Goal: Task Accomplishment & Management: Complete application form

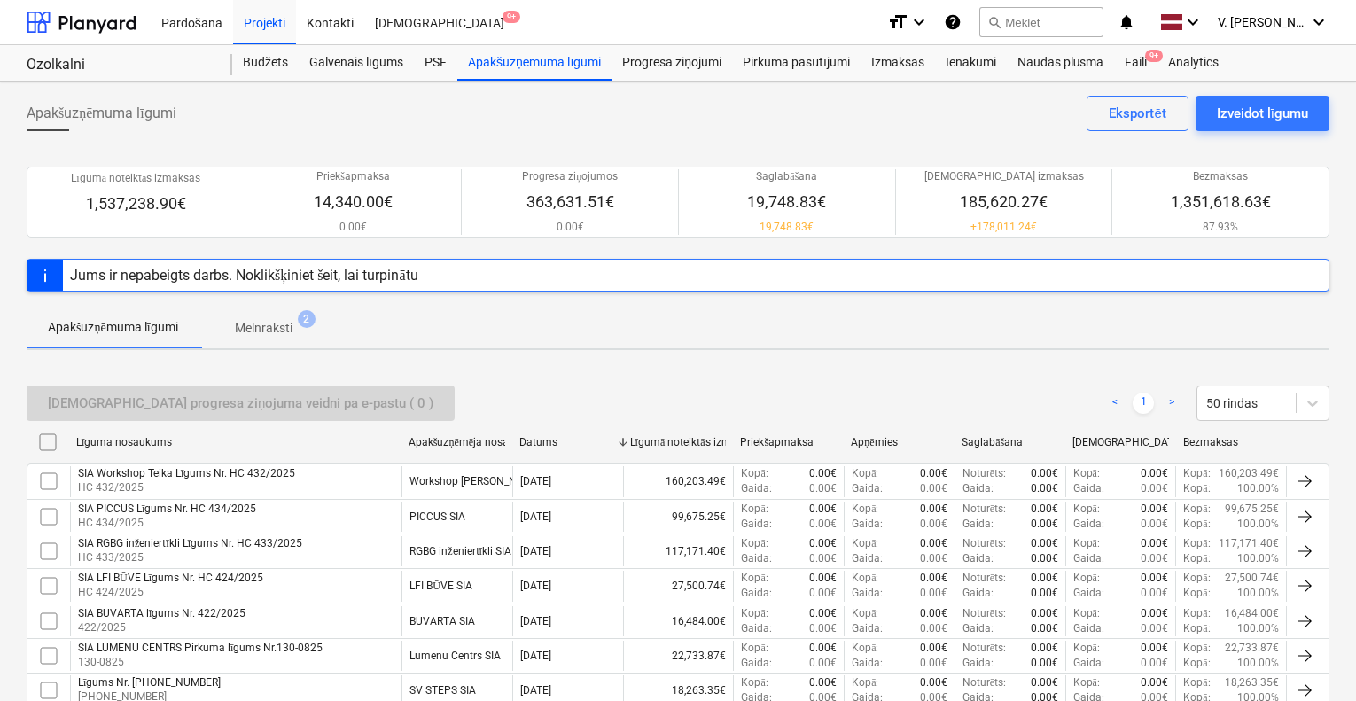
scroll to position [89, 0]
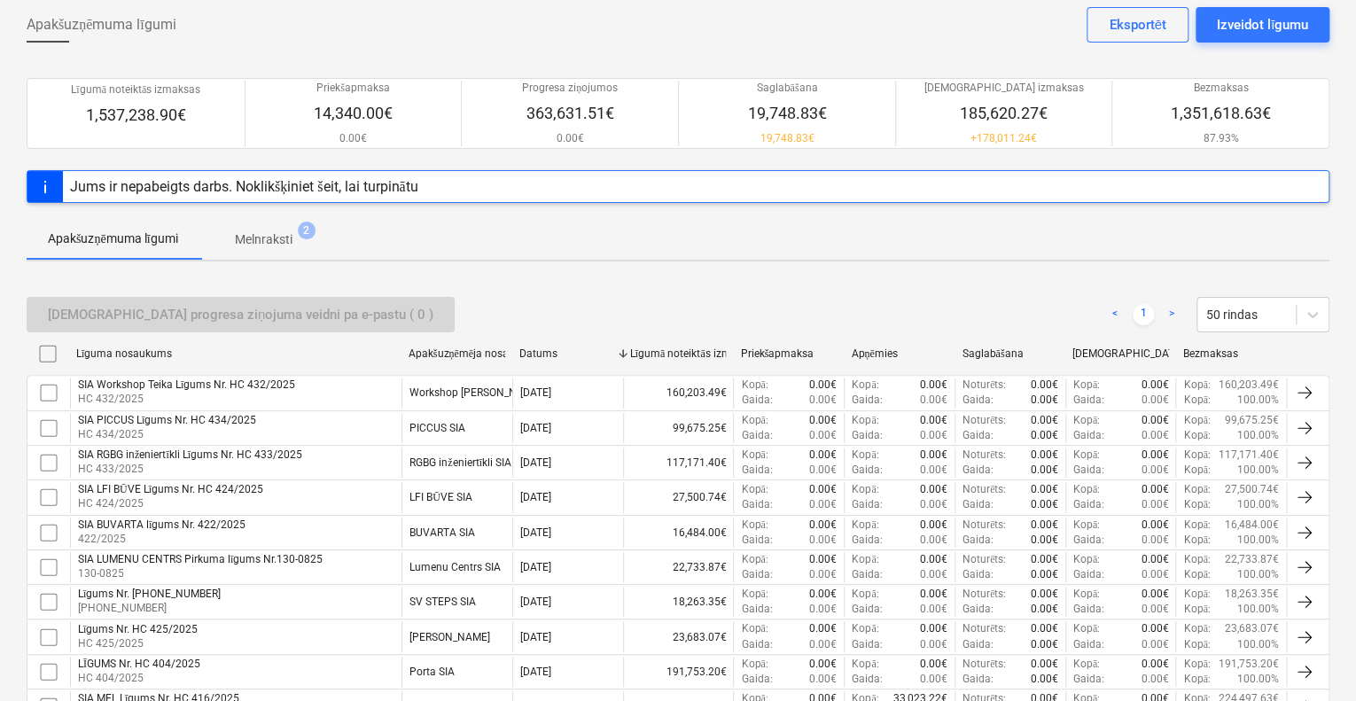
click at [281, 236] on p "Melnraksti" at bounding box center [264, 239] width 58 height 19
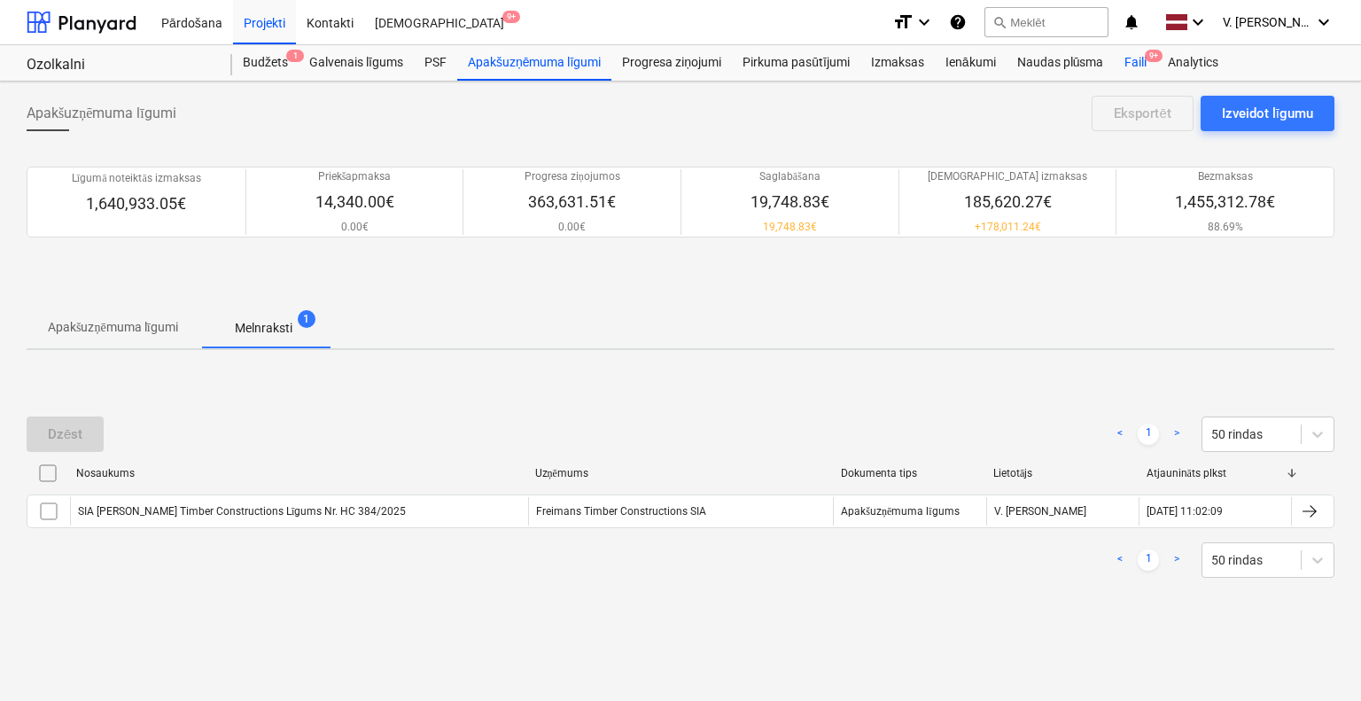
click at [1138, 63] on div "Faili 9+" at bounding box center [1135, 62] width 43 height 35
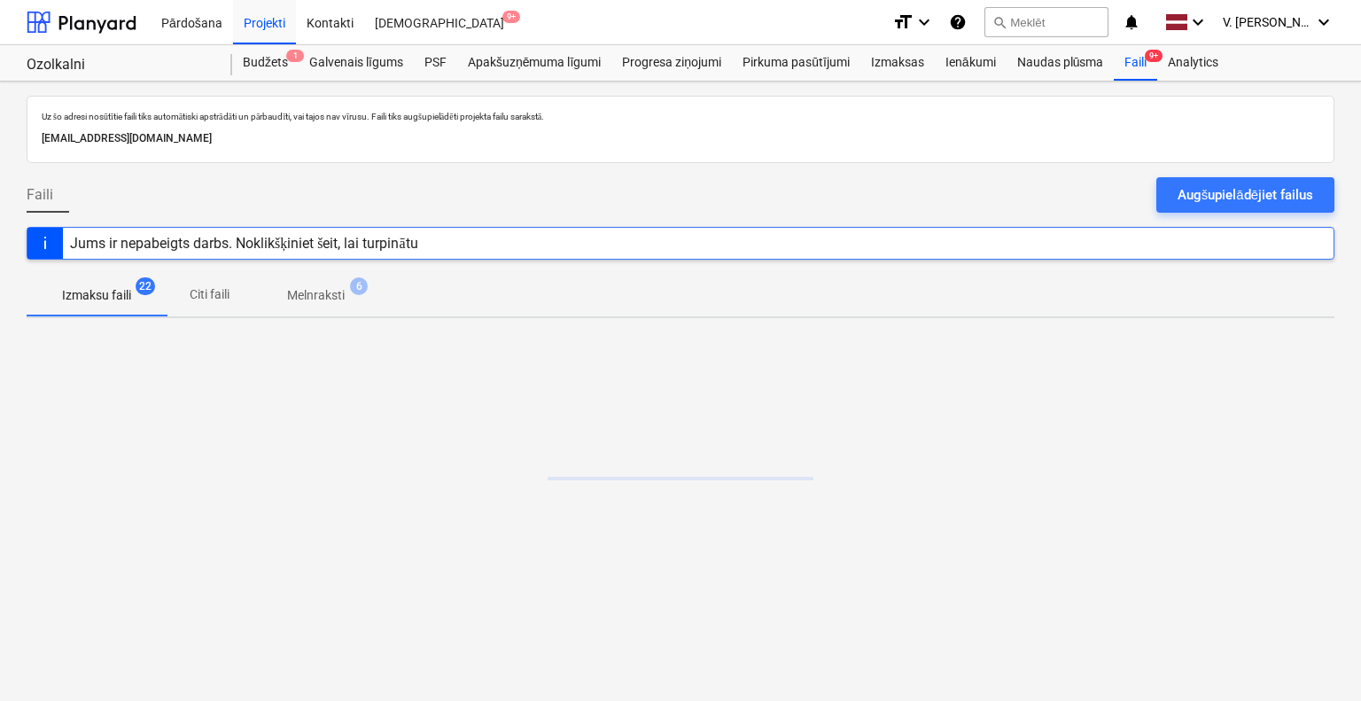
click at [356, 290] on span "6" at bounding box center [359, 286] width 18 height 18
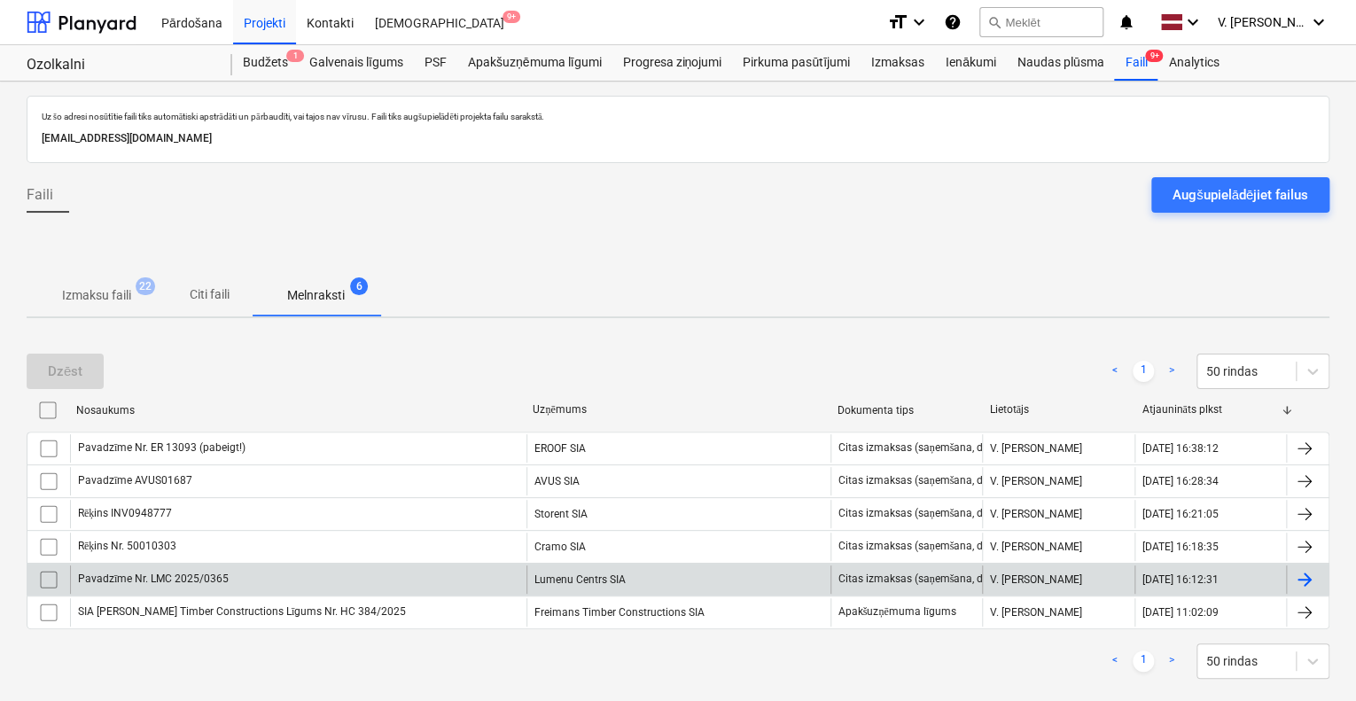
click at [462, 580] on div "Pavadzīme Nr. LMC 2025/0365" at bounding box center [298, 579] width 456 height 28
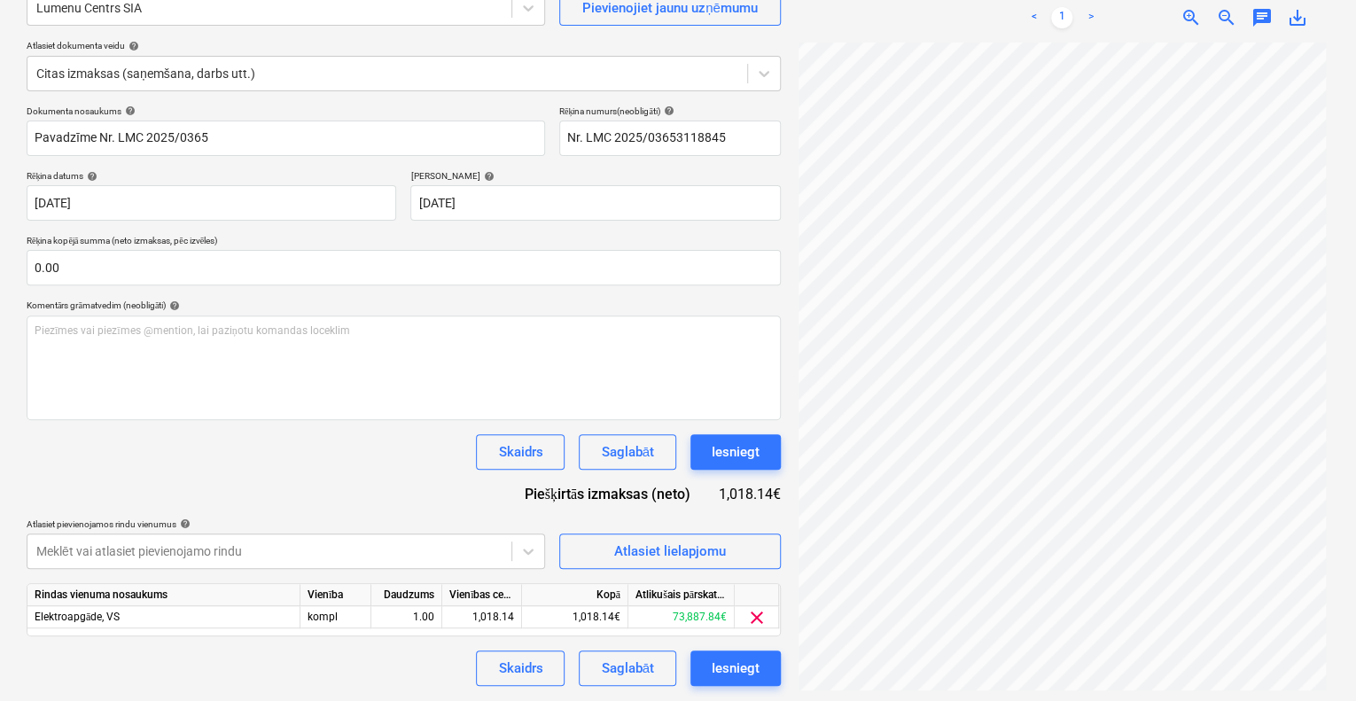
scroll to position [177, 0]
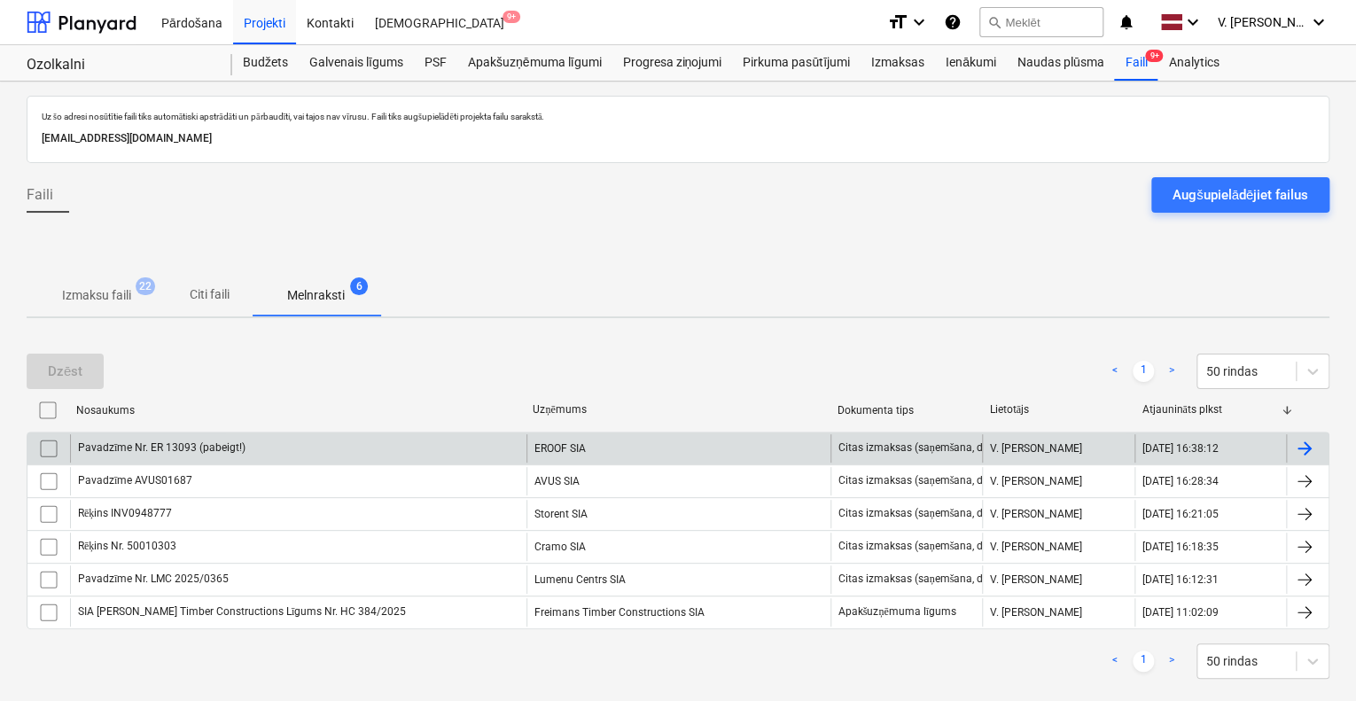
click at [255, 441] on div "Pavadzīme Nr. ER 13093 (pabeigt!)" at bounding box center [298, 448] width 456 height 28
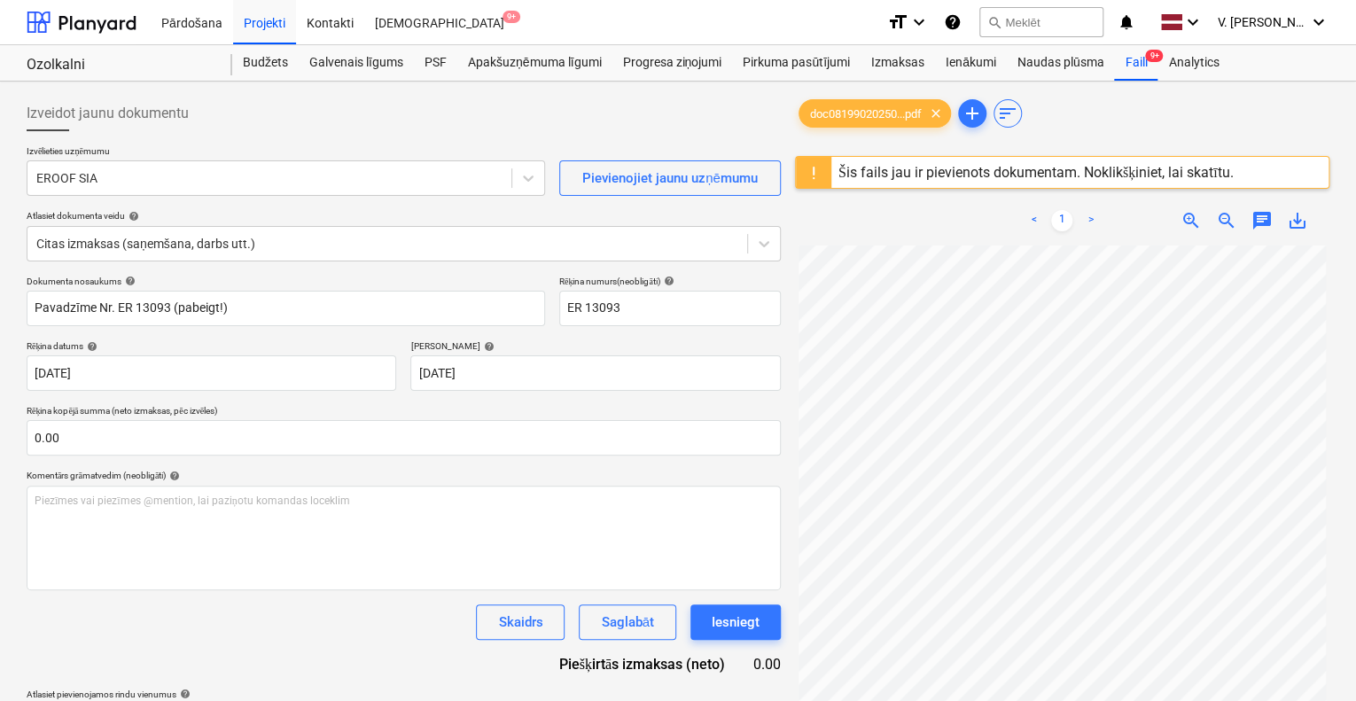
click at [874, 167] on div "Šis fails jau ir pievienots dokumentam. Noklikšķiniet, lai skatītu." at bounding box center [1035, 172] width 395 height 17
click at [868, 175] on div "Šis fails jau ir pievienots dokumentam. Noklikšķiniet, lai skatītu." at bounding box center [1035, 172] width 395 height 17
click at [867, 175] on div "Šis fails jau ir pievienots dokumentam. Noklikšķiniet, lai skatītu." at bounding box center [1035, 172] width 395 height 17
click at [870, 174] on div "Šis fails jau ir pievienots dokumentam. Noklikšķiniet, lai skatītu." at bounding box center [1035, 172] width 395 height 17
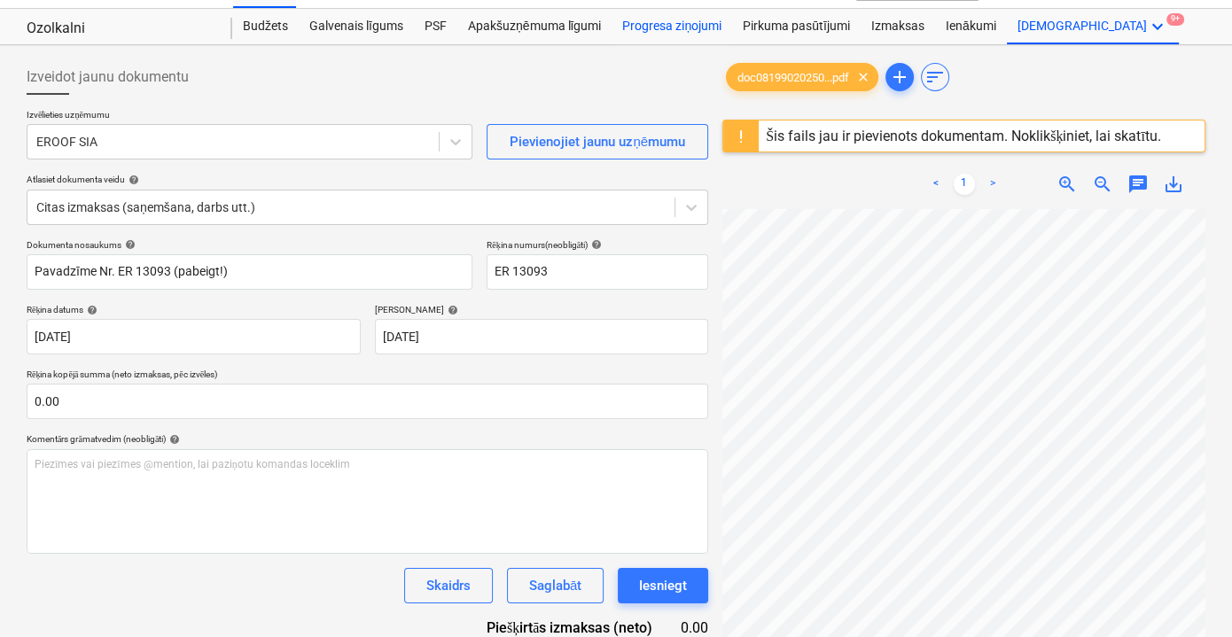
scroll to position [8, 0]
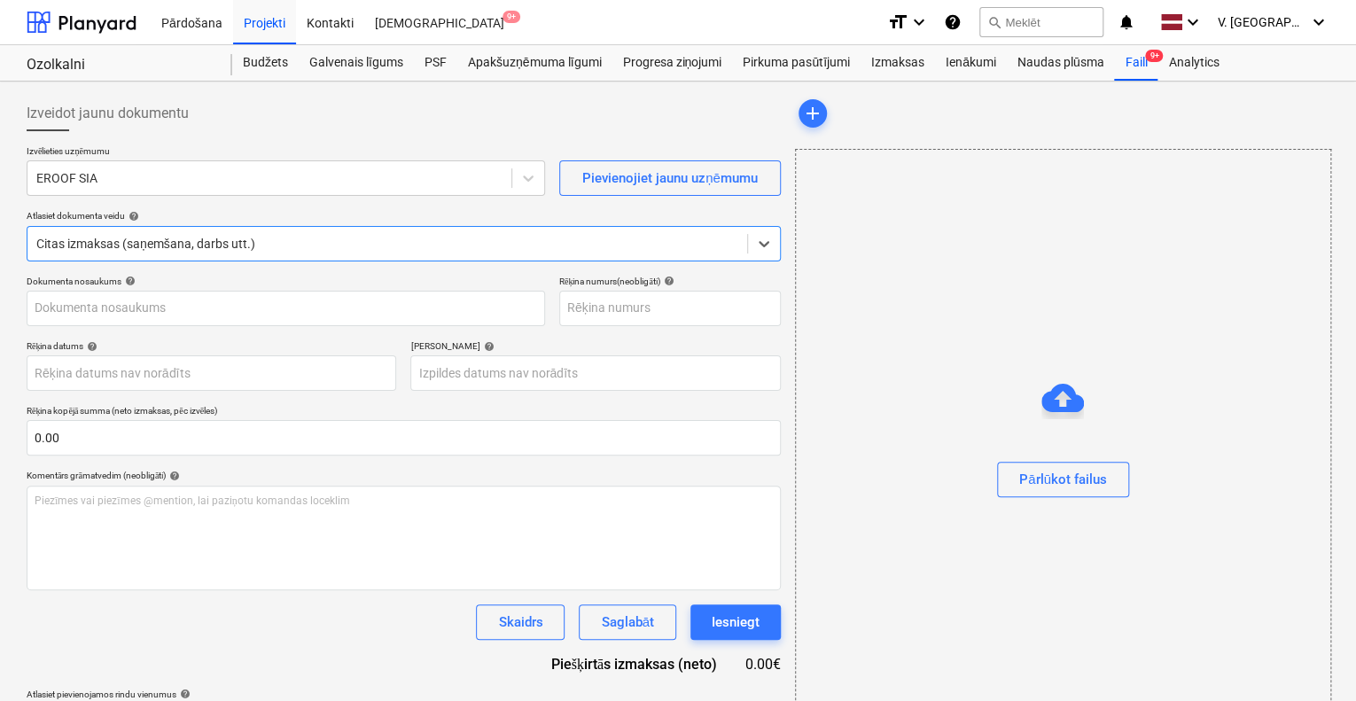
type input "ER 13093"
type input "[DATE]"
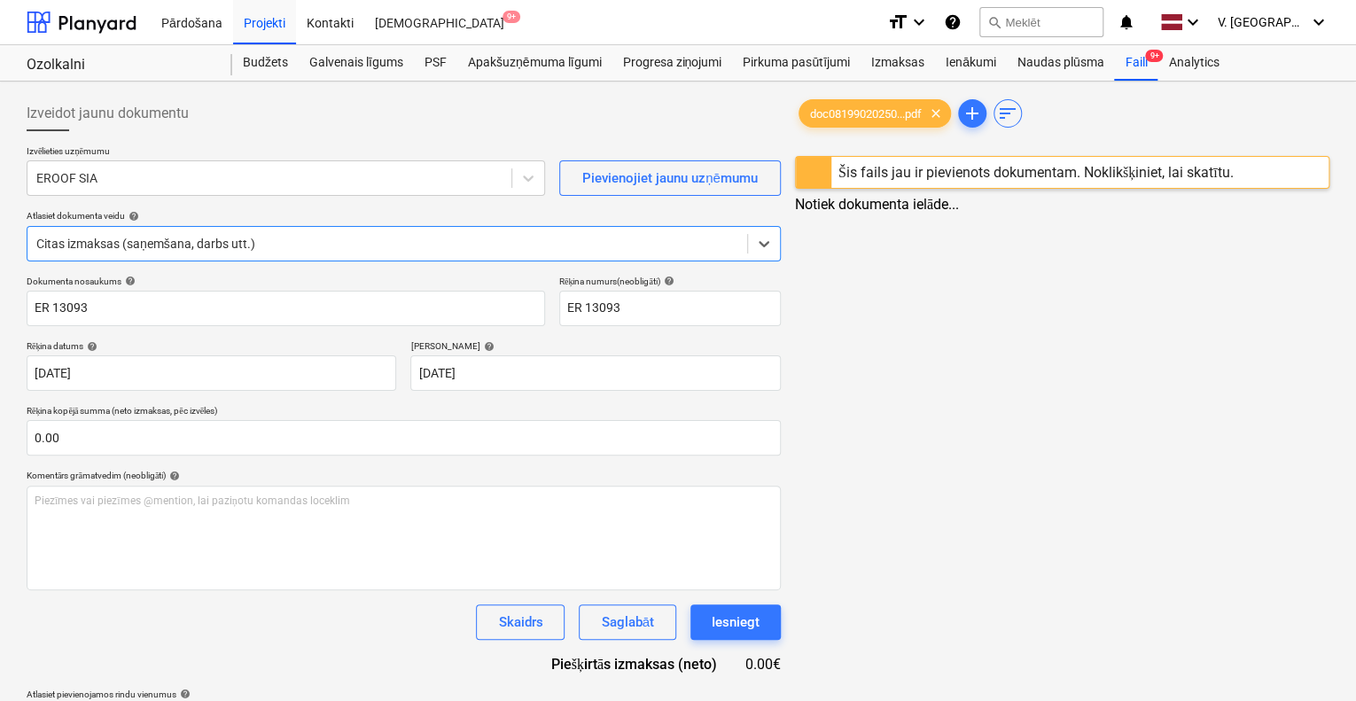
type input "Pavadzīme Nr. ER 13093 (pabeigt!)"
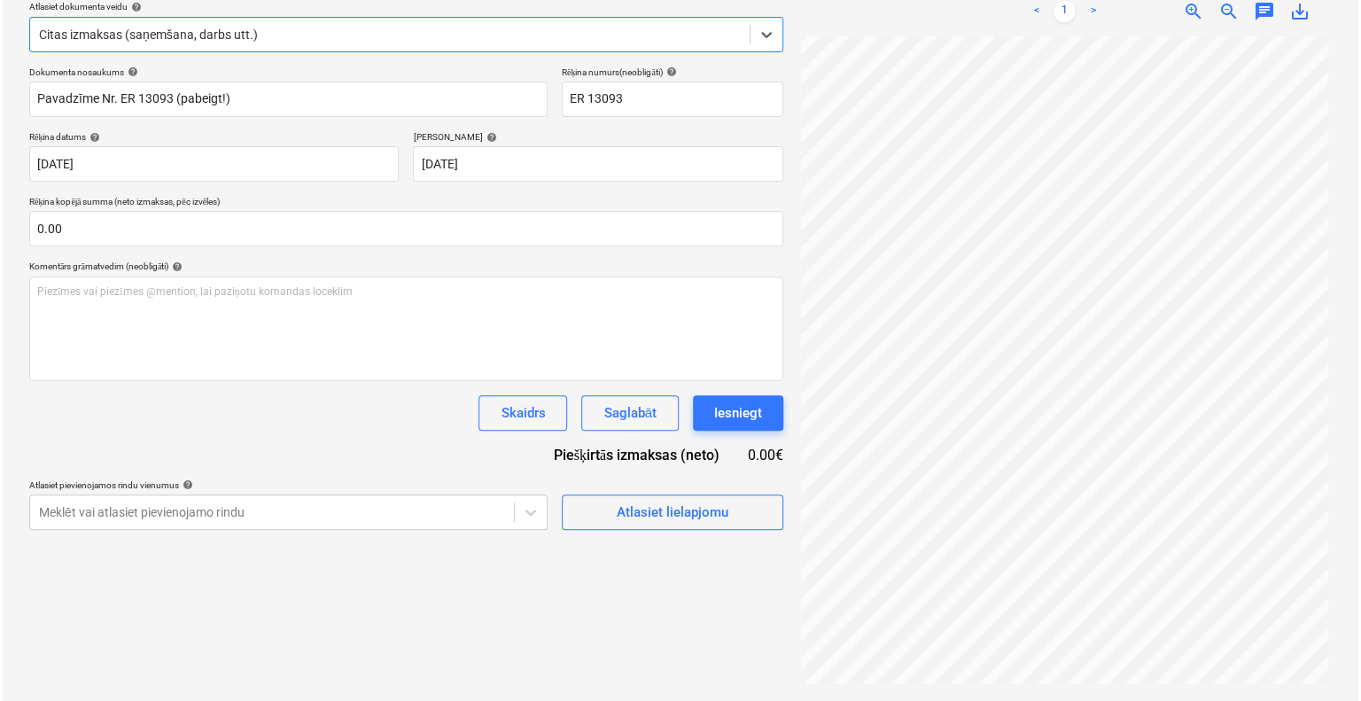
scroll to position [106, 0]
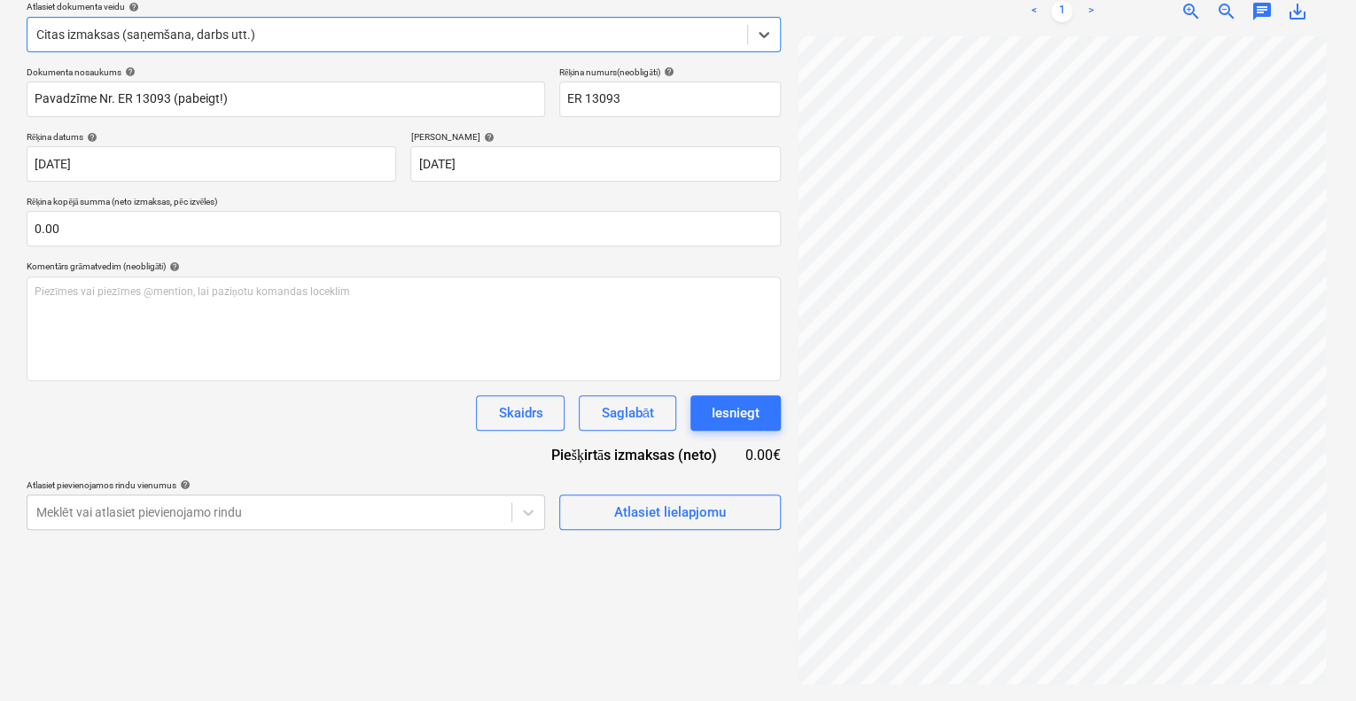
click at [706, 533] on div "Izveidot jaunu dokumentu Izvēlieties uzņēmumu EROOF SIA Pievienojiet jaunu uzņē…" at bounding box center [403, 286] width 768 height 815
click at [699, 510] on div "Atlasiet lielapjomu" at bounding box center [670, 512] width 112 height 23
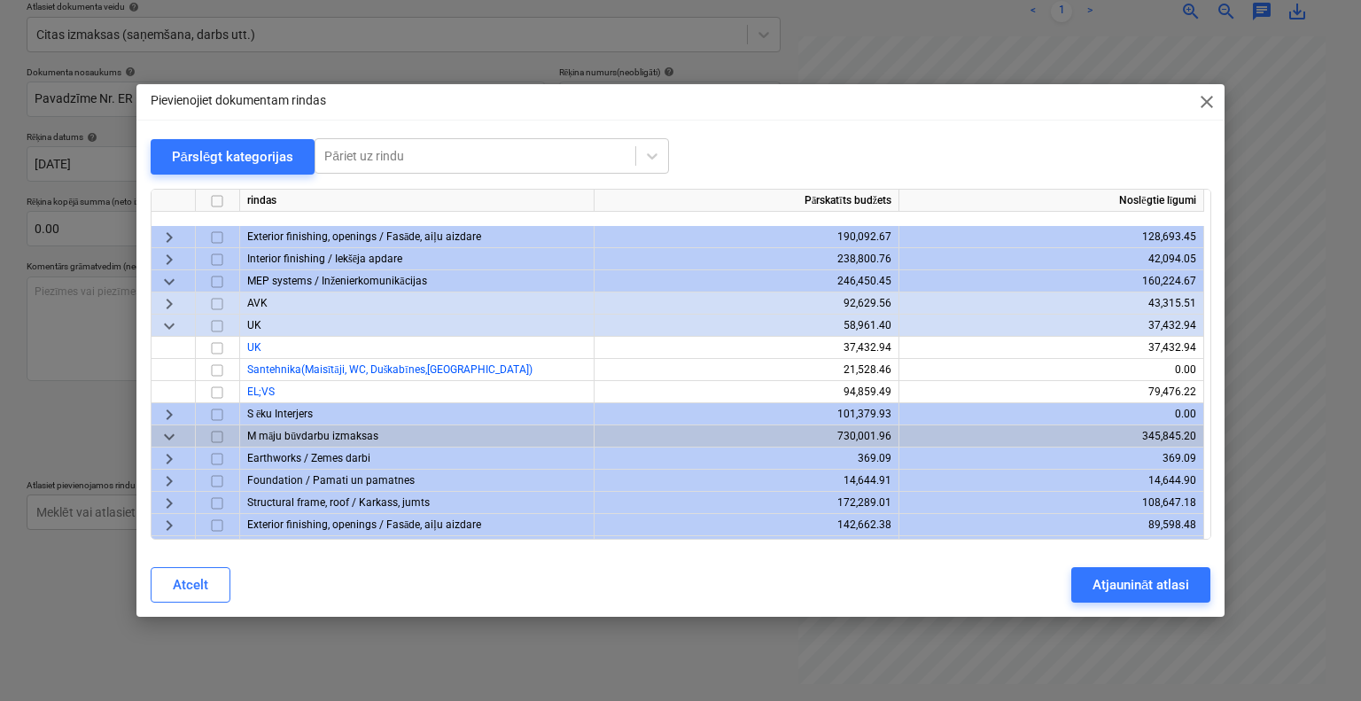
scroll to position [0, 0]
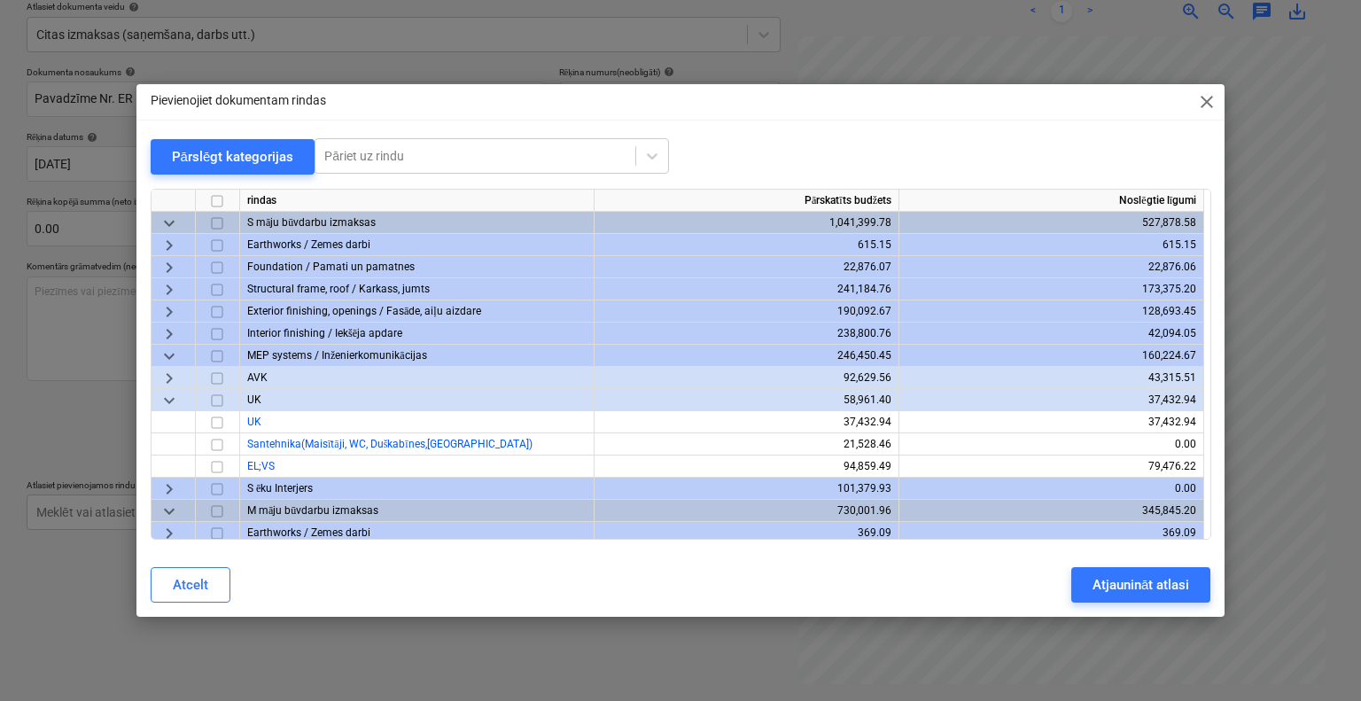
click at [162, 214] on span "keyboard_arrow_down" at bounding box center [169, 222] width 21 height 21
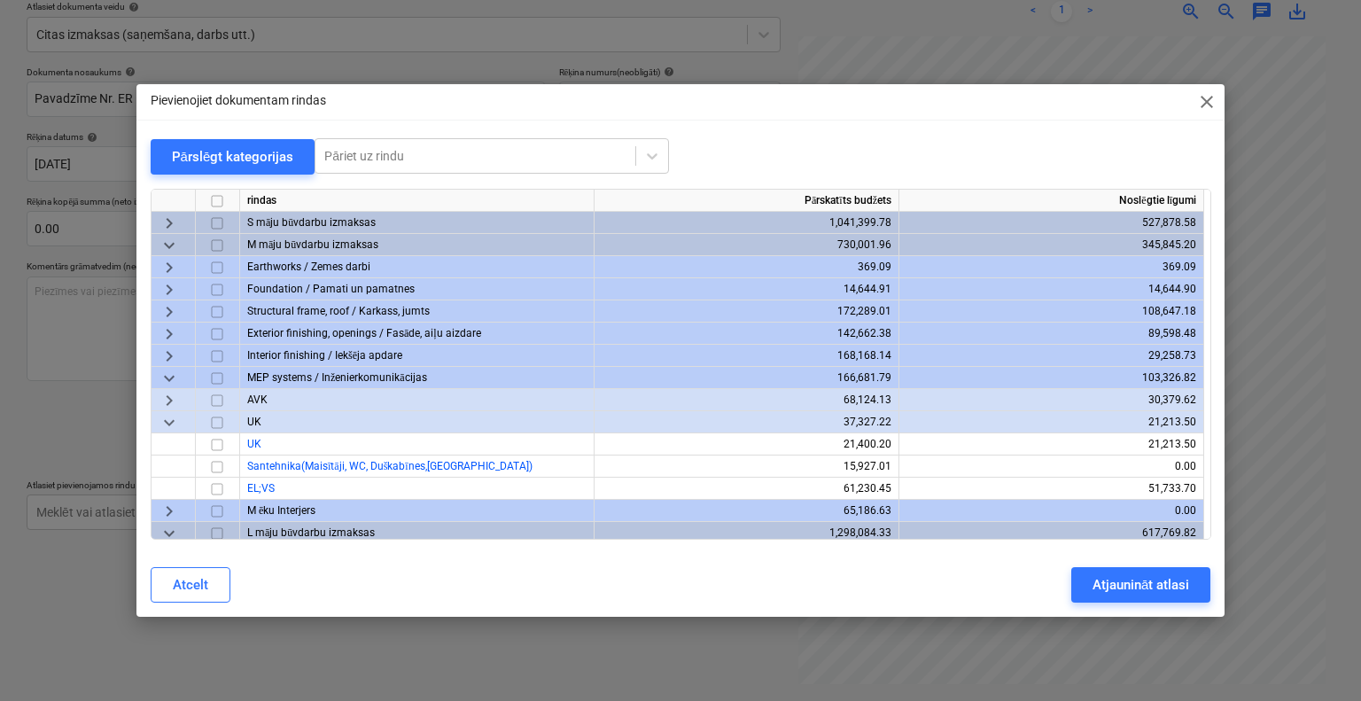
click at [169, 239] on span "keyboard_arrow_down" at bounding box center [169, 244] width 21 height 21
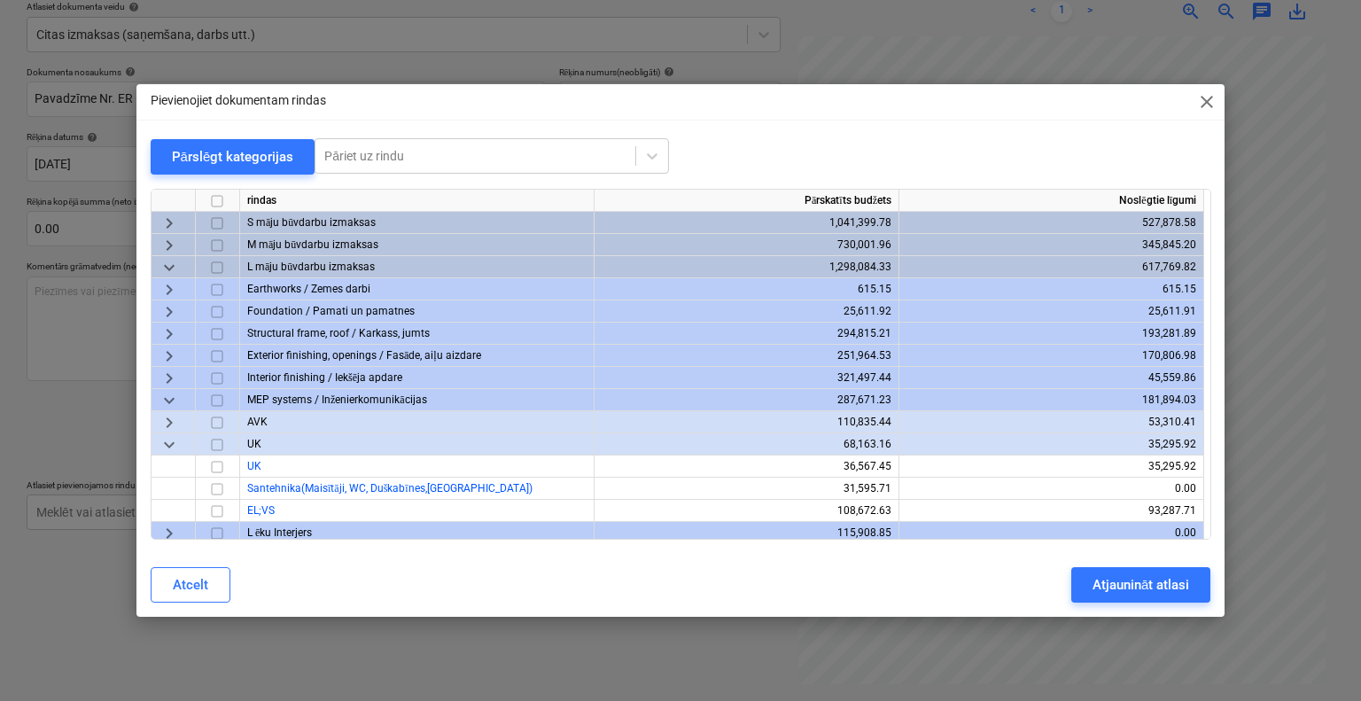
click at [170, 265] on span "keyboard_arrow_down" at bounding box center [169, 266] width 21 height 21
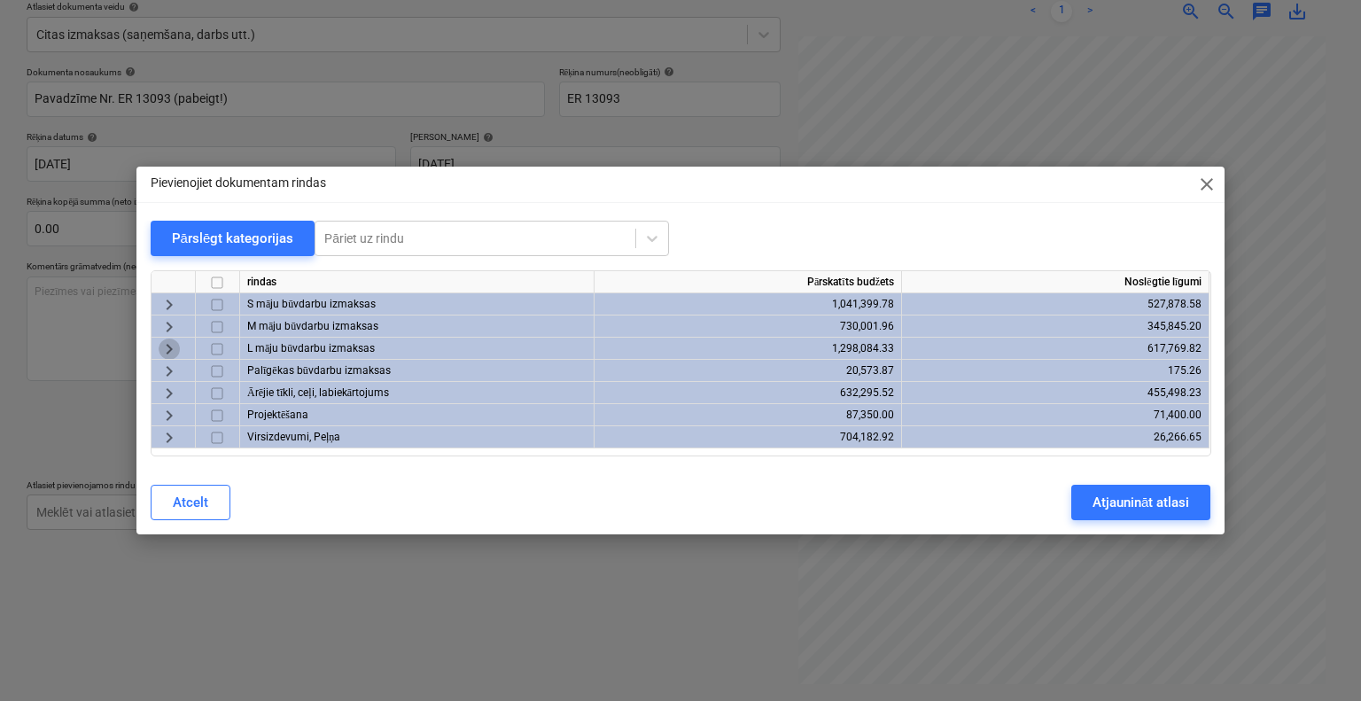
click at [169, 350] on span "keyboard_arrow_right" at bounding box center [169, 349] width 21 height 21
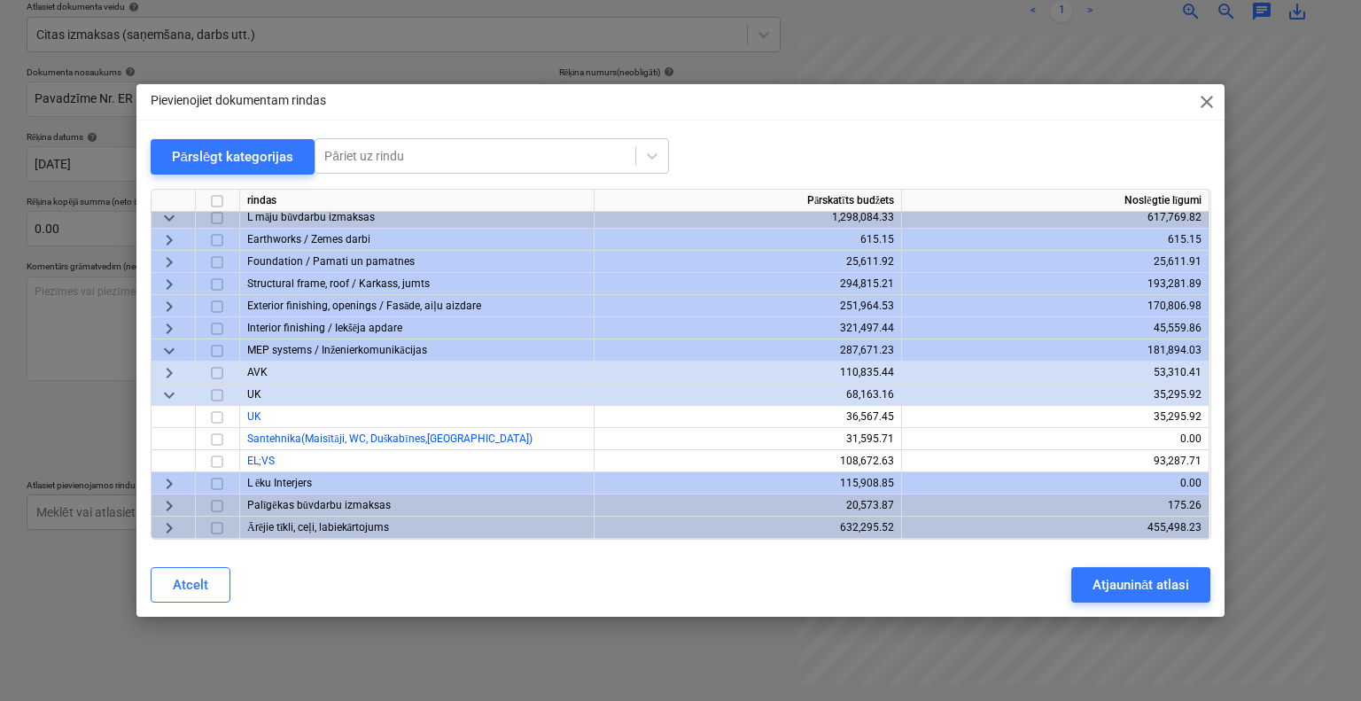
scroll to position [11, 0]
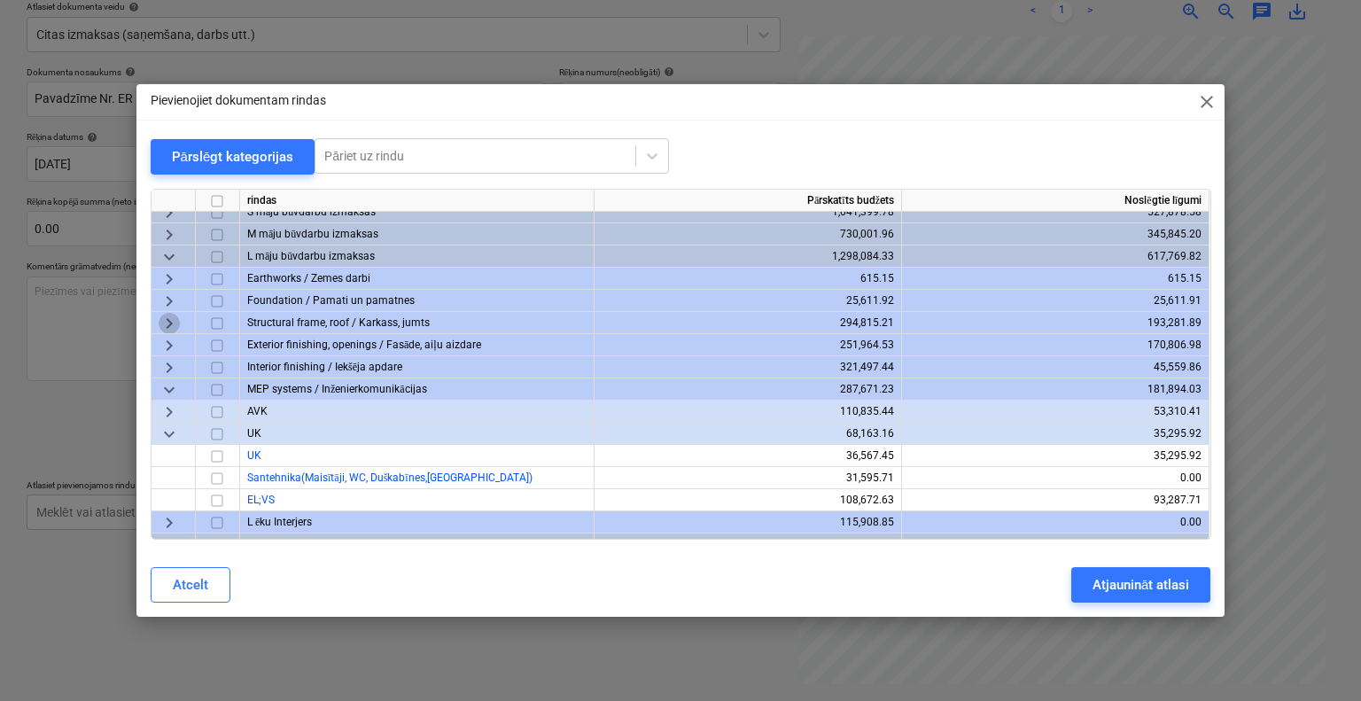
click at [172, 320] on span "keyboard_arrow_right" at bounding box center [169, 322] width 21 height 21
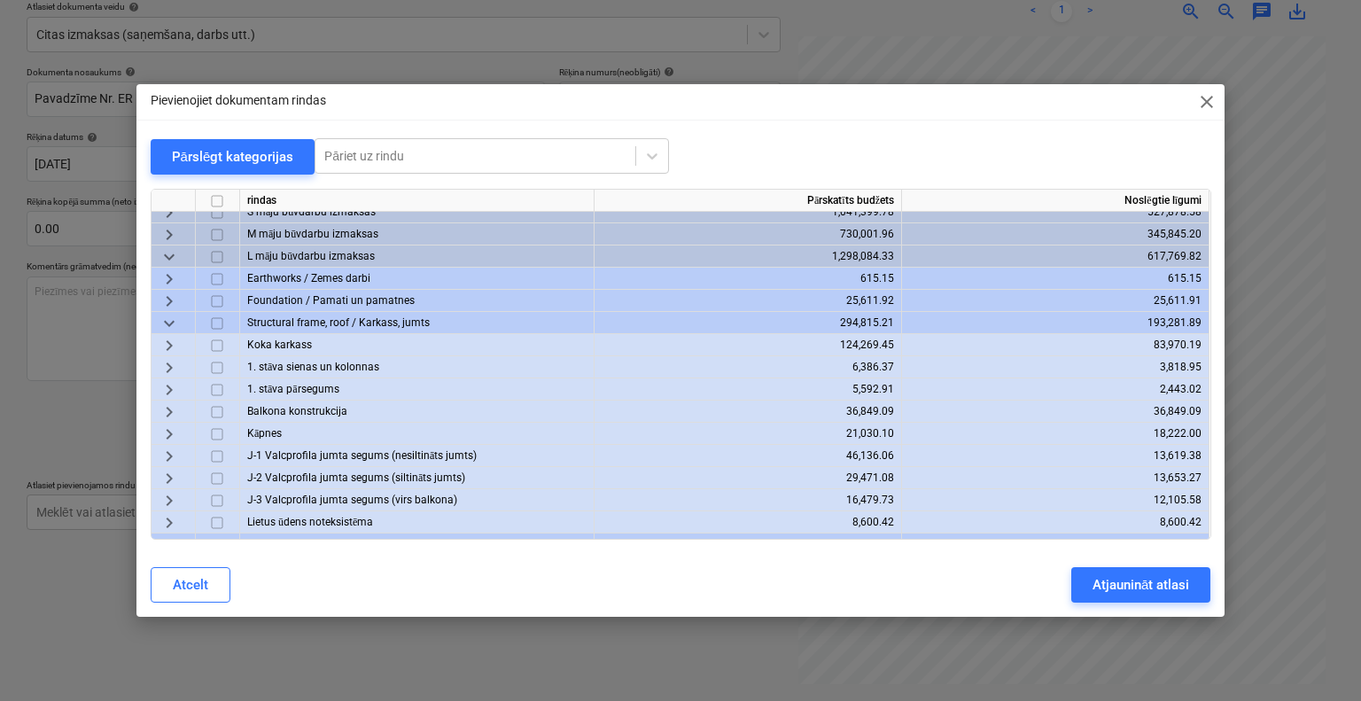
click at [165, 458] on span "keyboard_arrow_right" at bounding box center [169, 455] width 21 height 21
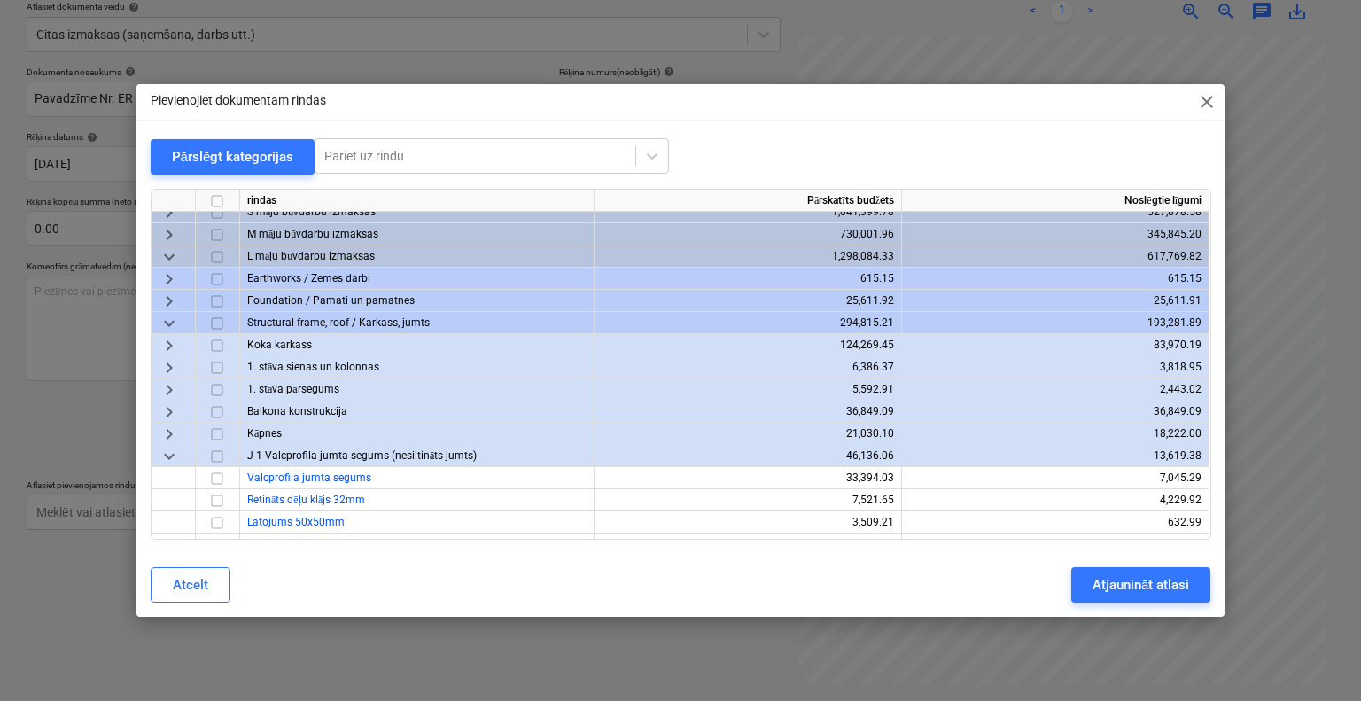
scroll to position [188, 0]
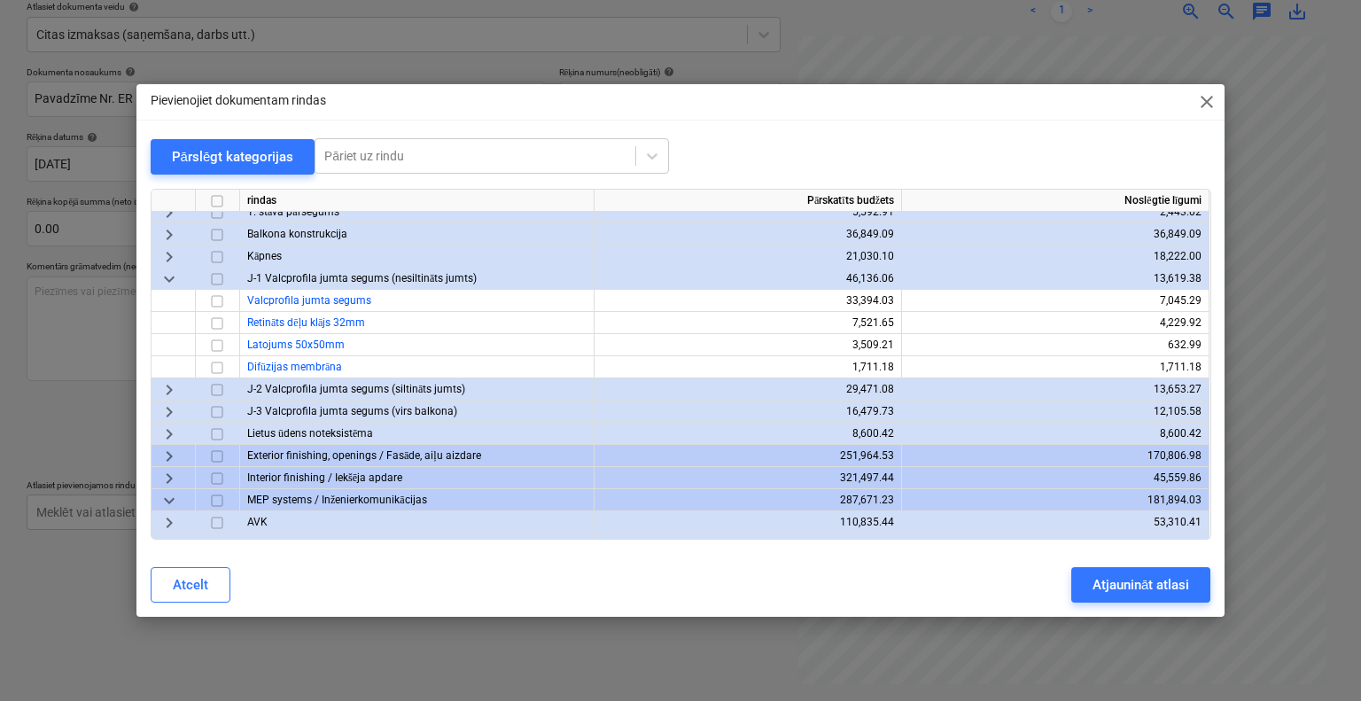
click at [167, 389] on span "keyboard_arrow_right" at bounding box center [169, 388] width 21 height 21
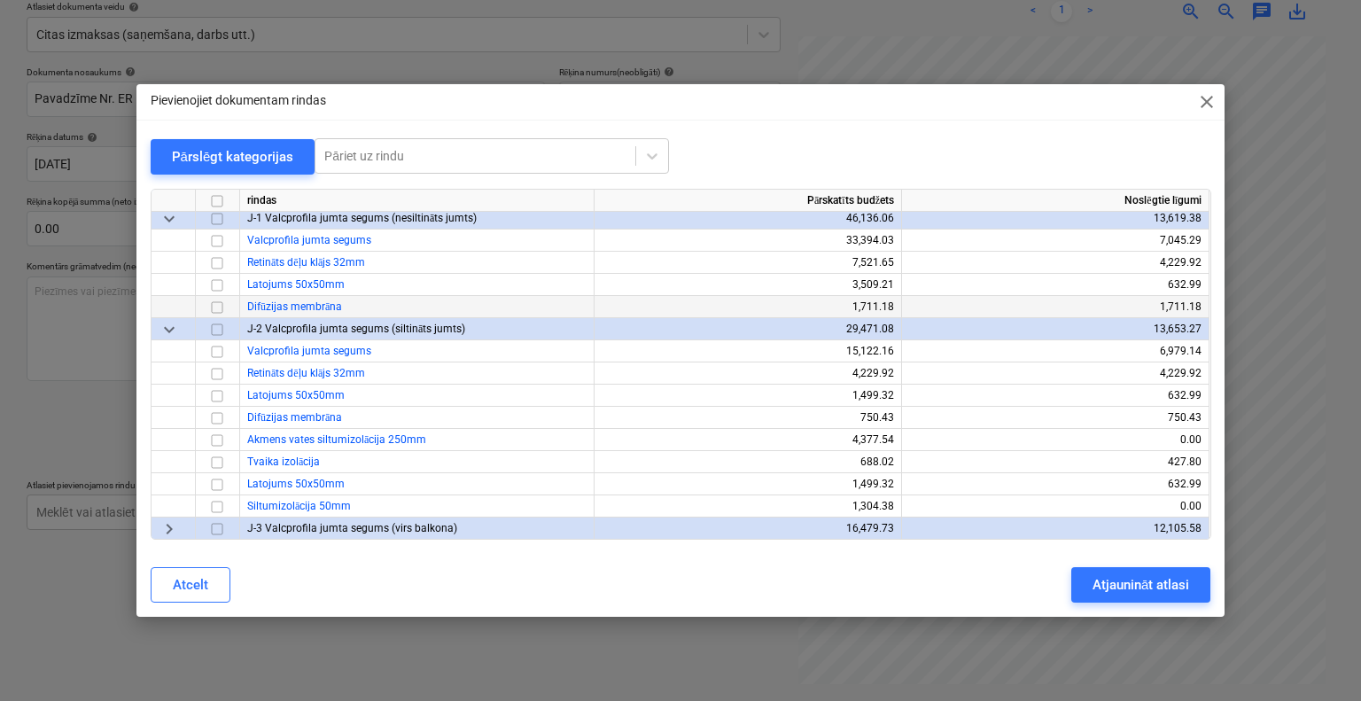
scroll to position [365, 0]
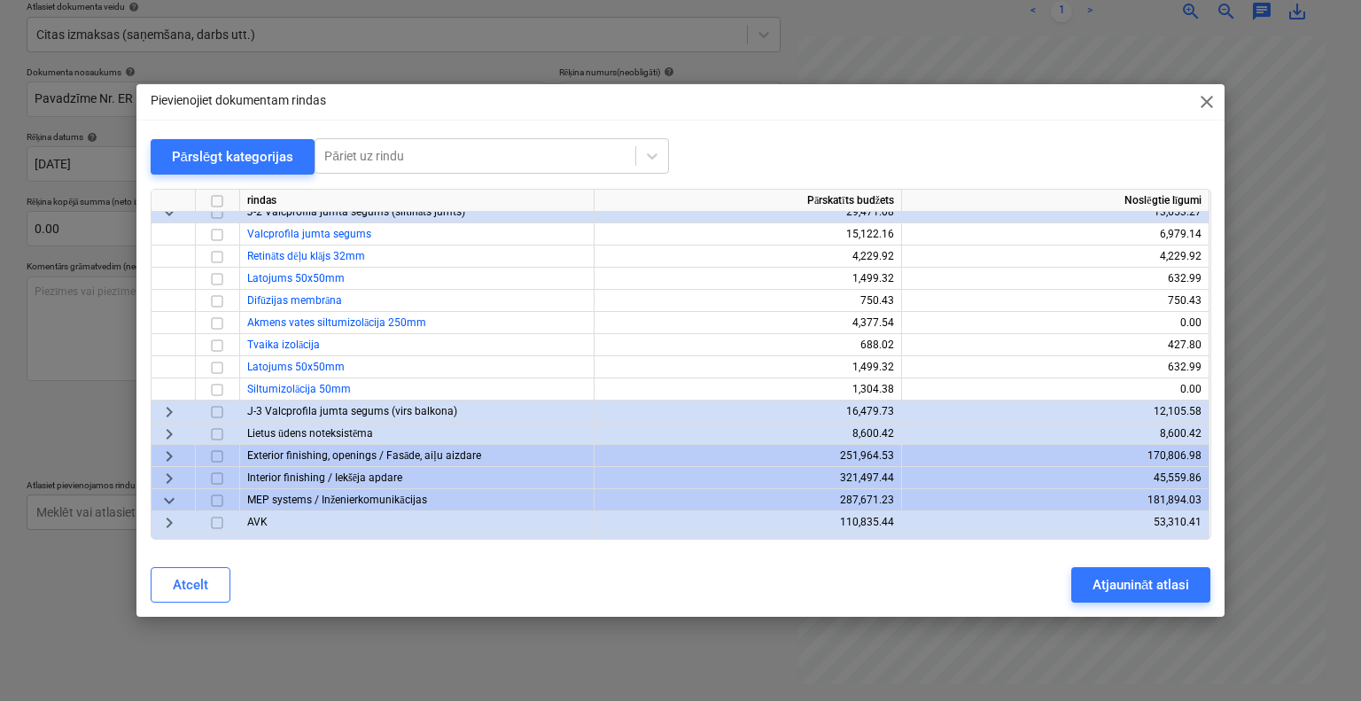
click at [170, 414] on span "keyboard_arrow_right" at bounding box center [169, 411] width 21 height 21
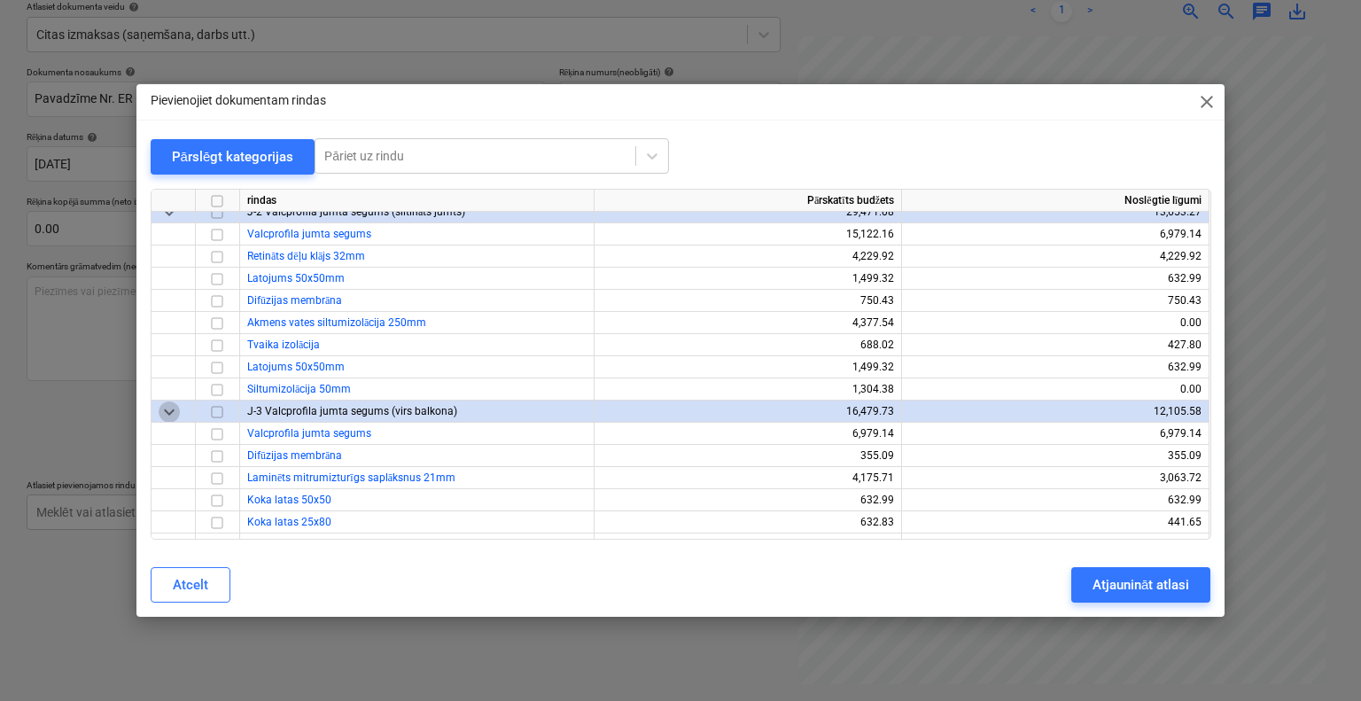
click at [174, 414] on span "keyboard_arrow_down" at bounding box center [169, 411] width 21 height 21
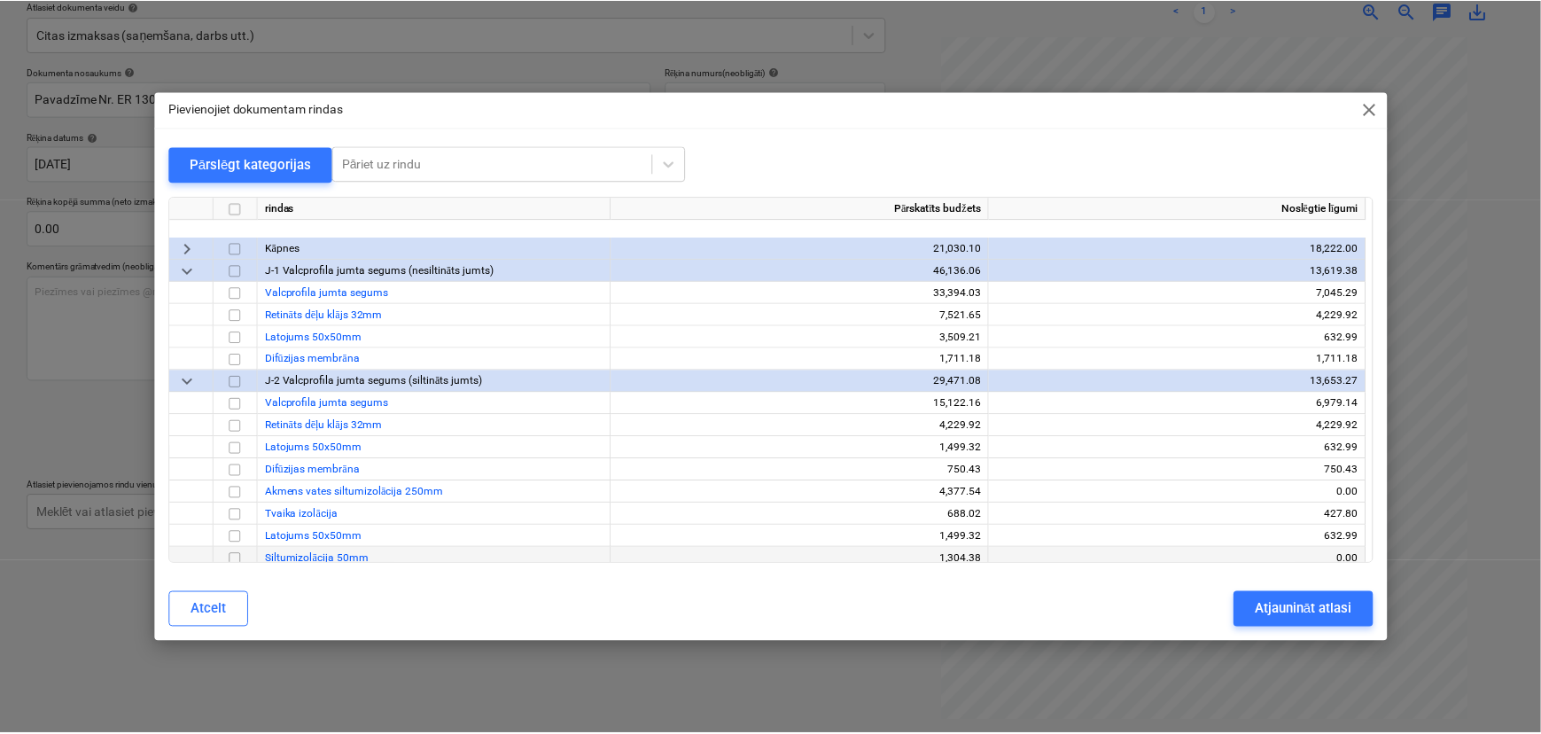
scroll to position [204, 0]
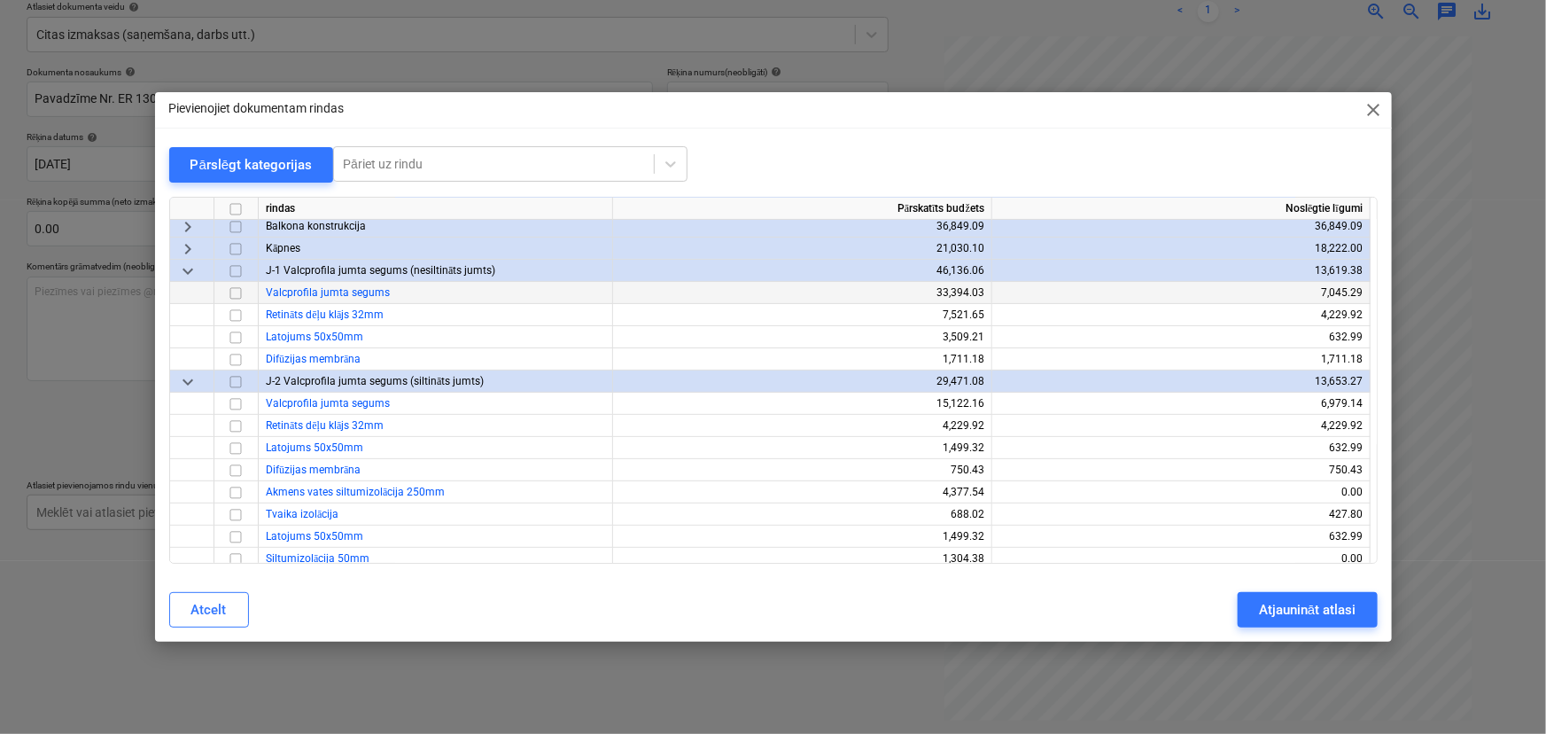
click at [239, 292] on input "checkbox" at bounding box center [235, 293] width 21 height 21
click at [239, 398] on input "checkbox" at bounding box center [235, 403] width 21 height 21
click at [1301, 603] on div "Atjaunināt atlasi" at bounding box center [1307, 609] width 97 height 23
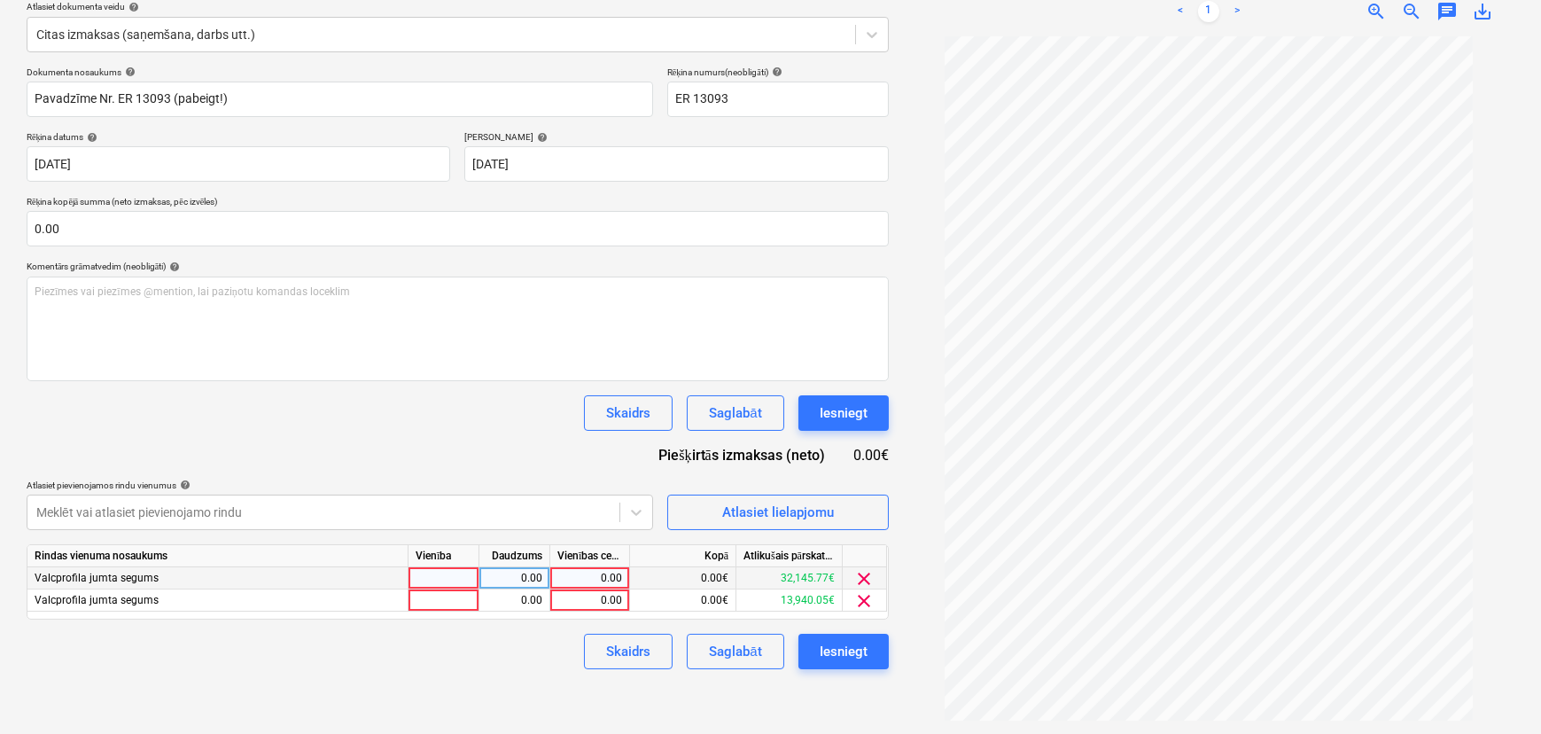
click at [603, 572] on div "0.00" at bounding box center [589, 578] width 65 height 22
type input "1000"
click at [612, 603] on div "0.00" at bounding box center [589, 600] width 65 height 22
type input "`031.20"
click at [541, 648] on div "Skaidrs Saglabāt Iesniegt" at bounding box center [458, 651] width 862 height 35
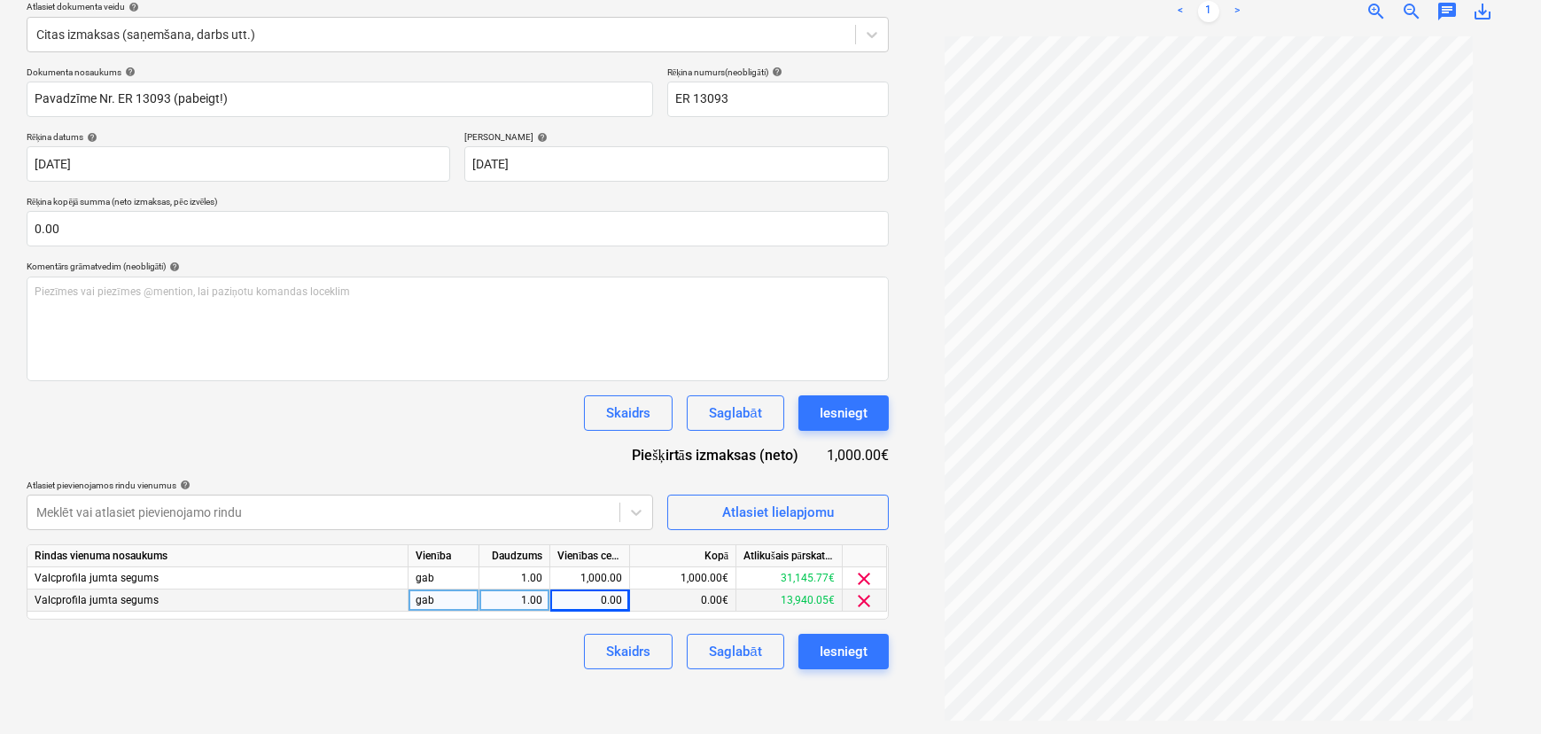
click at [620, 601] on div "0.00" at bounding box center [589, 600] width 65 height 22
type input "1031.20"
click at [564, 647] on div "Skaidrs Saglabāt Iesniegt" at bounding box center [458, 651] width 862 height 35
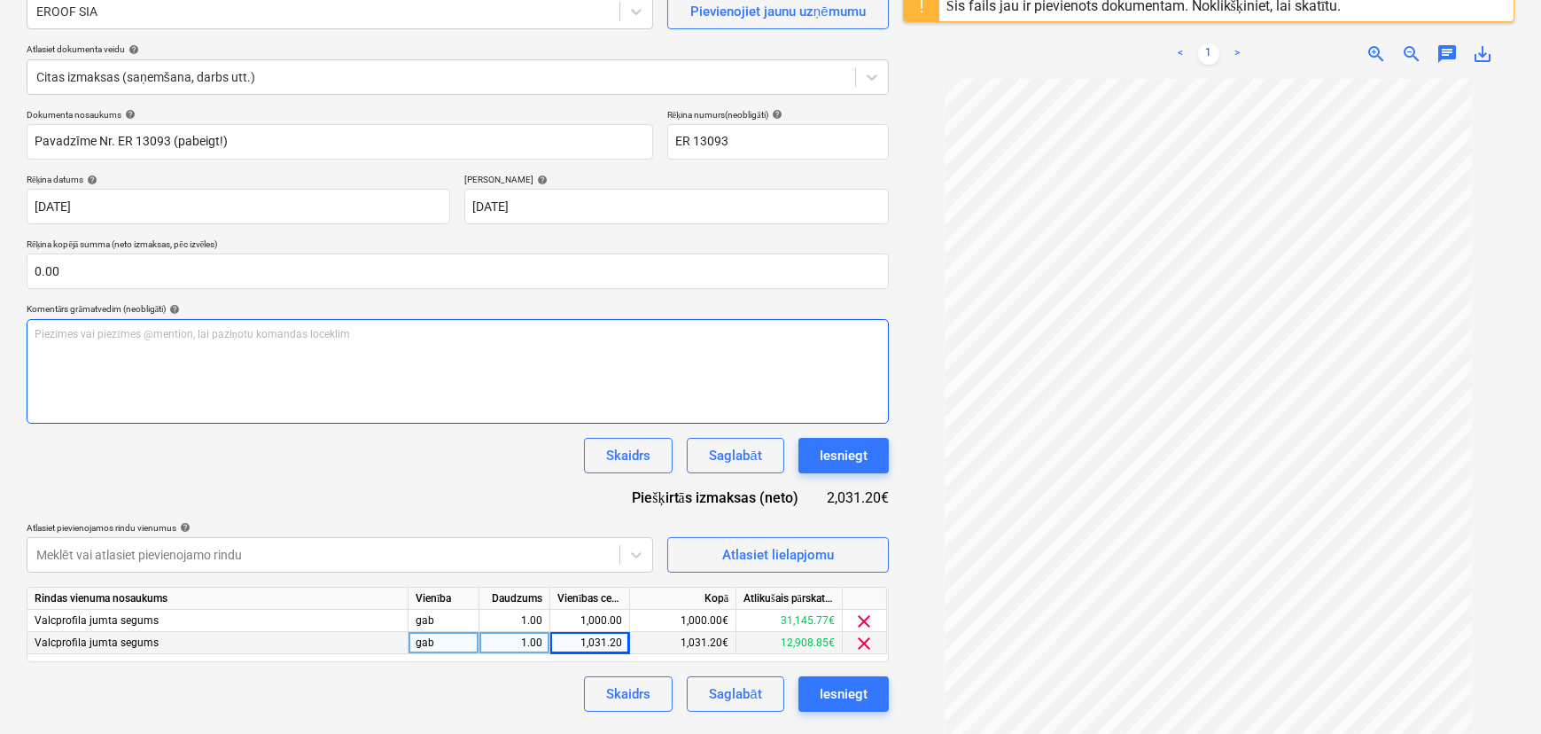
scroll to position [209, 0]
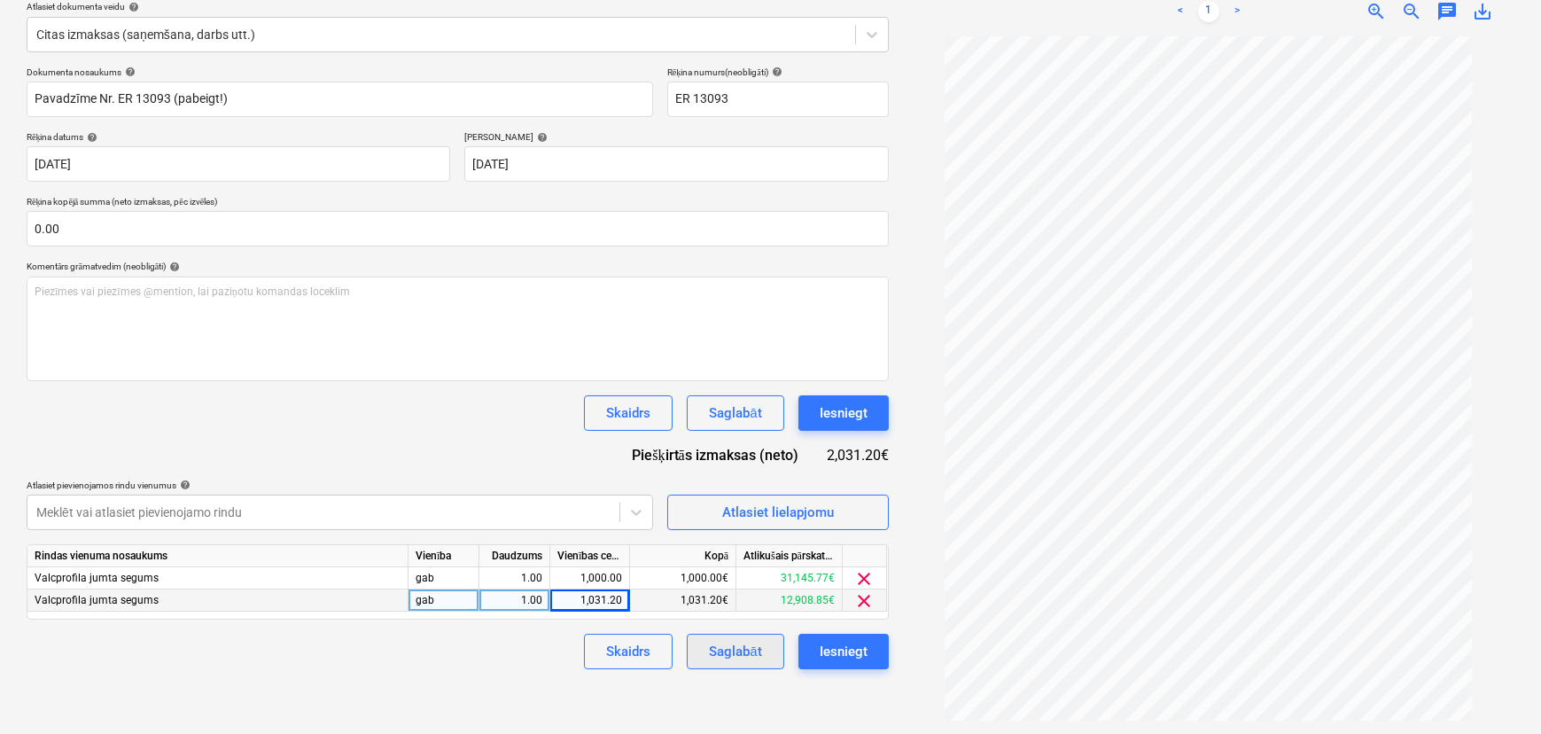
click at [741, 642] on div "Saglabāt" at bounding box center [735, 651] width 52 height 23
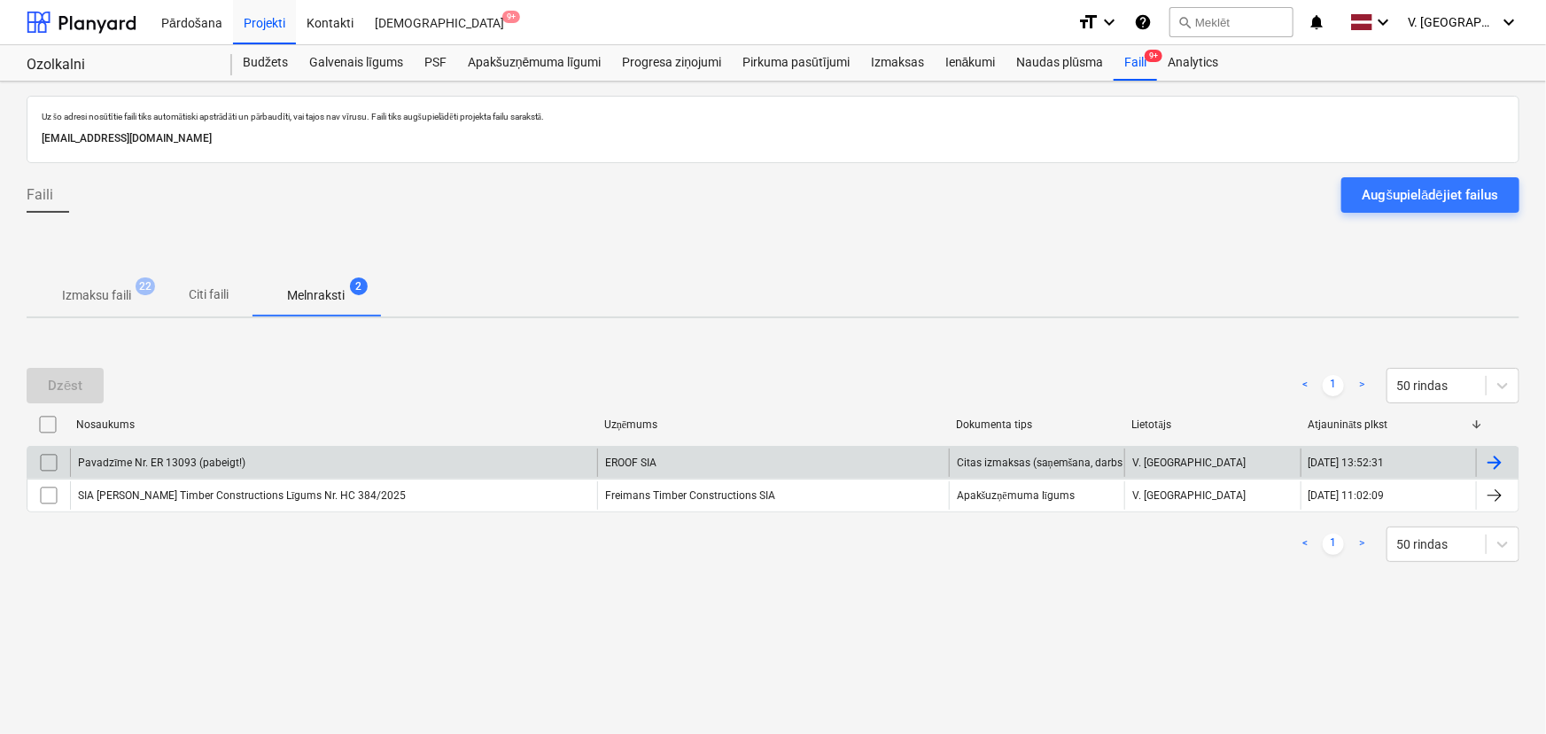
click at [396, 466] on div "Pavadzīme Nr. ER 13093 (pabeigt!)" at bounding box center [333, 462] width 527 height 28
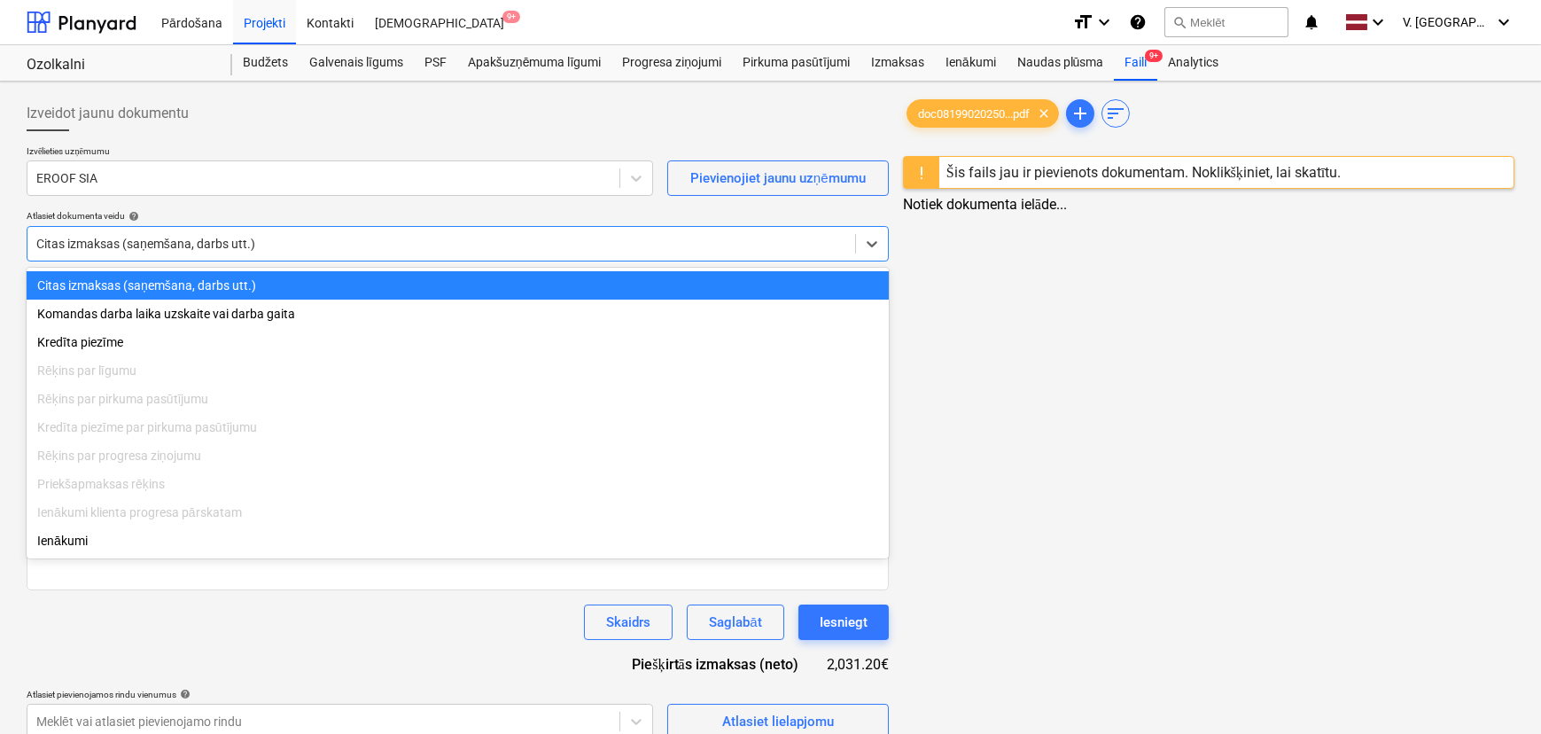
click at [275, 245] on div at bounding box center [441, 244] width 810 height 18
click at [292, 237] on div at bounding box center [441, 244] width 810 height 18
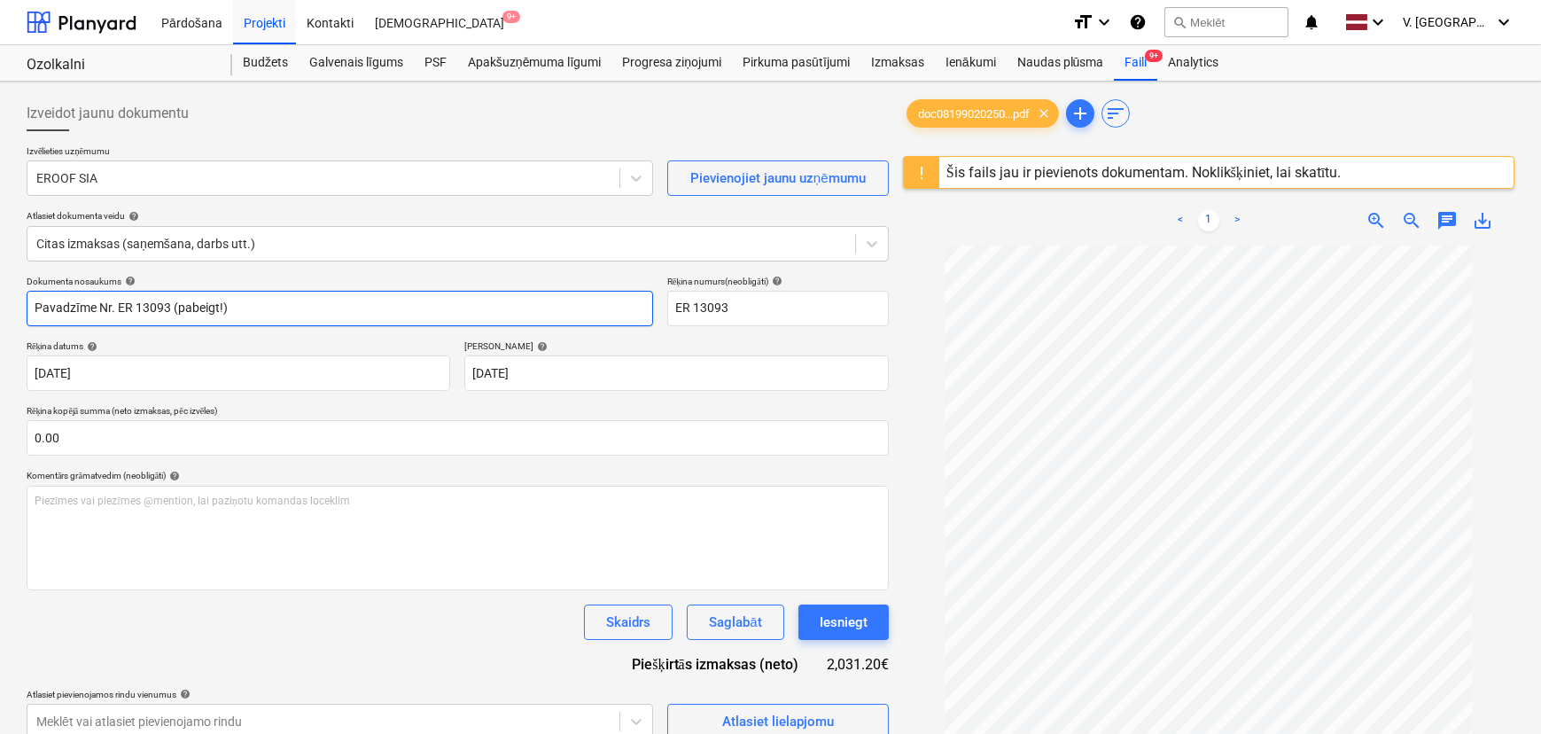
drag, startPoint x: 245, startPoint y: 310, endPoint x: 173, endPoint y: 306, distance: 72.8
click at [173, 306] on input "Pavadzīme Nr. ER 13093 (pabeigt!)" at bounding box center [340, 308] width 627 height 35
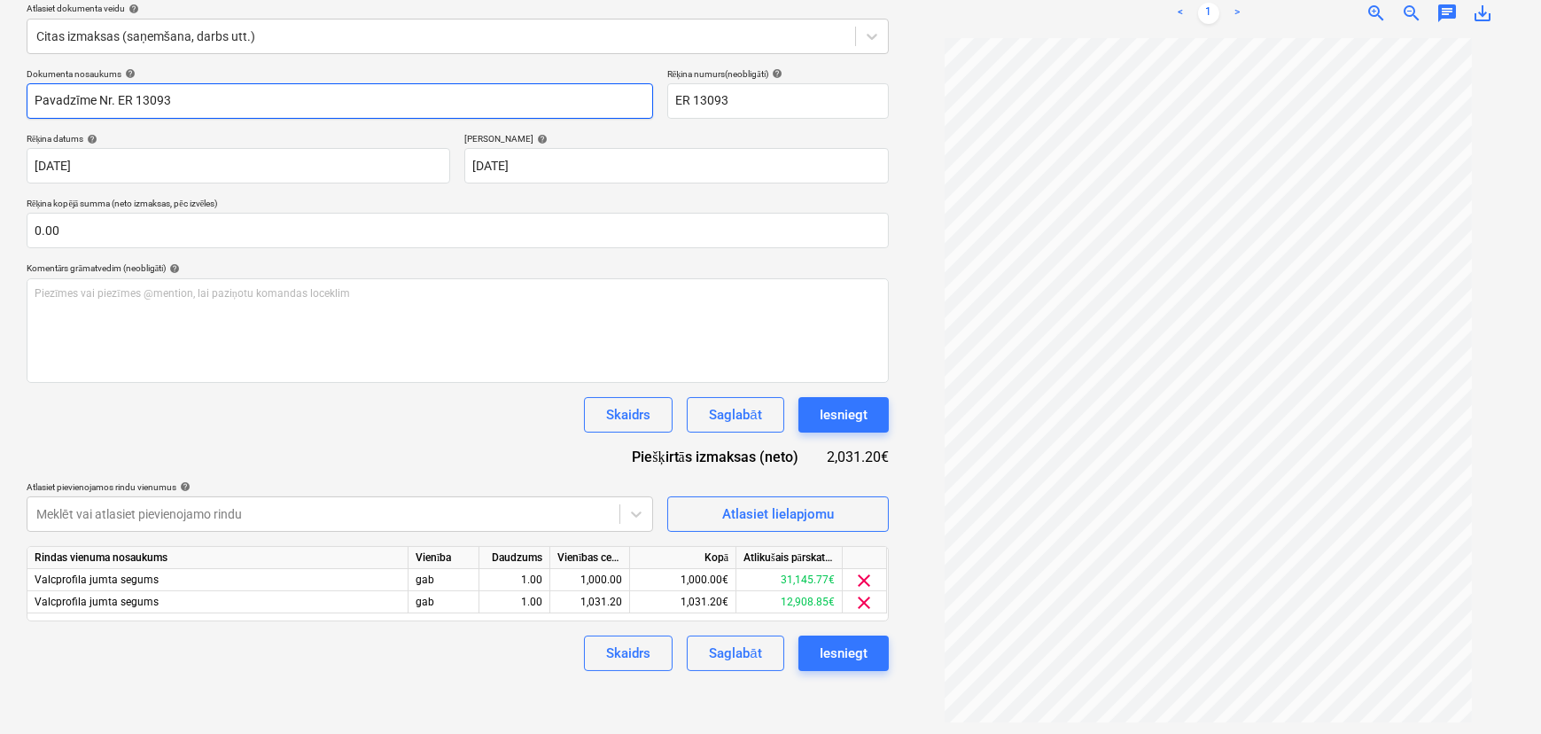
scroll to position [209, 0]
type input "Pavadzīme Nr. ER 13093"
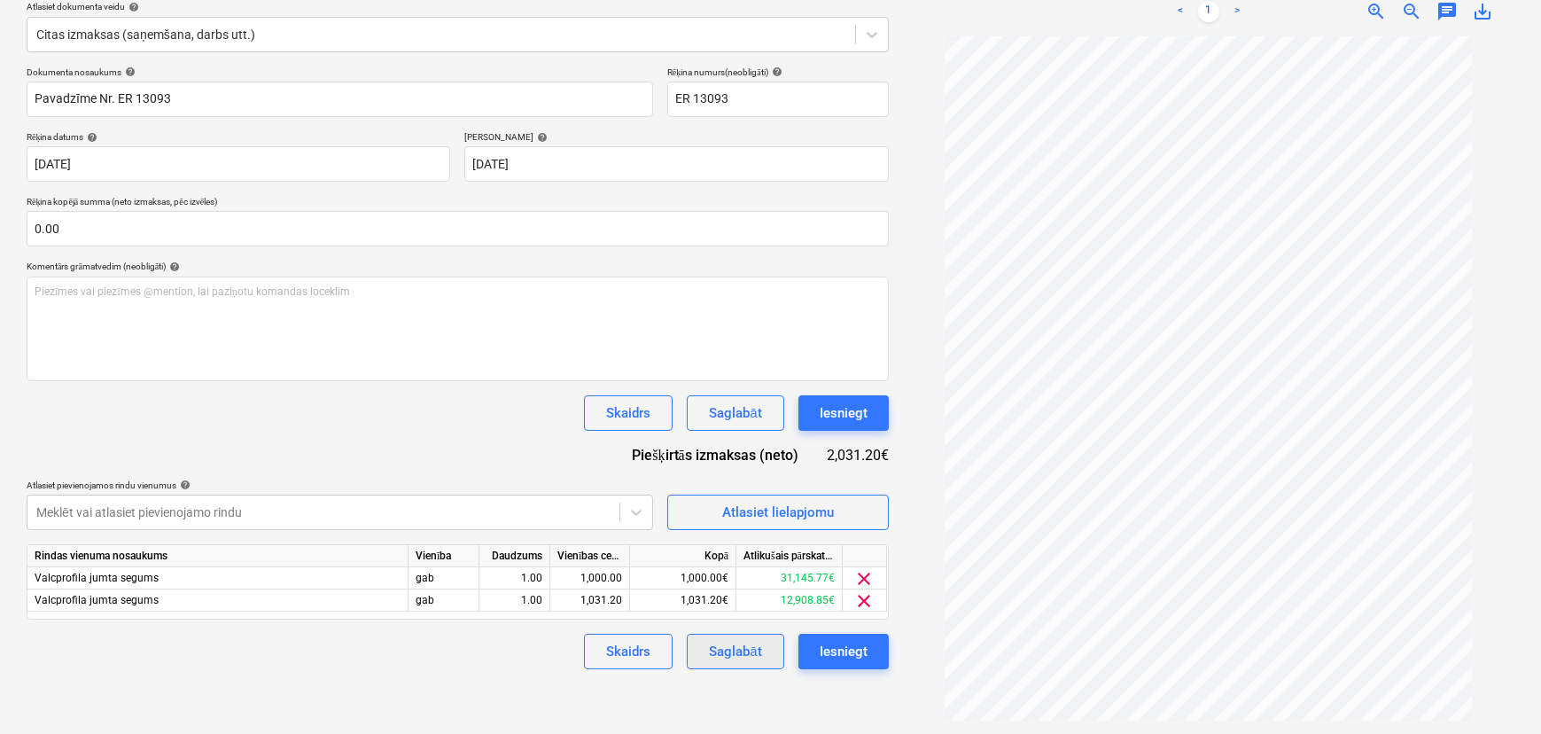
click at [727, 646] on div "Saglabāt" at bounding box center [735, 651] width 52 height 23
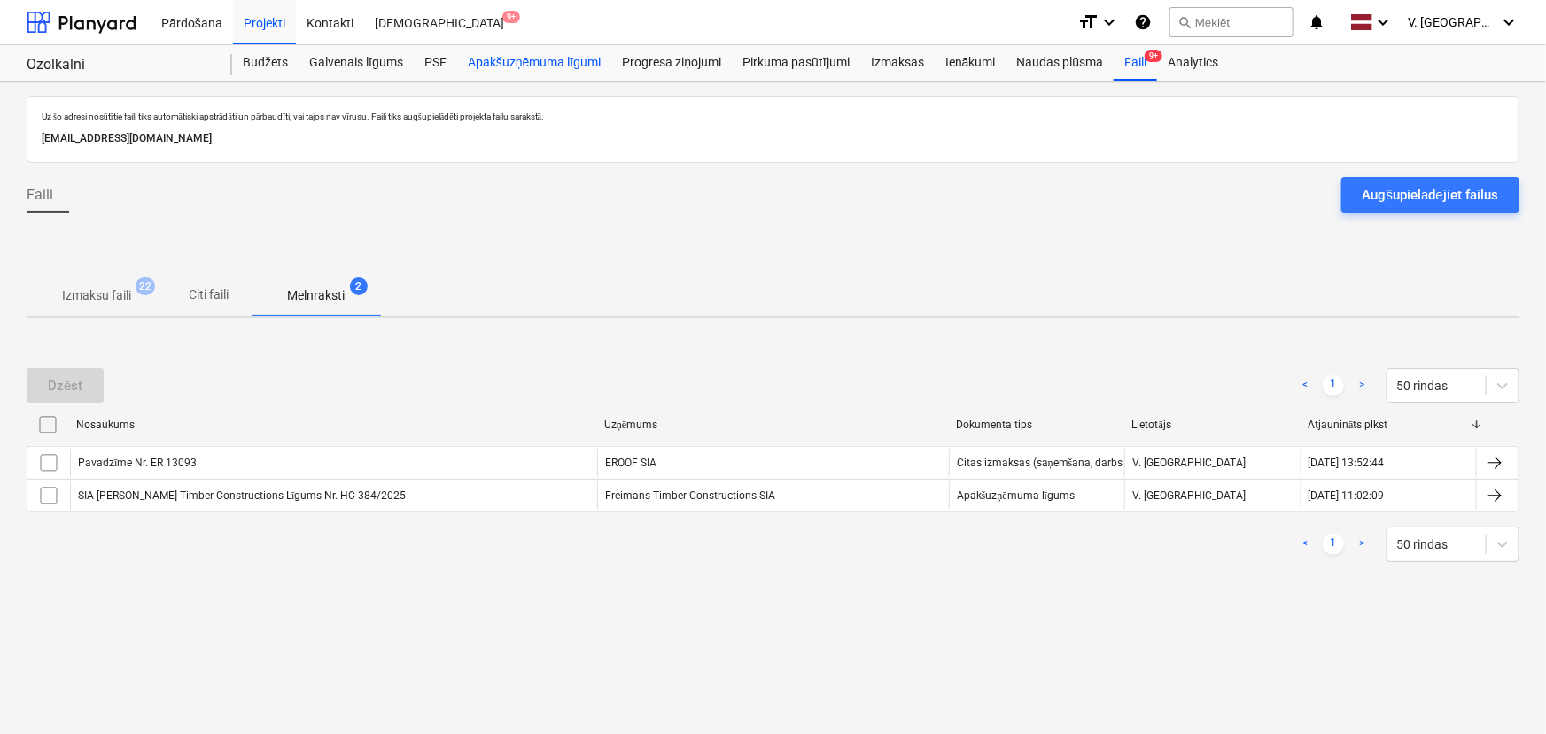
click at [499, 63] on div "Apakšuzņēmuma līgumi" at bounding box center [534, 62] width 154 height 35
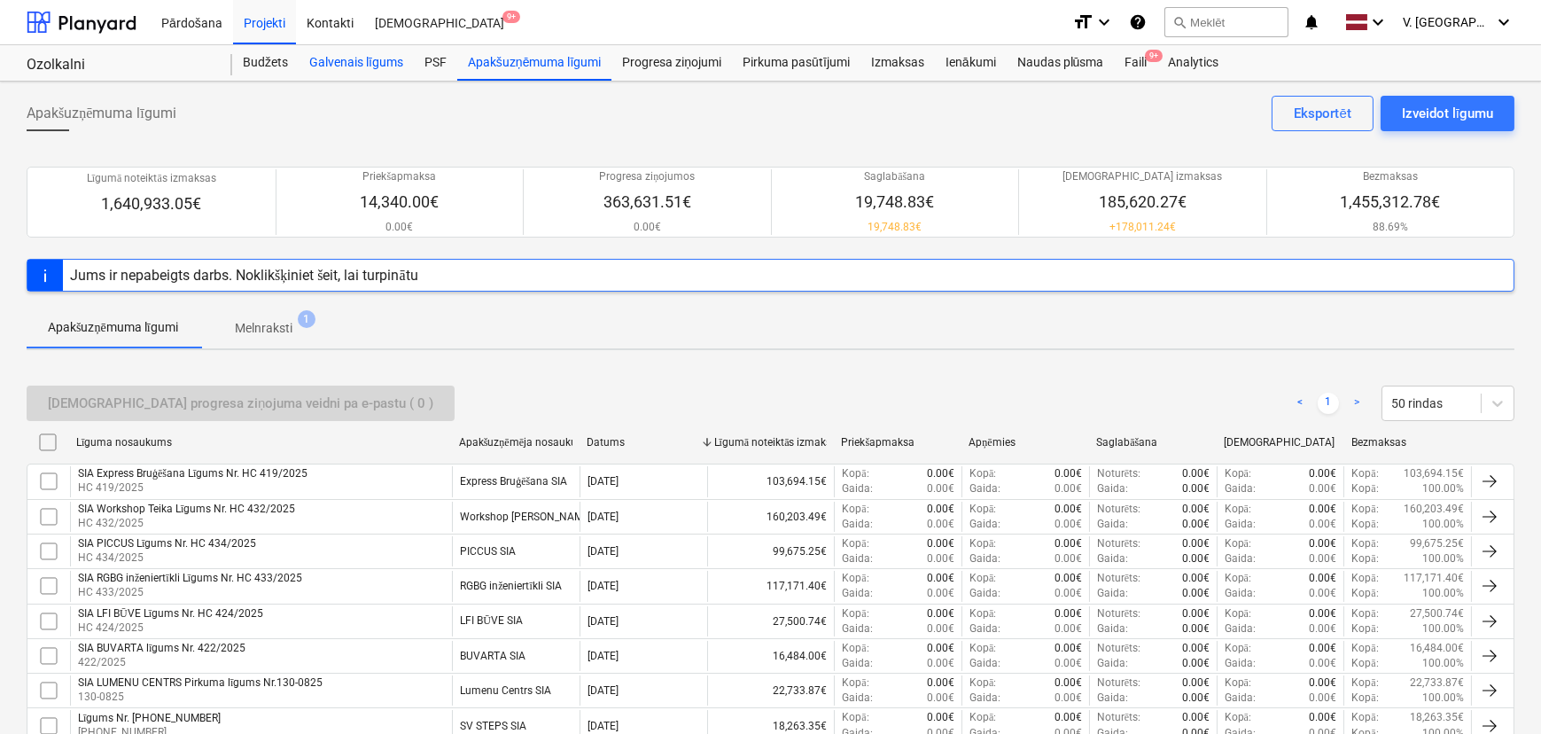
click at [370, 60] on div "Galvenais līgums" at bounding box center [356, 62] width 115 height 35
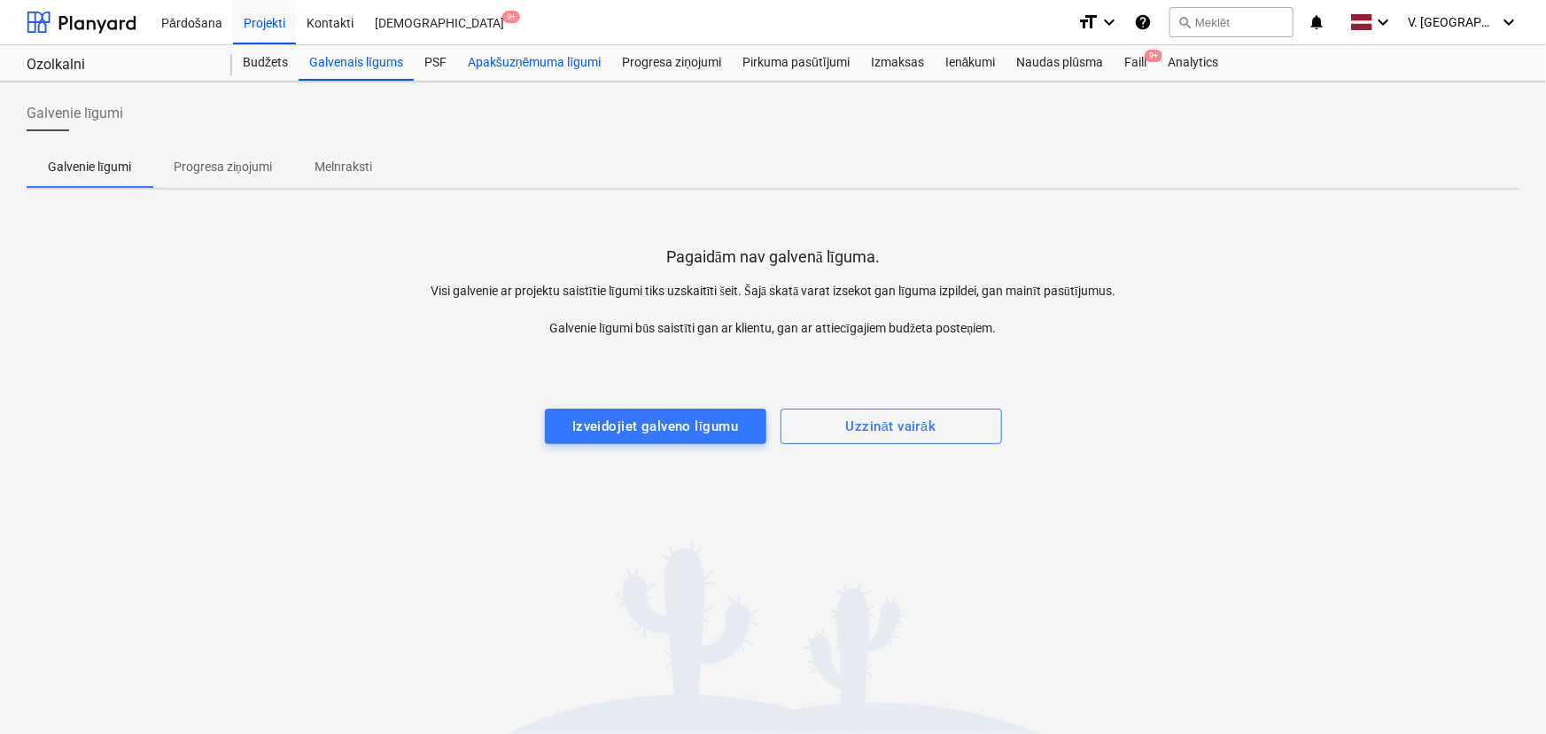
click at [488, 60] on div "Apakšuzņēmuma līgumi" at bounding box center [534, 62] width 154 height 35
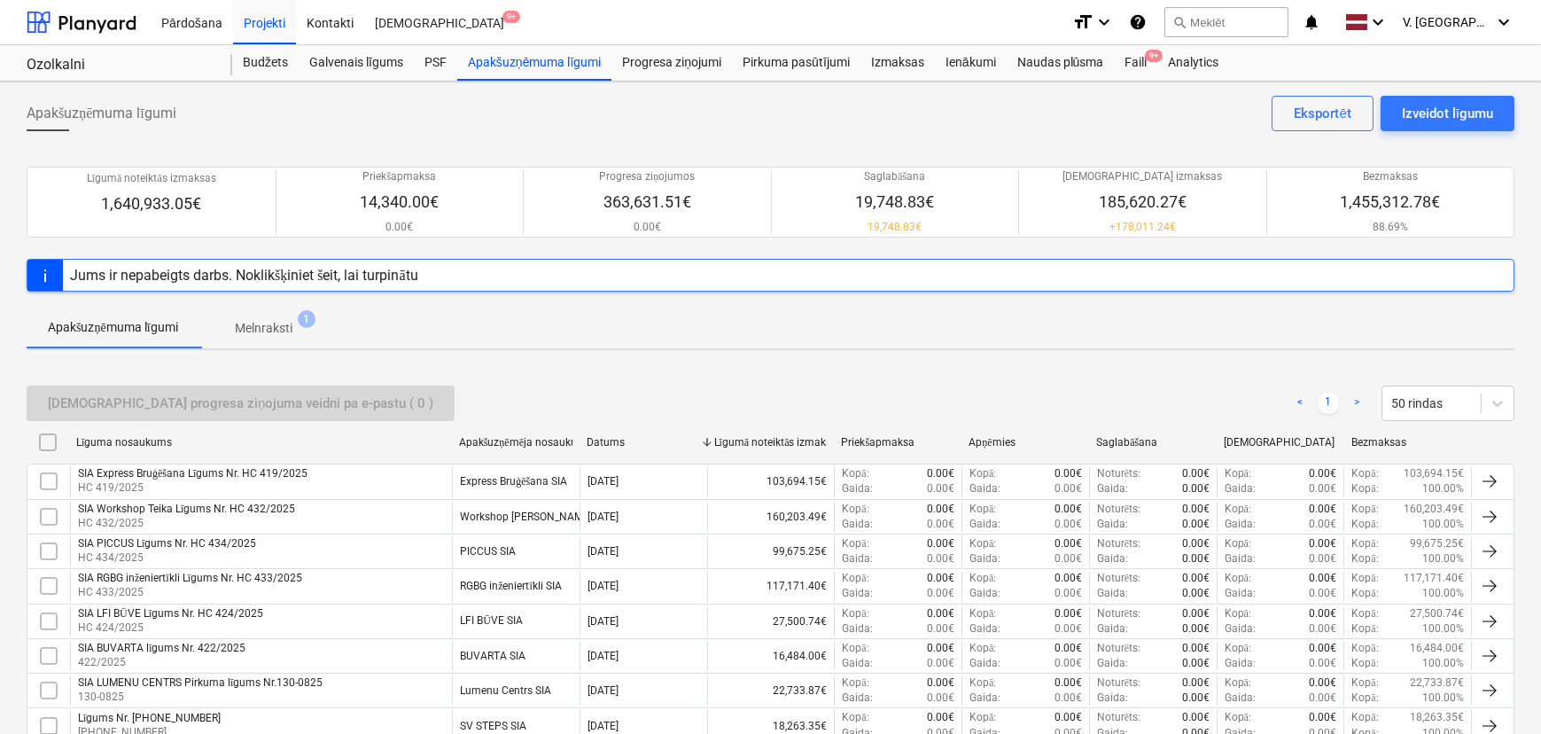
click at [274, 330] on p "Melnraksti" at bounding box center [264, 328] width 58 height 19
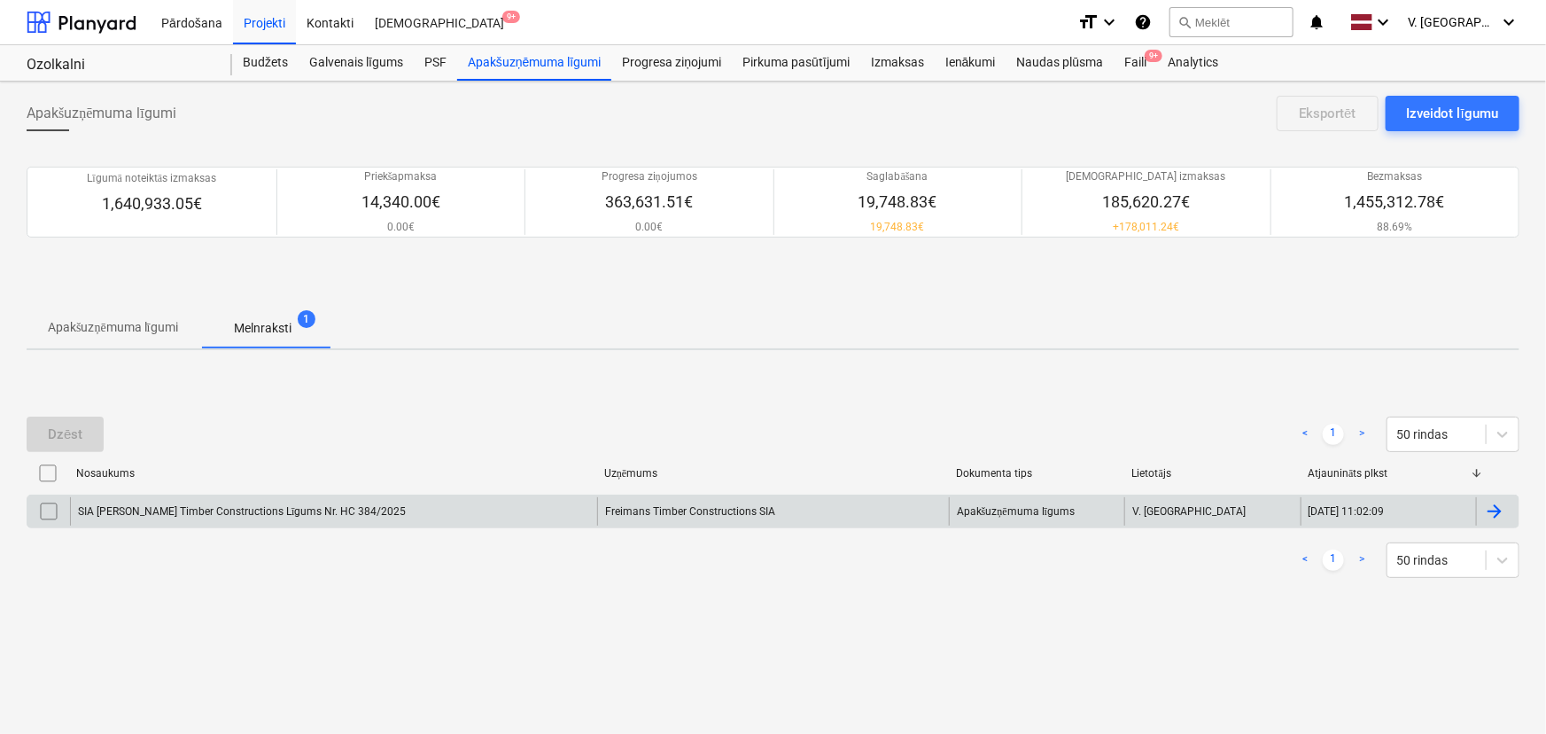
click at [447, 506] on div "SIA Freimans Timber Constructions Līgums Nr. HC 384/2025" at bounding box center [333, 511] width 527 height 28
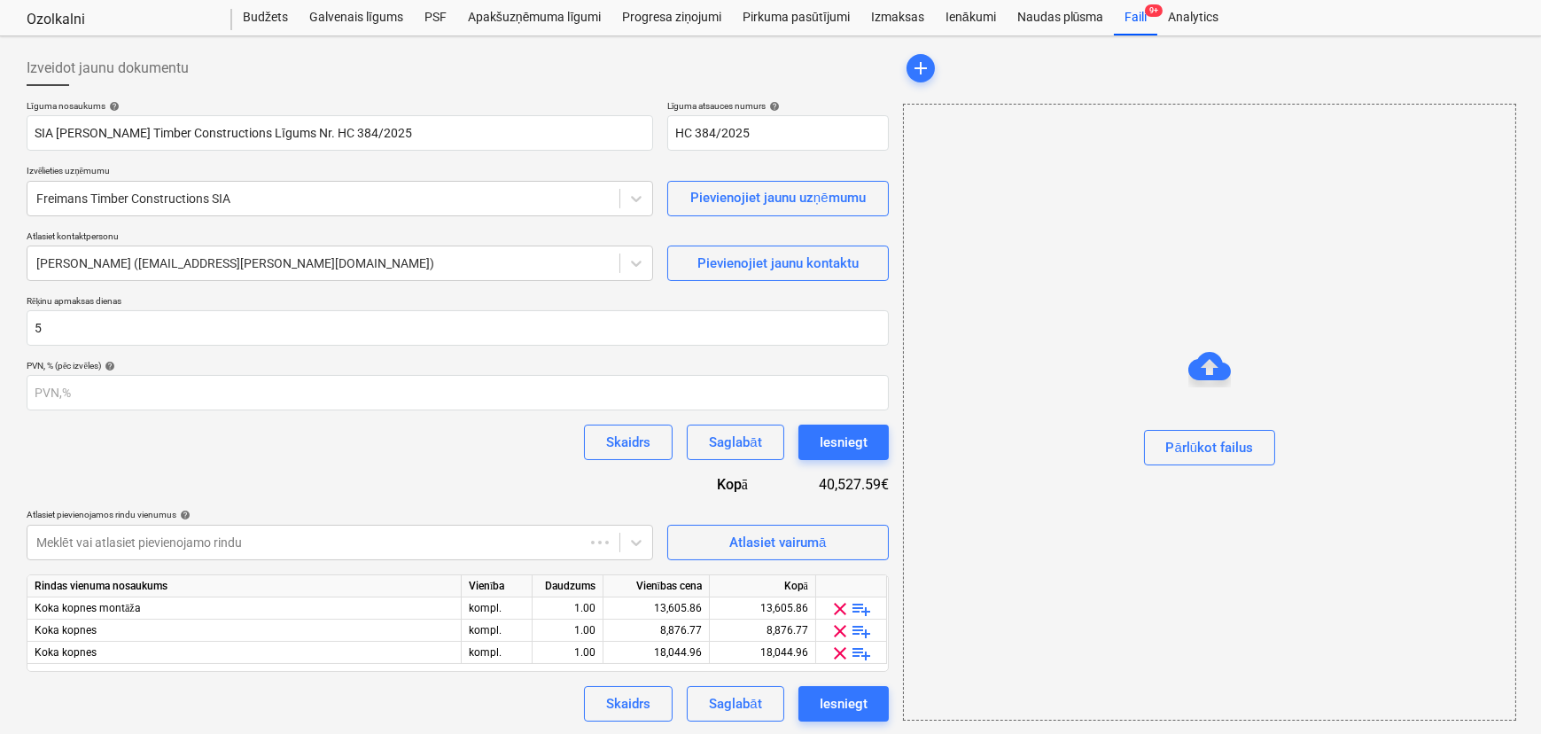
scroll to position [46, 0]
click at [838, 606] on span "clear" at bounding box center [840, 607] width 21 height 21
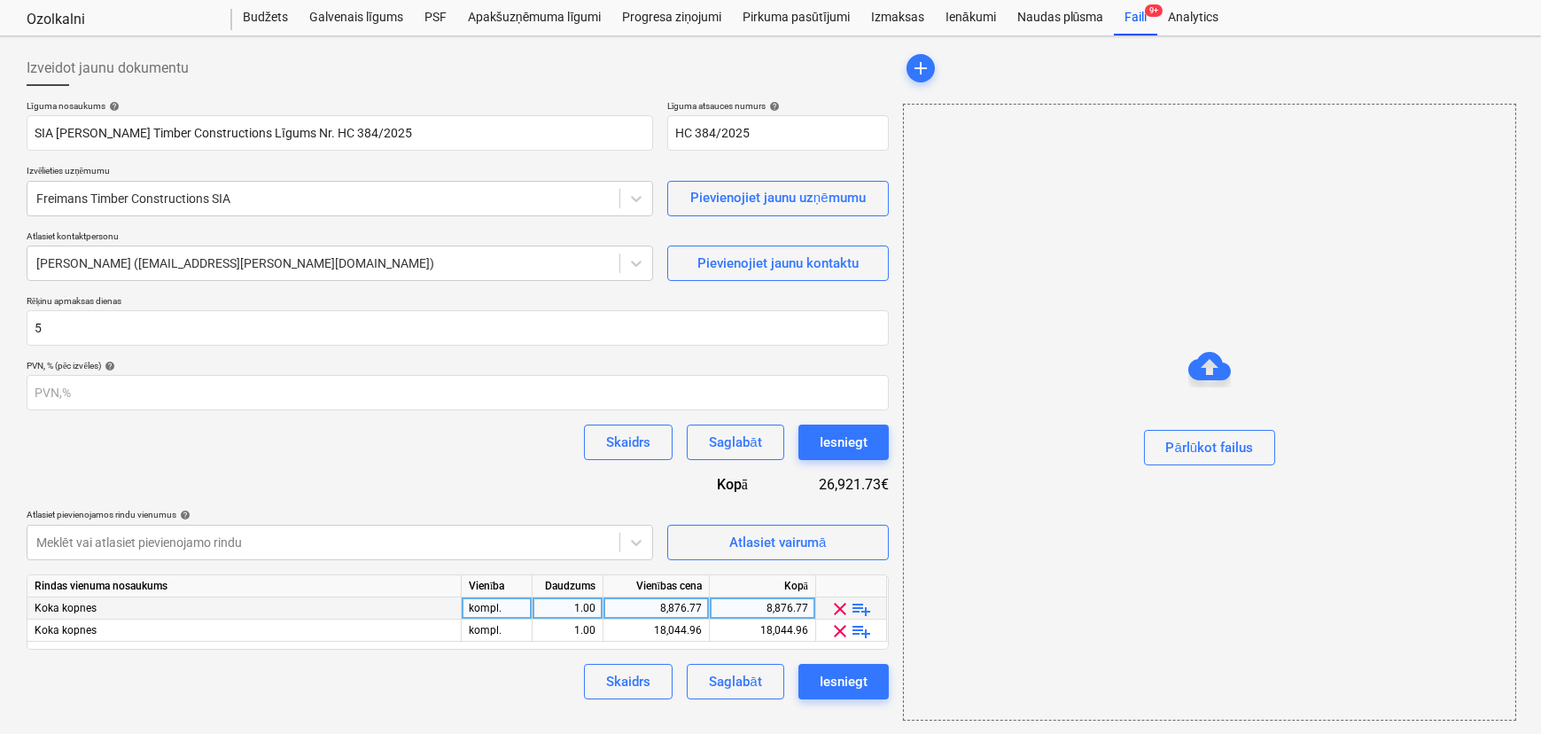
click at [838, 606] on span "clear" at bounding box center [840, 608] width 21 height 21
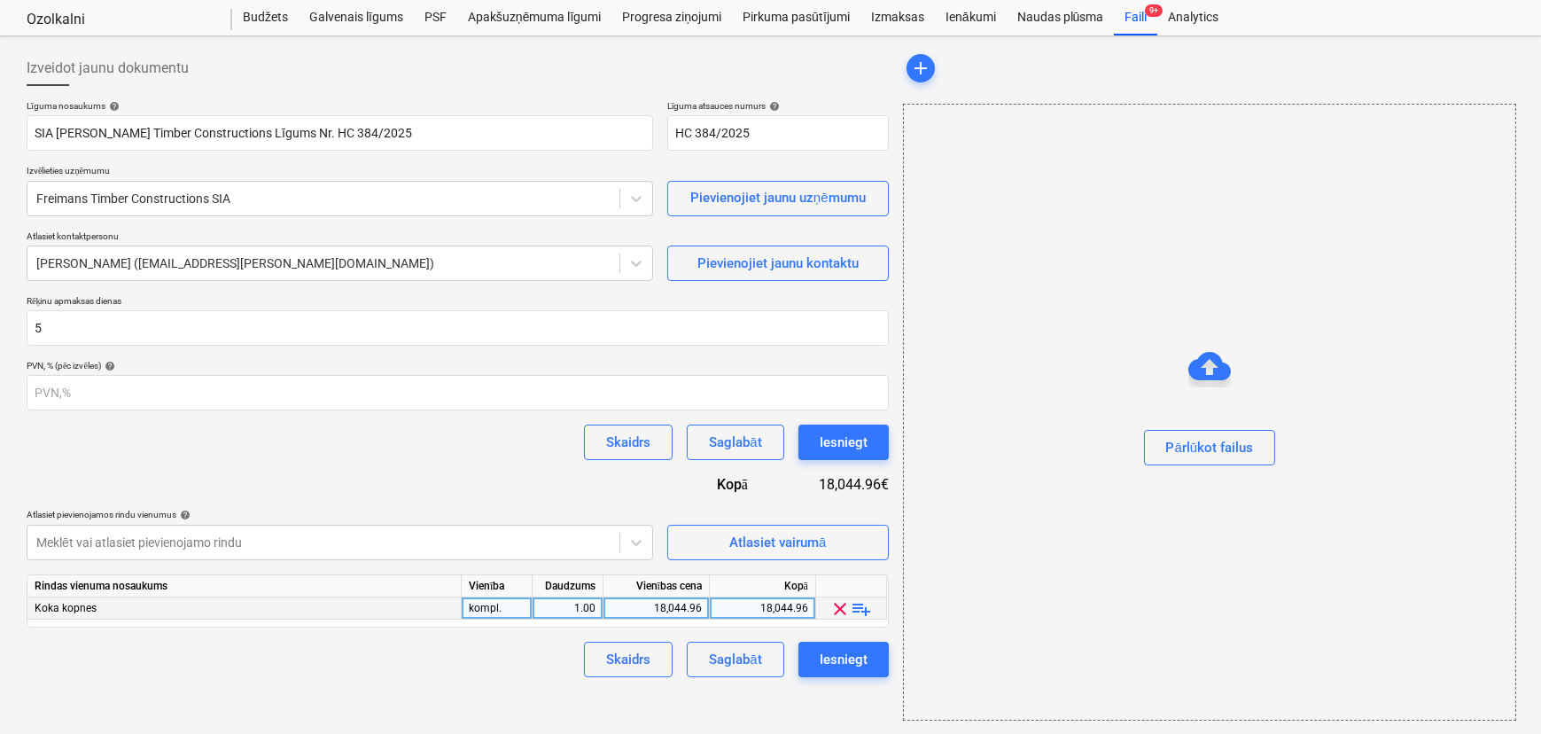
click at [838, 606] on span "clear" at bounding box center [840, 608] width 21 height 21
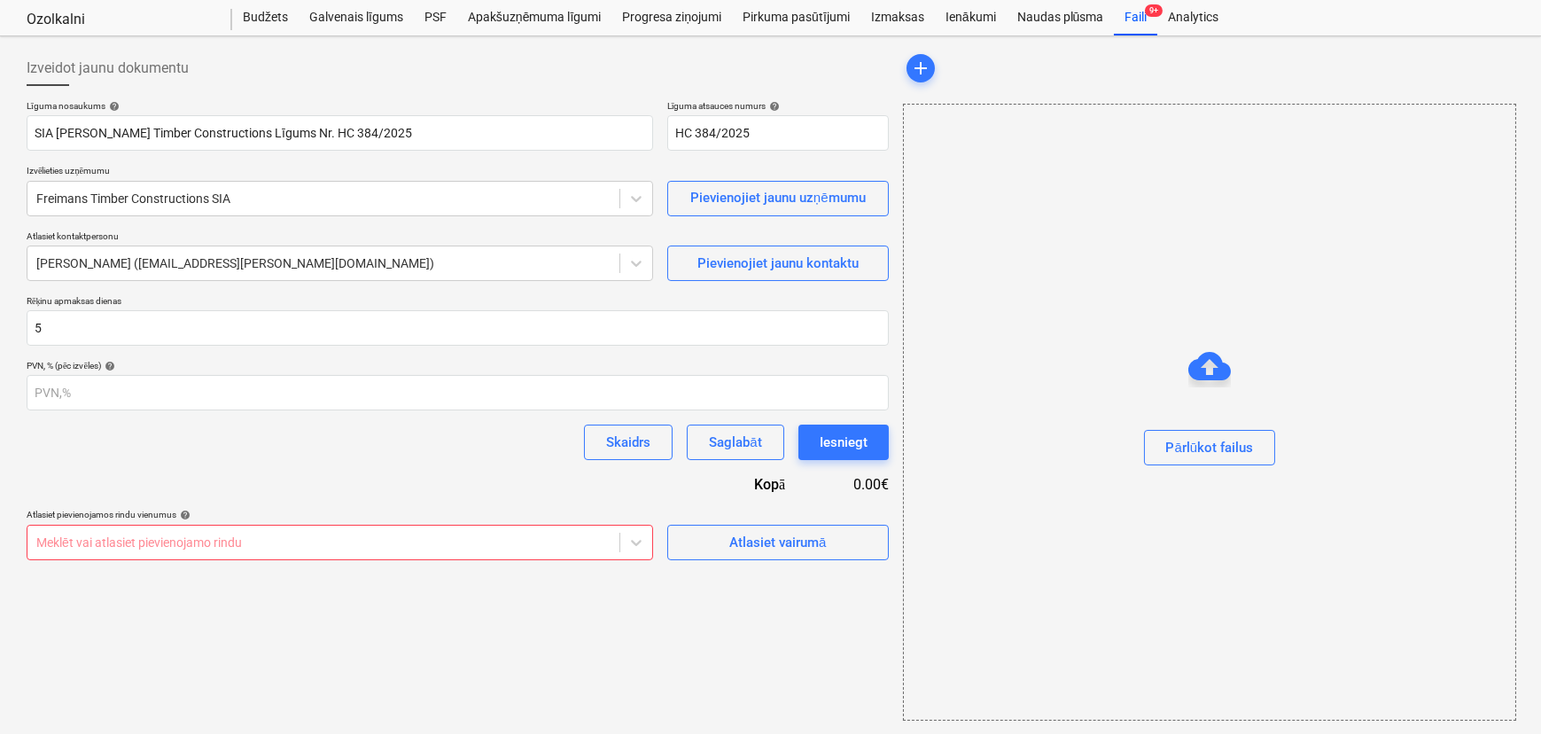
click at [827, 558] on div "Izveidot jaunu dokumentu Līguma nosaukums help SIA Freimans Timber Construction…" at bounding box center [457, 385] width 876 height 684
click at [825, 553] on button "Atlasiet vairumā" at bounding box center [778, 542] width 222 height 35
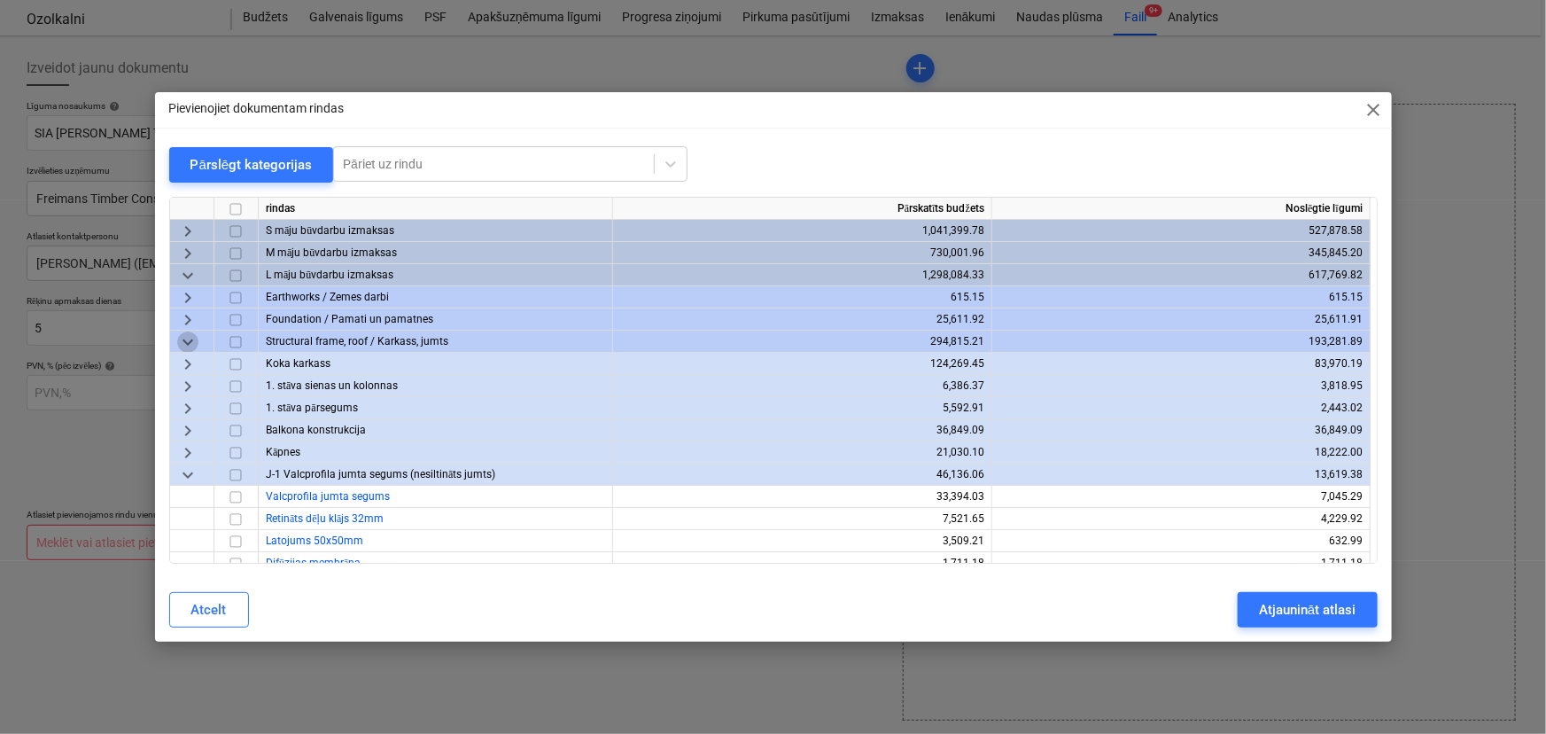
click at [186, 339] on span "keyboard_arrow_down" at bounding box center [187, 341] width 21 height 21
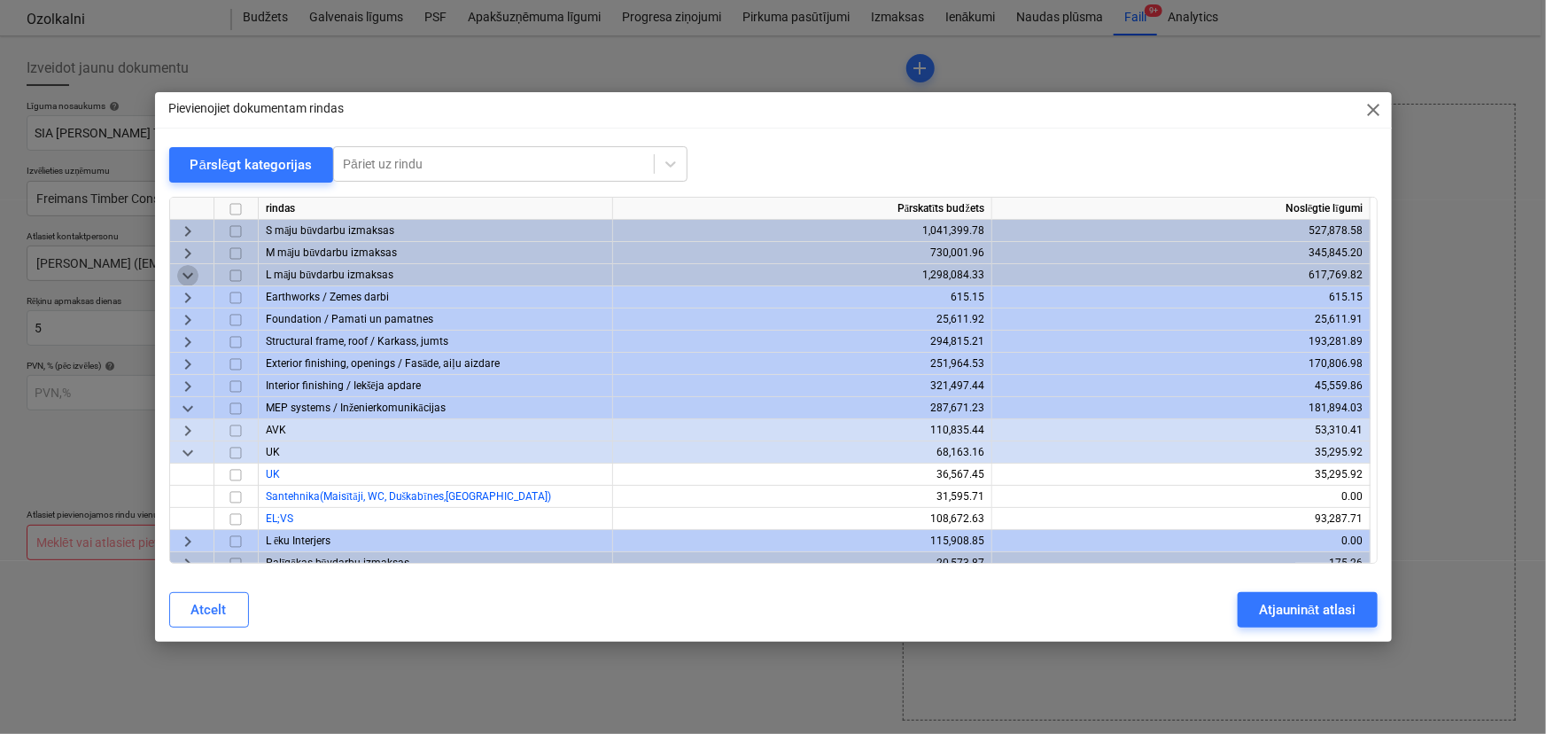
click at [186, 266] on span "keyboard_arrow_down" at bounding box center [187, 275] width 21 height 21
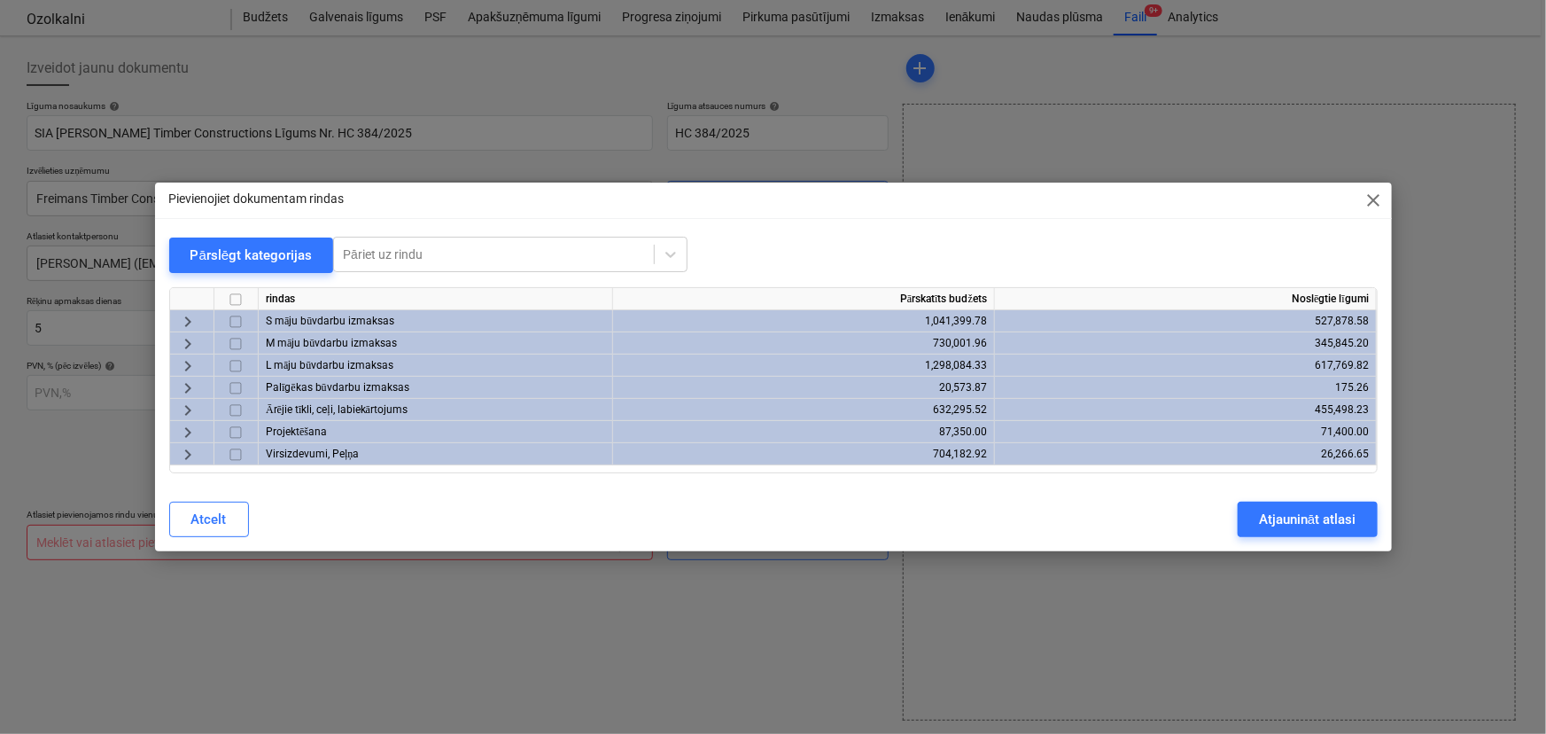
click at [191, 318] on span "keyboard_arrow_right" at bounding box center [187, 321] width 21 height 21
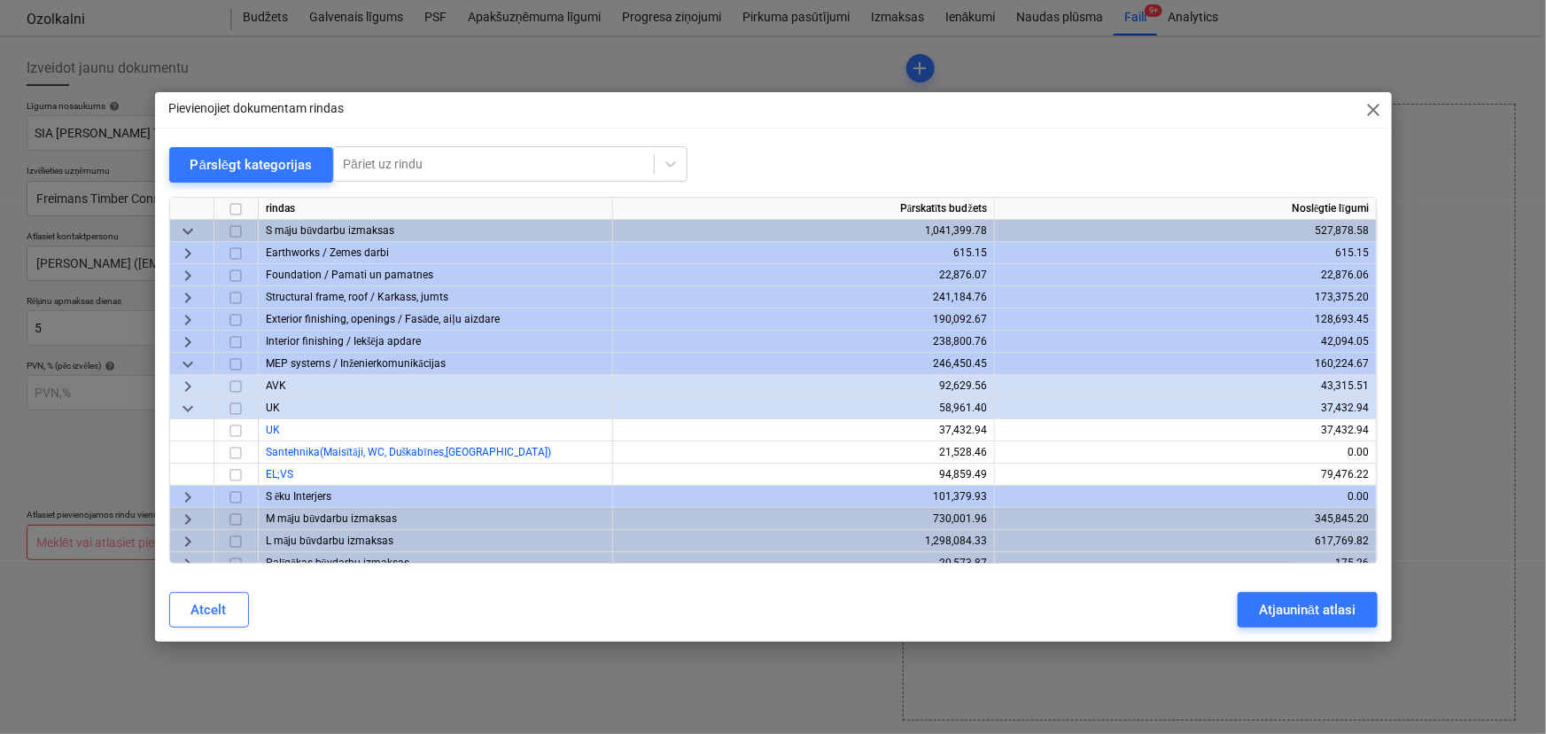
click at [189, 296] on span "keyboard_arrow_right" at bounding box center [187, 297] width 21 height 21
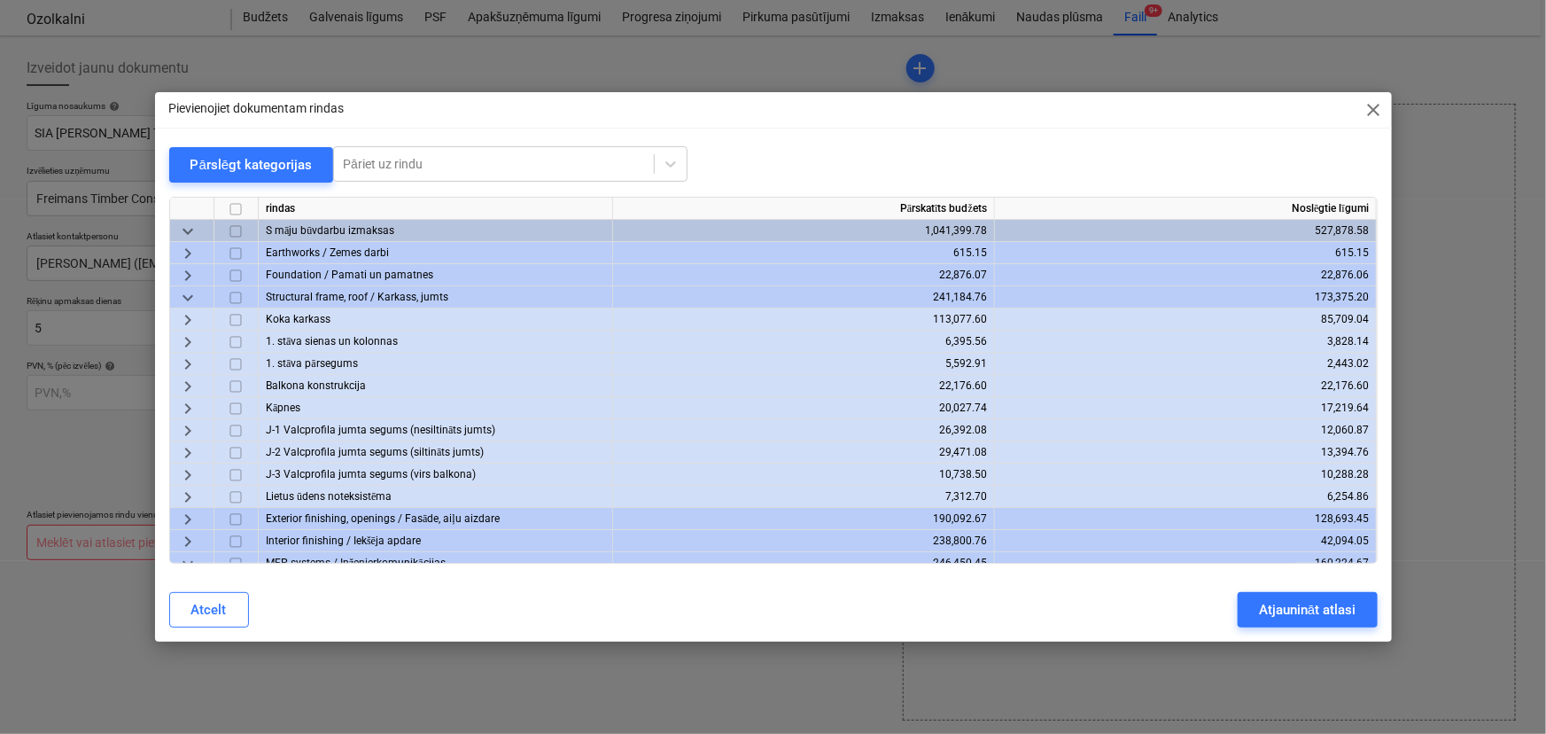
click at [186, 315] on span "keyboard_arrow_right" at bounding box center [187, 319] width 21 height 21
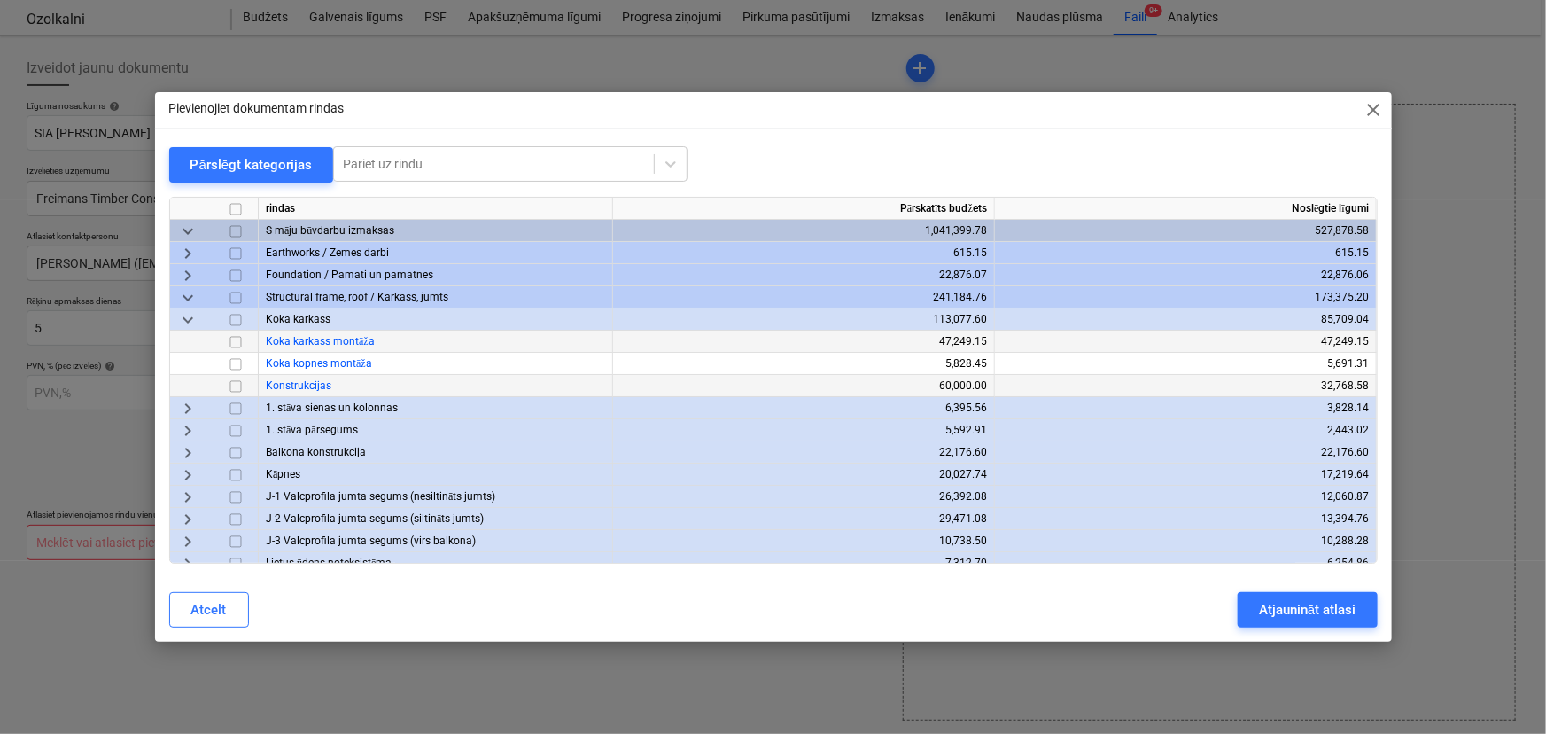
click at [233, 384] on input "checkbox" at bounding box center [235, 386] width 21 height 21
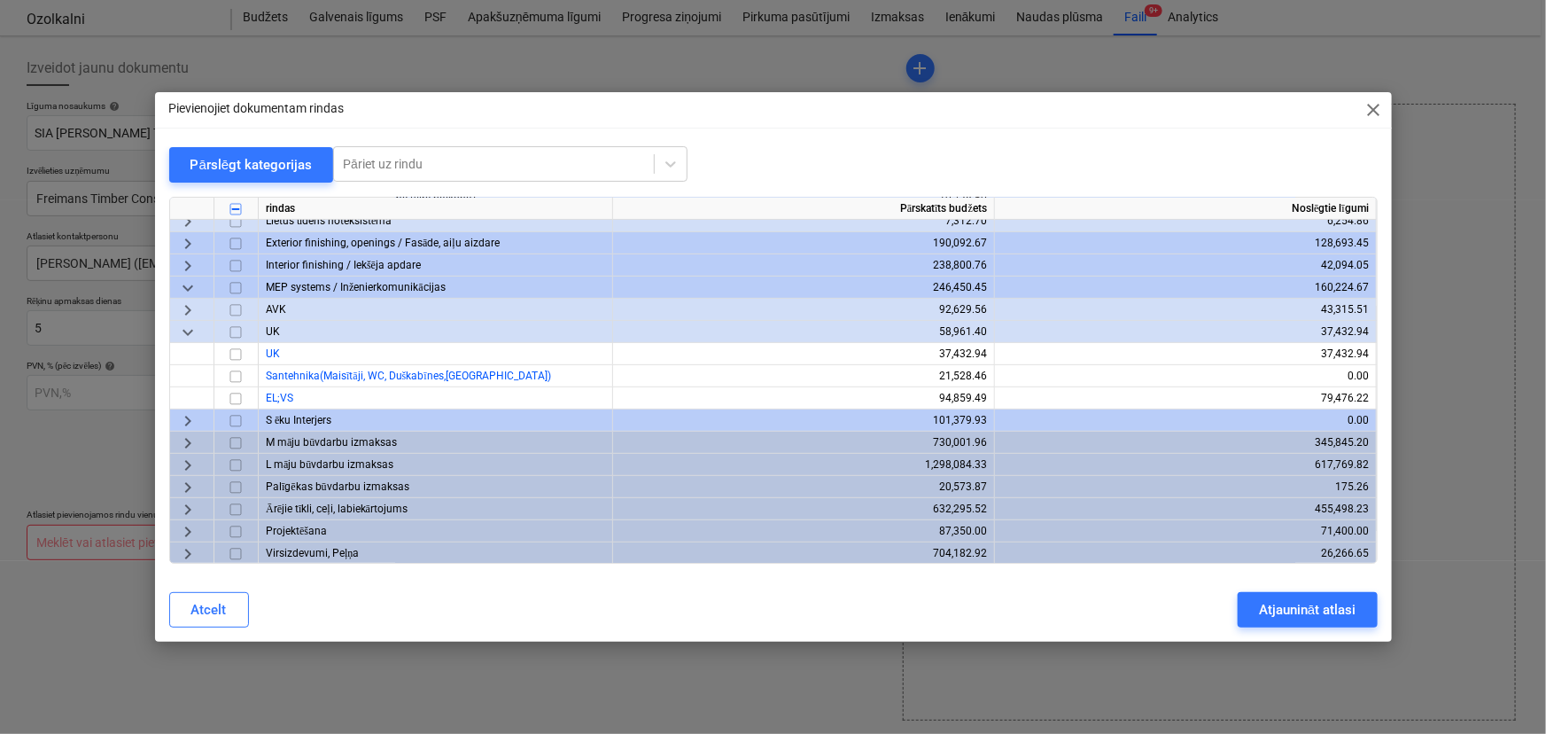
scroll to position [348, 0]
click at [182, 432] on span "keyboard_arrow_right" at bounding box center [187, 441] width 21 height 21
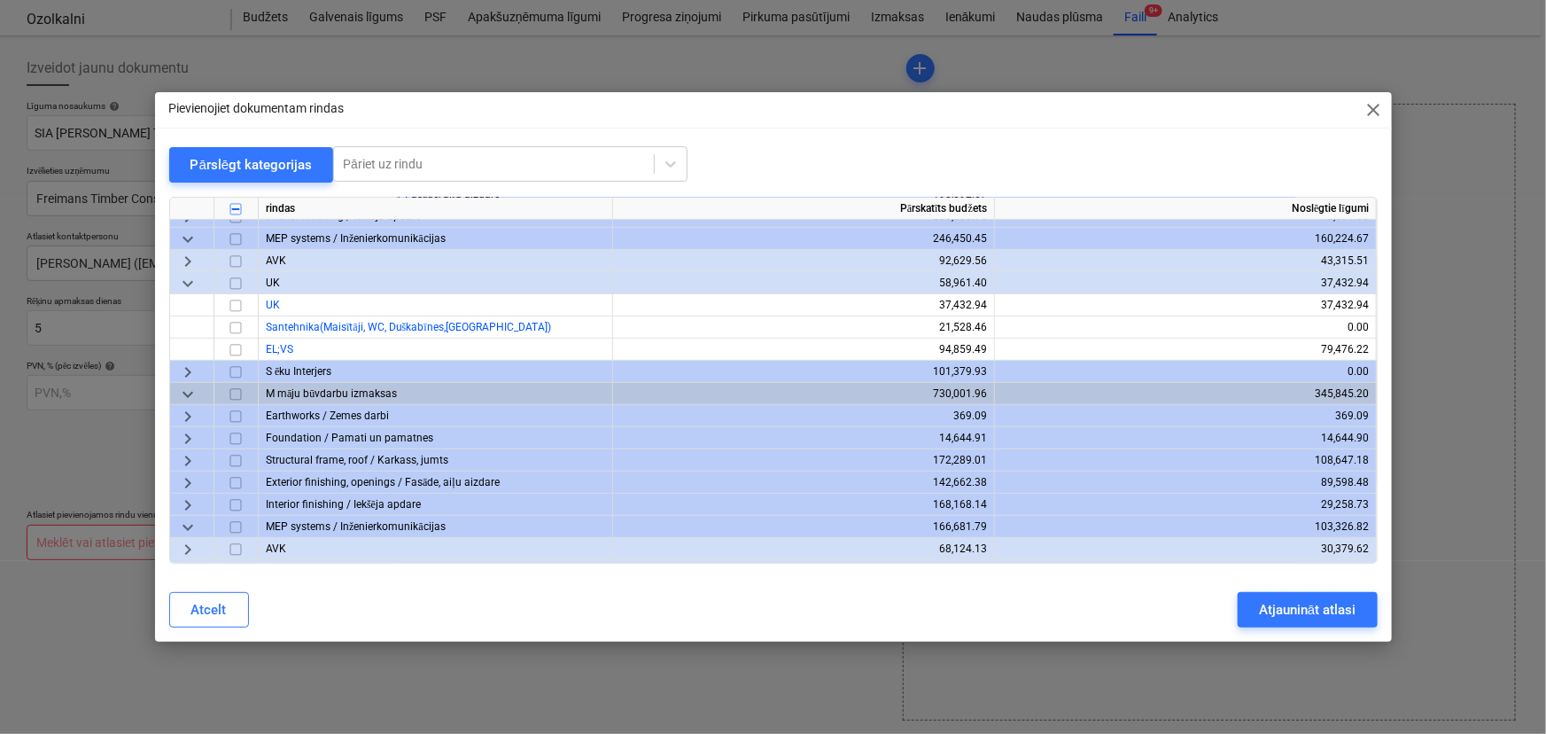
scroll to position [510, 0]
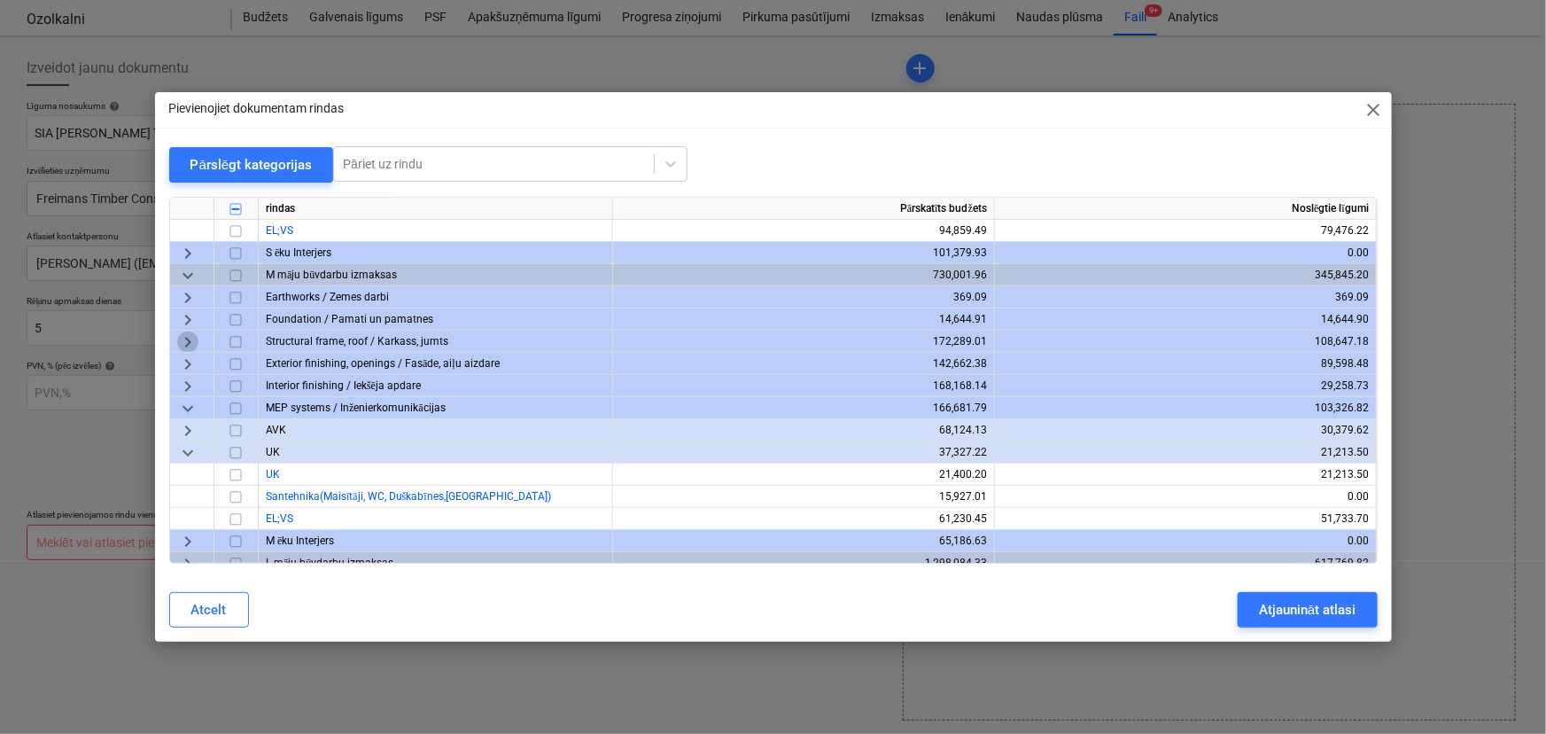
click at [179, 339] on span "keyboard_arrow_right" at bounding box center [187, 341] width 21 height 21
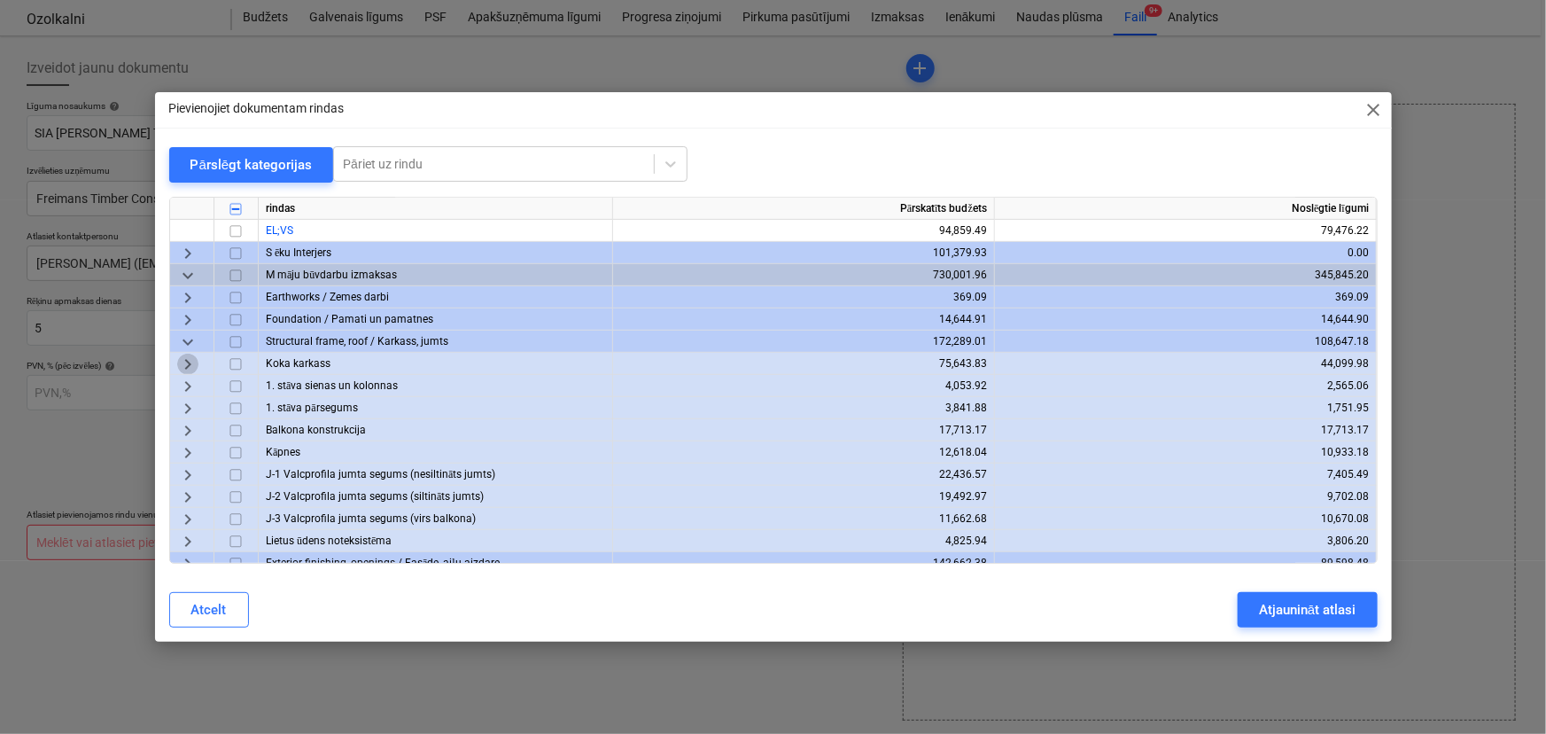
click at [192, 362] on span "keyboard_arrow_right" at bounding box center [187, 364] width 21 height 21
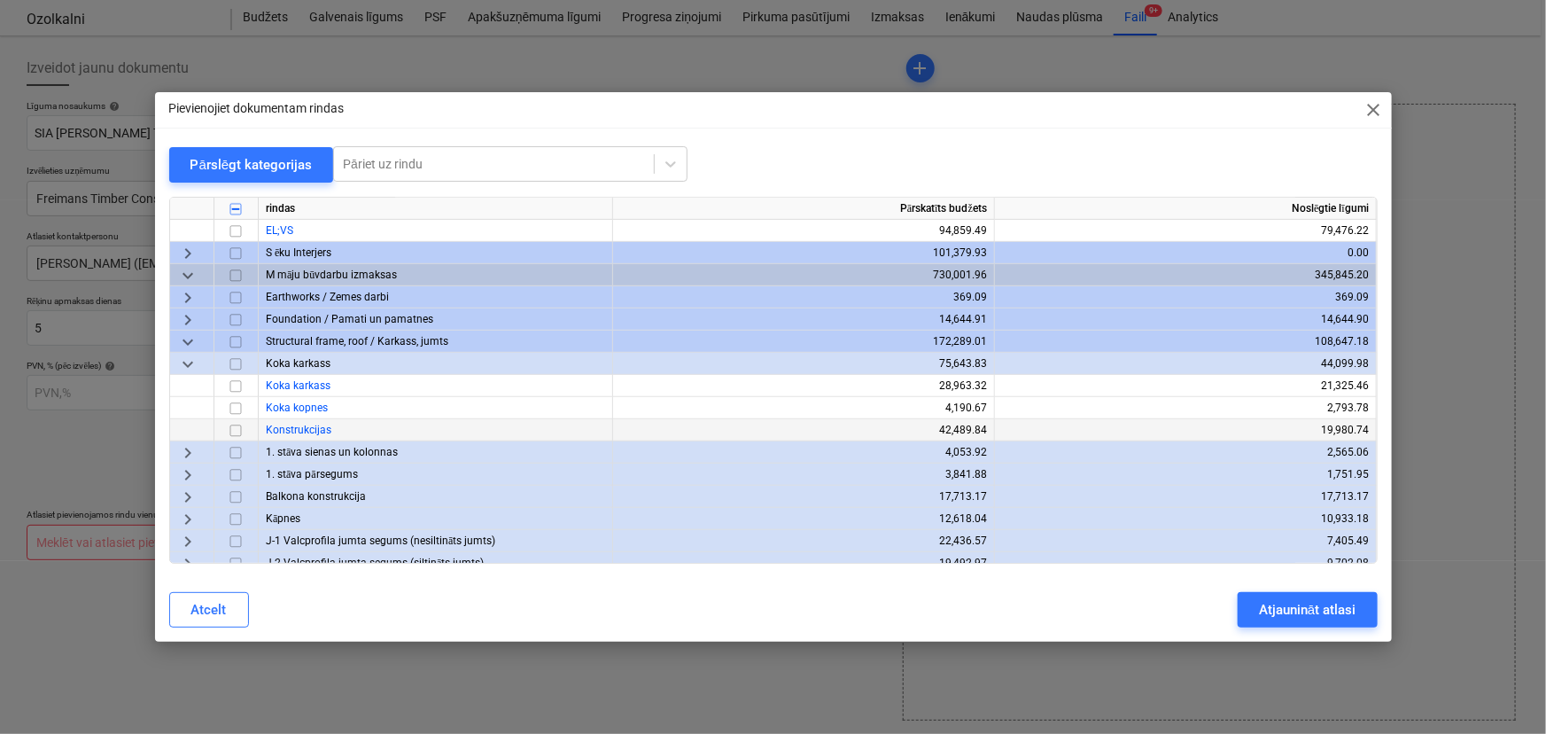
click at [239, 434] on input "checkbox" at bounding box center [235, 430] width 21 height 21
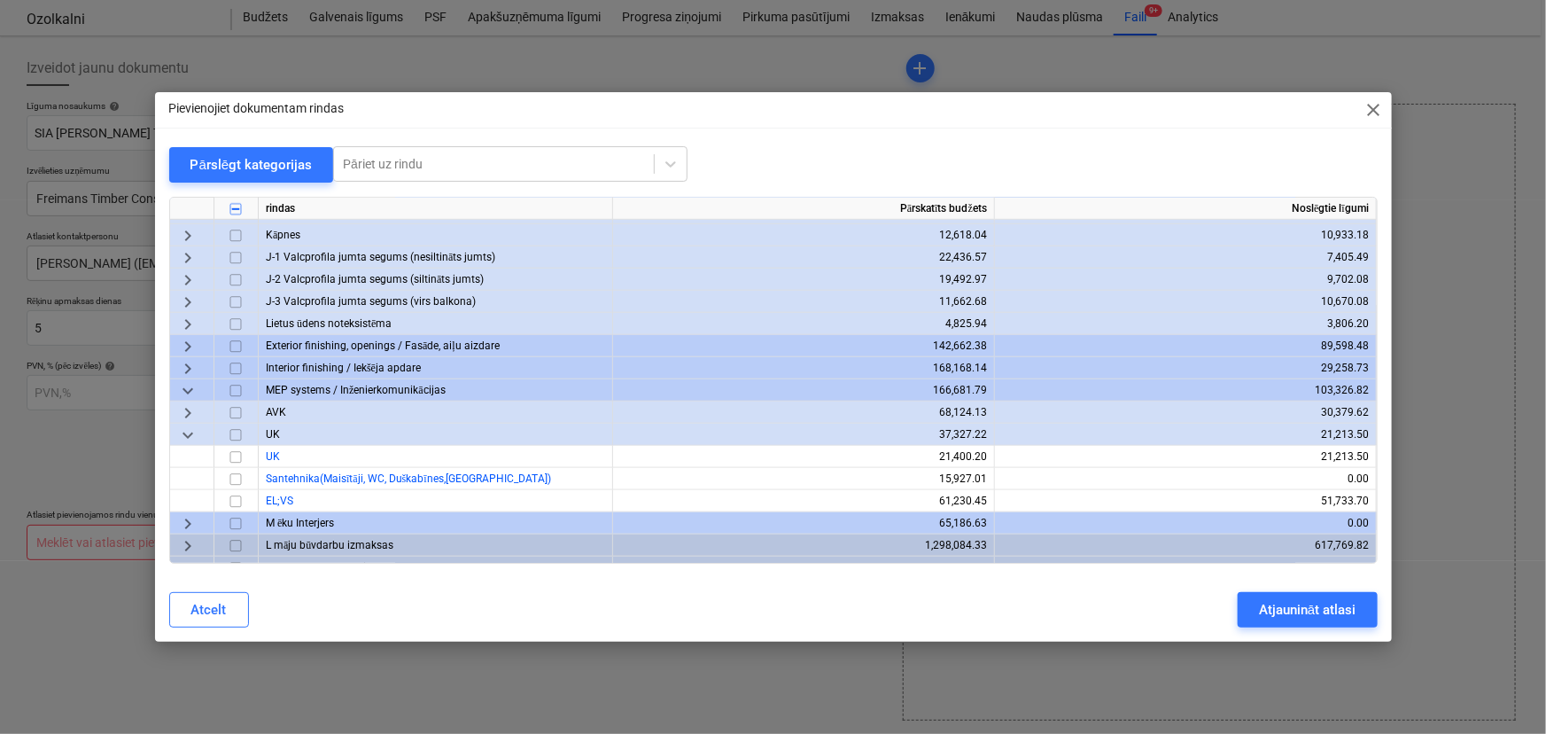
scroll to position [880, 0]
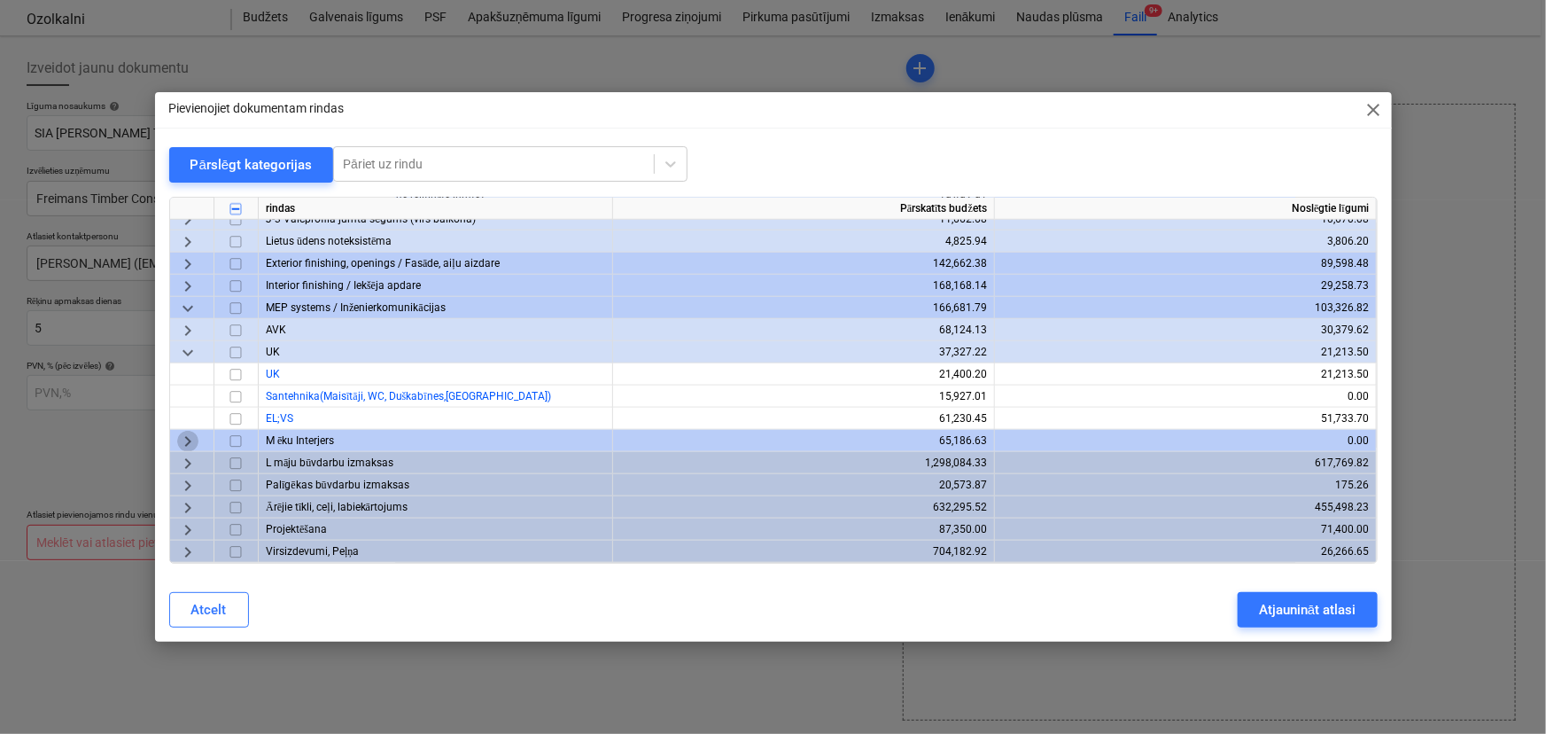
click at [189, 439] on span "keyboard_arrow_right" at bounding box center [187, 441] width 21 height 21
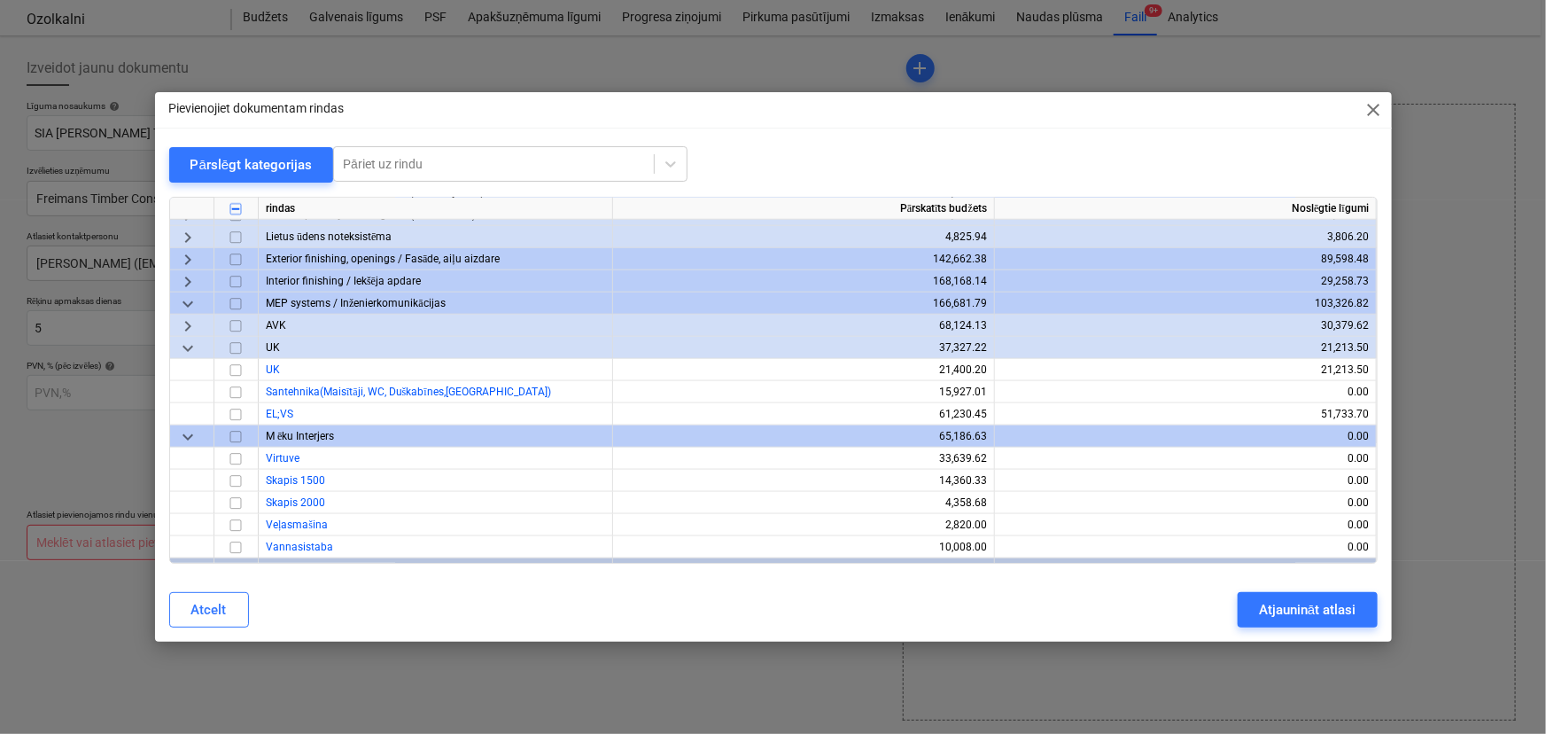
scroll to position [961, 0]
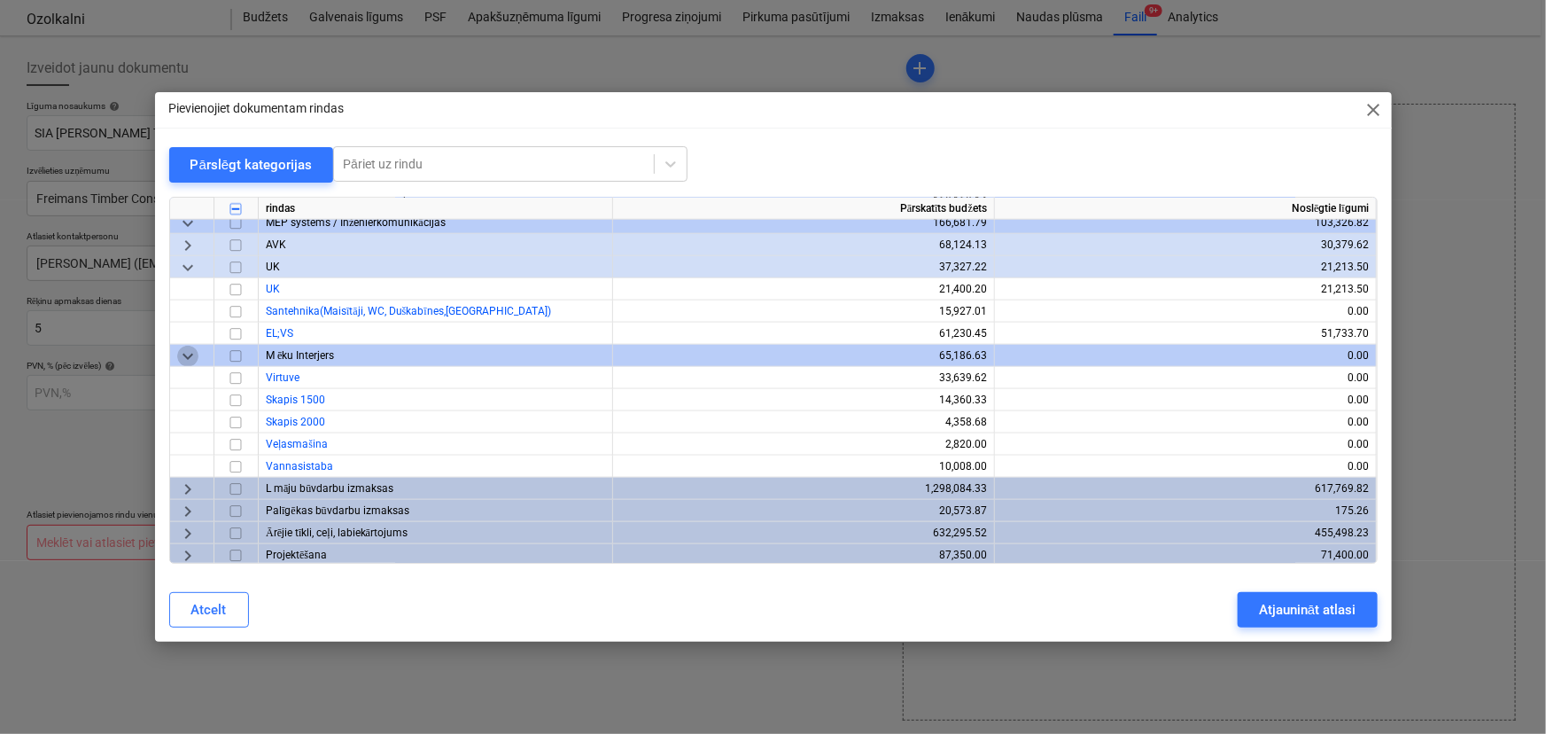
click at [183, 354] on span "keyboard_arrow_down" at bounding box center [187, 356] width 21 height 21
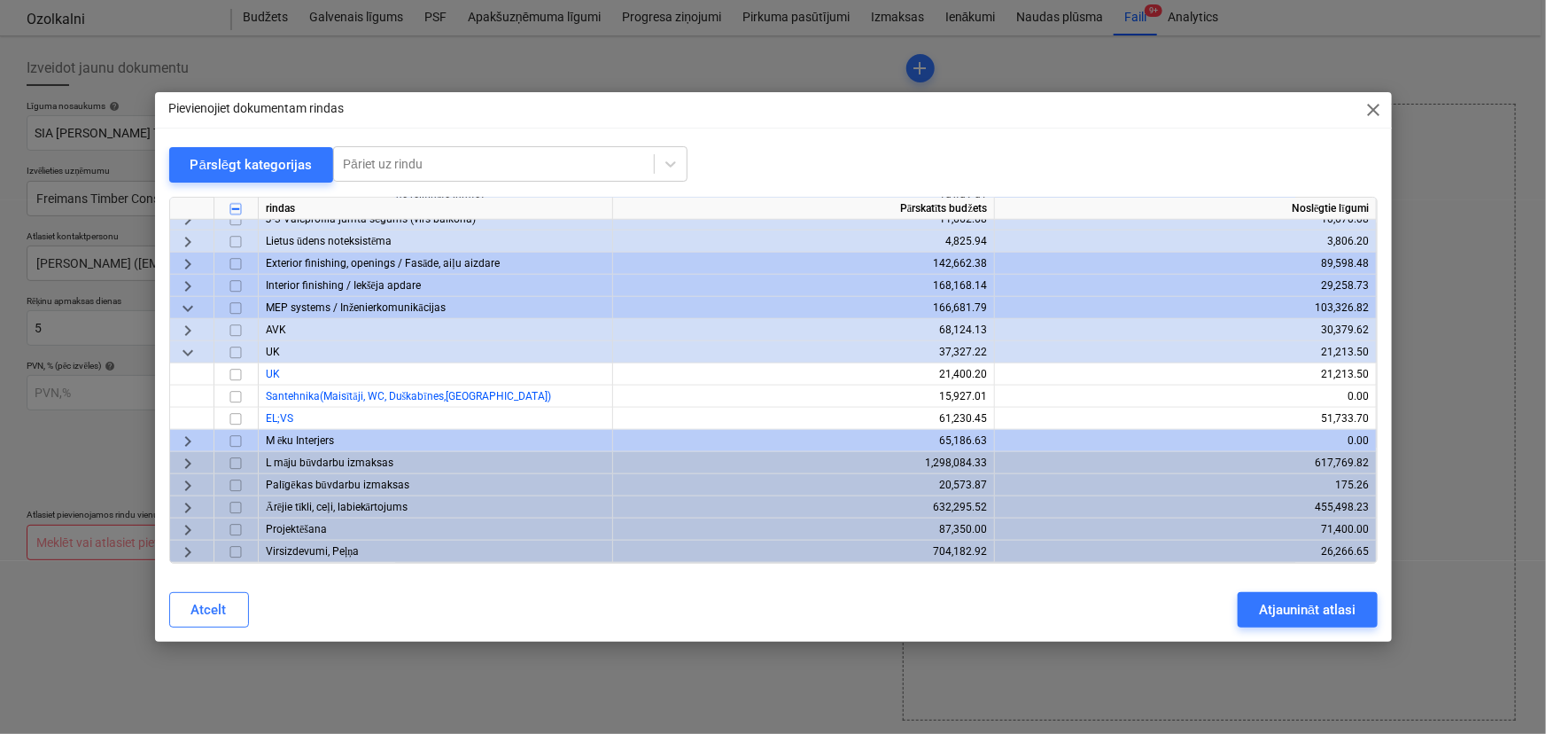
click at [186, 456] on span "keyboard_arrow_right" at bounding box center [187, 463] width 21 height 21
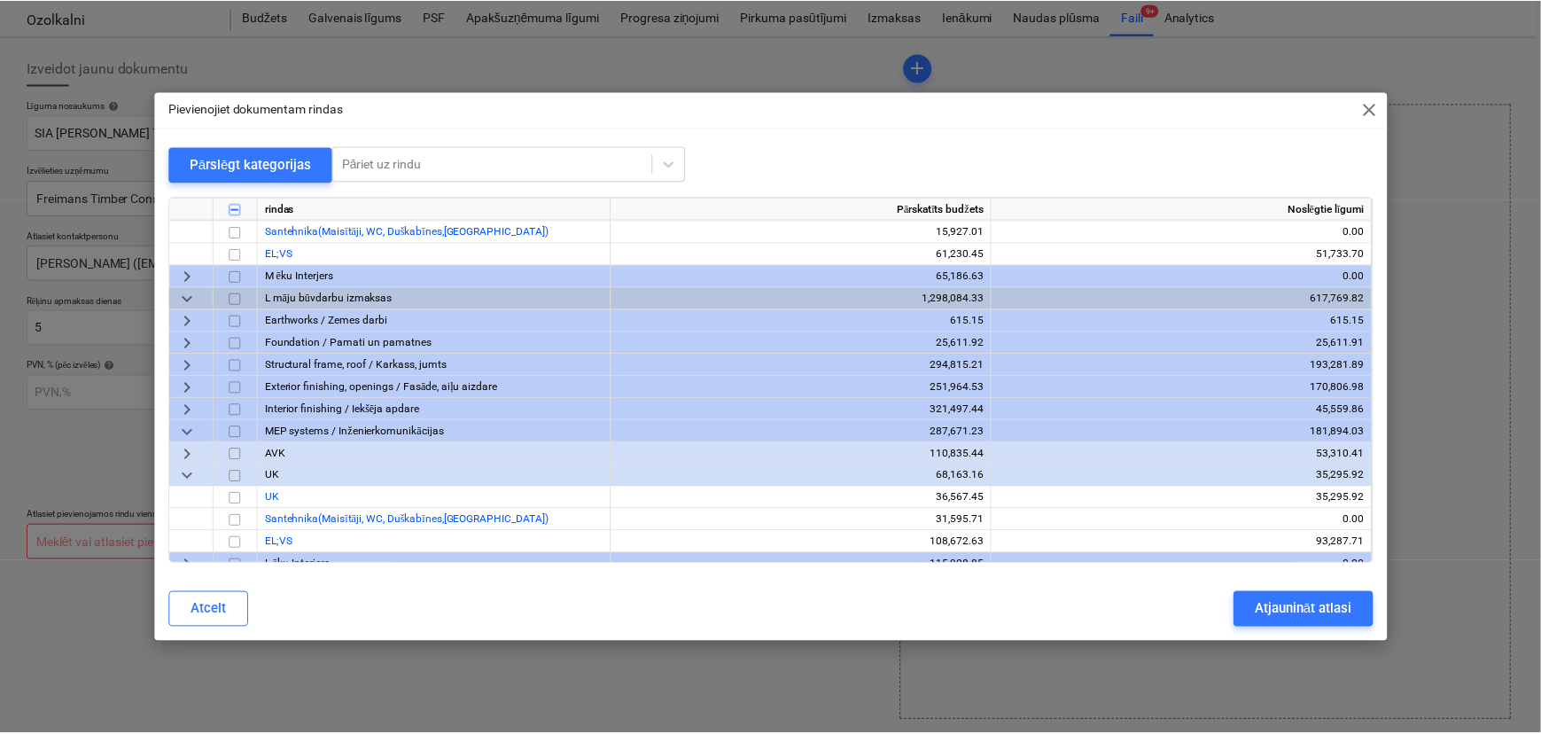
scroll to position [1041, 0]
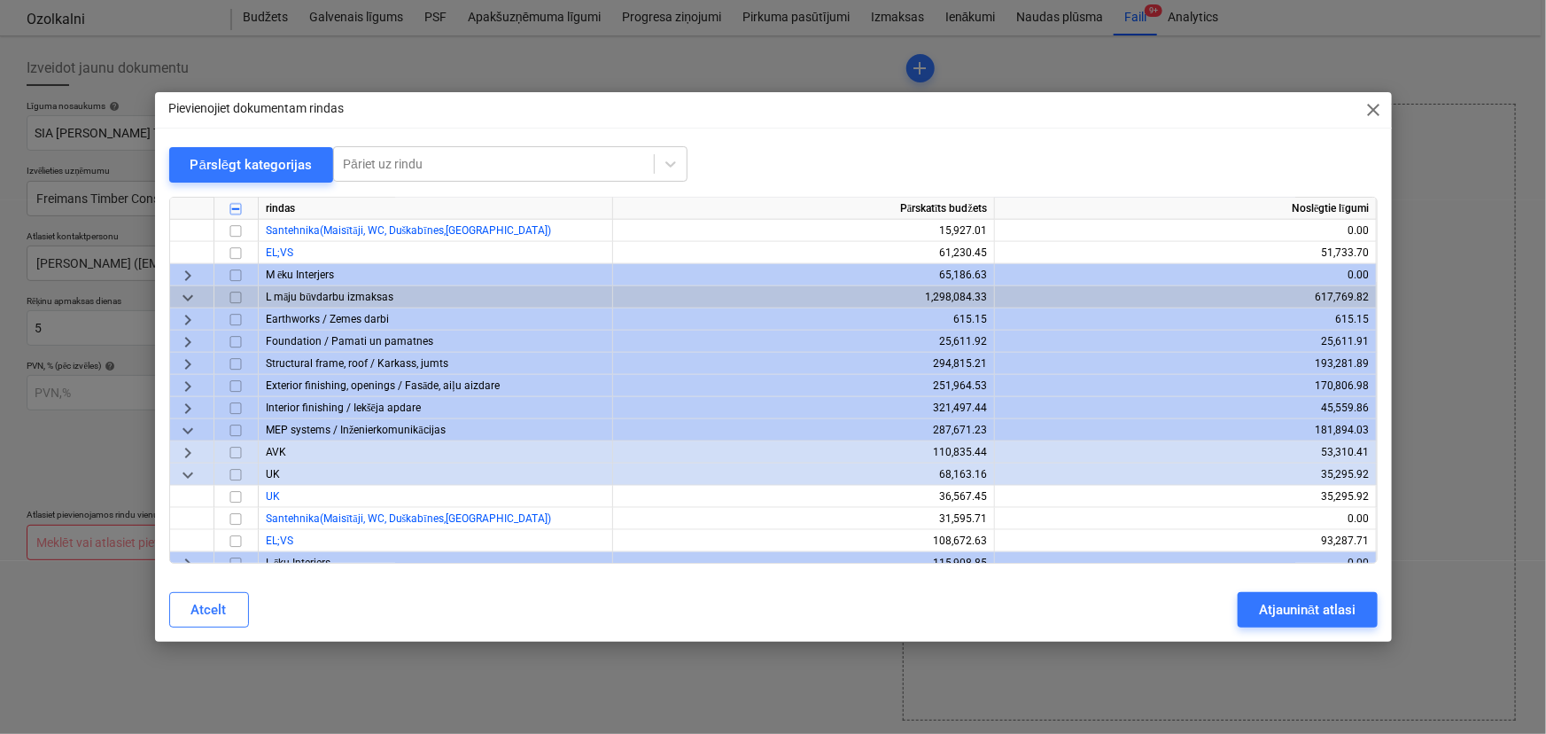
click at [184, 358] on span "keyboard_arrow_right" at bounding box center [187, 364] width 21 height 21
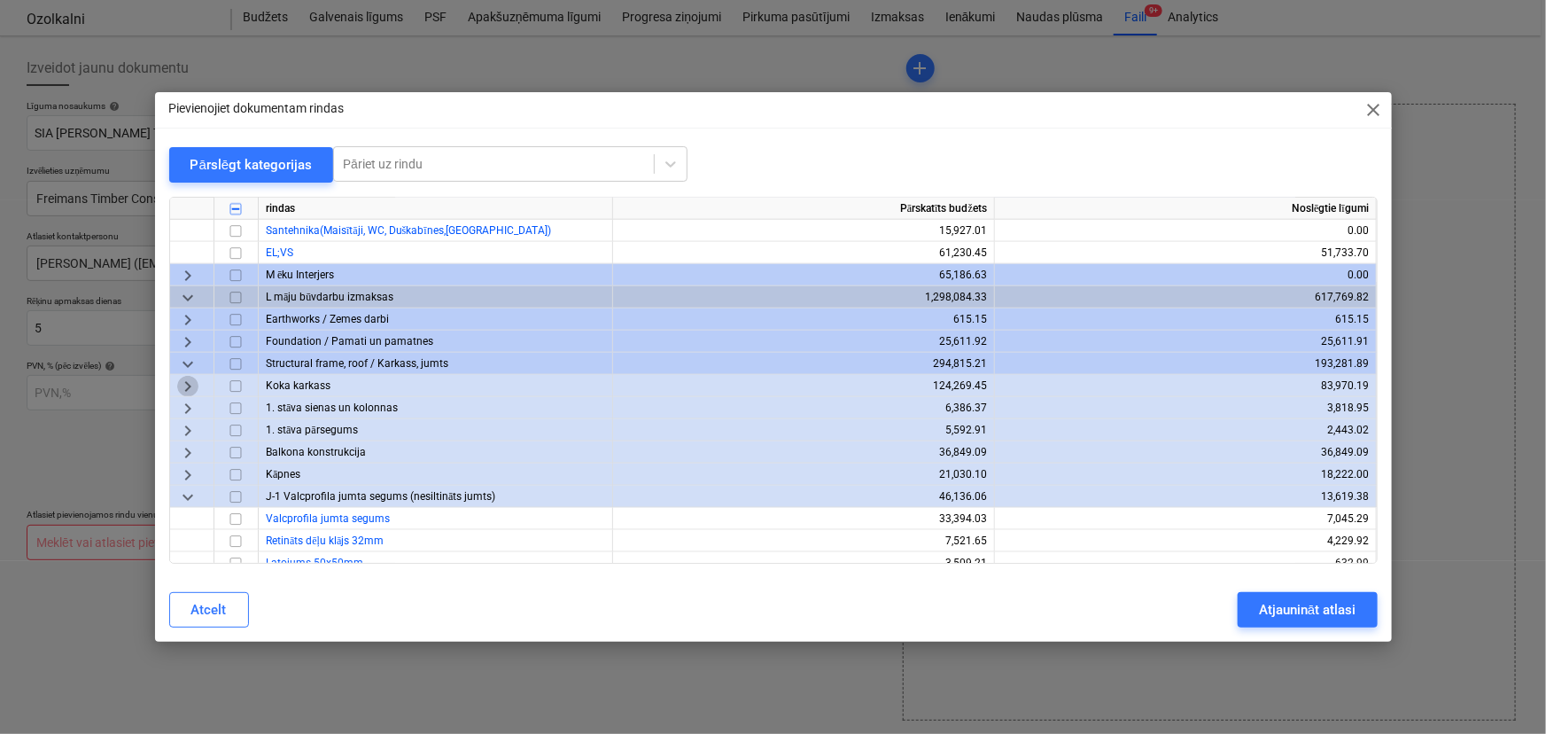
click at [191, 381] on span "keyboard_arrow_right" at bounding box center [187, 386] width 21 height 21
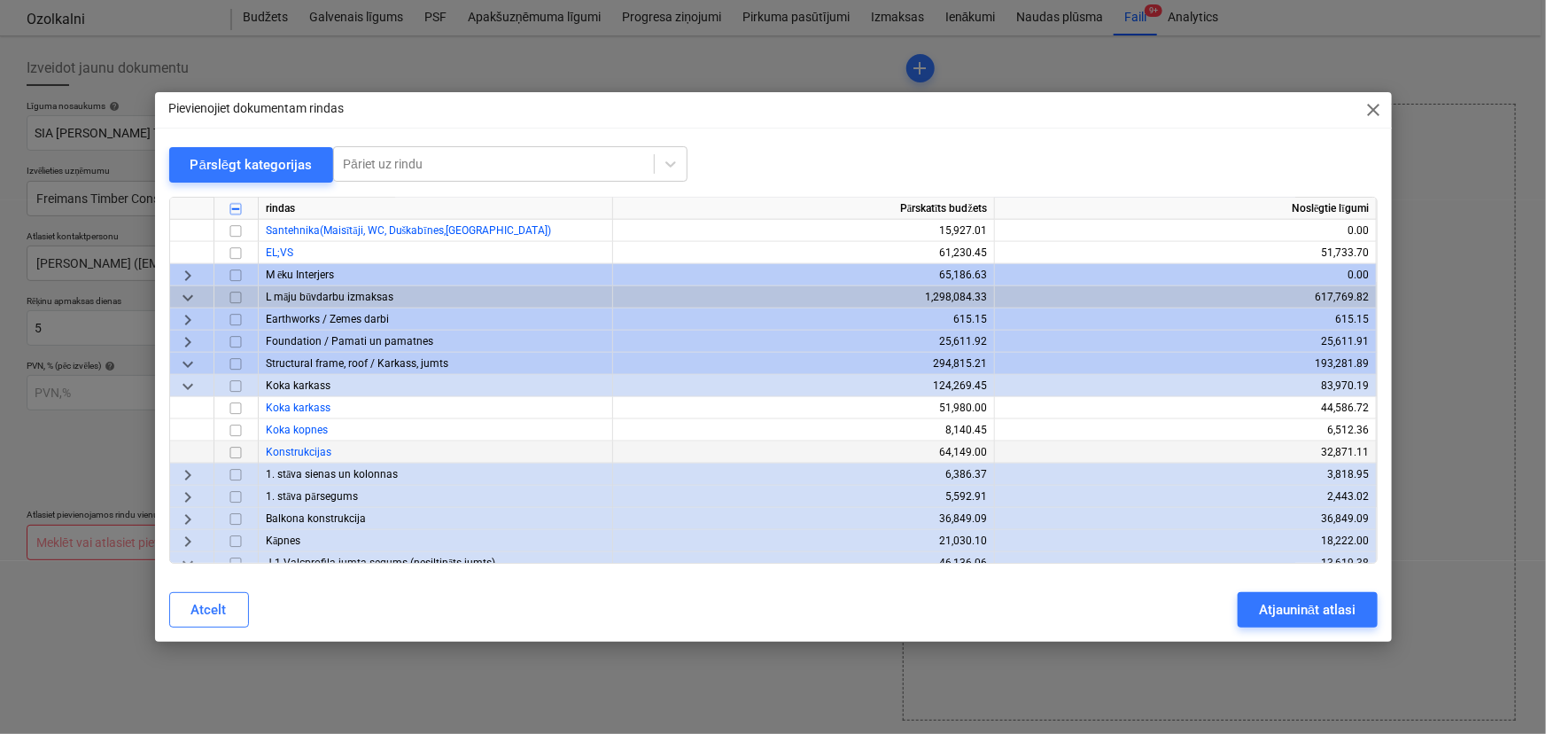
click at [238, 455] on input "checkbox" at bounding box center [235, 452] width 21 height 21
click at [1295, 610] on div "Atjaunināt atlasi" at bounding box center [1307, 609] width 97 height 23
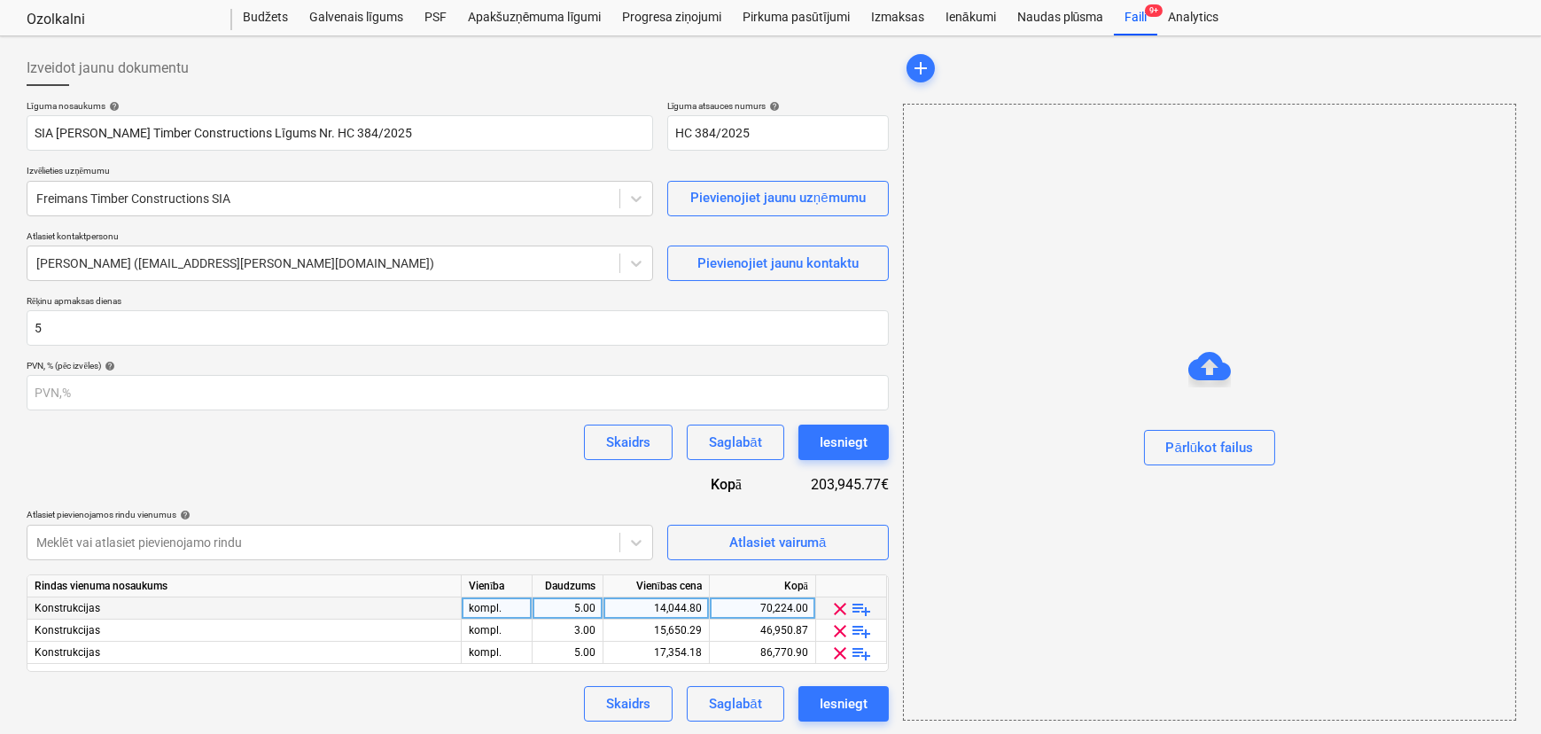
click at [564, 605] on div "5.00" at bounding box center [568, 608] width 56 height 22
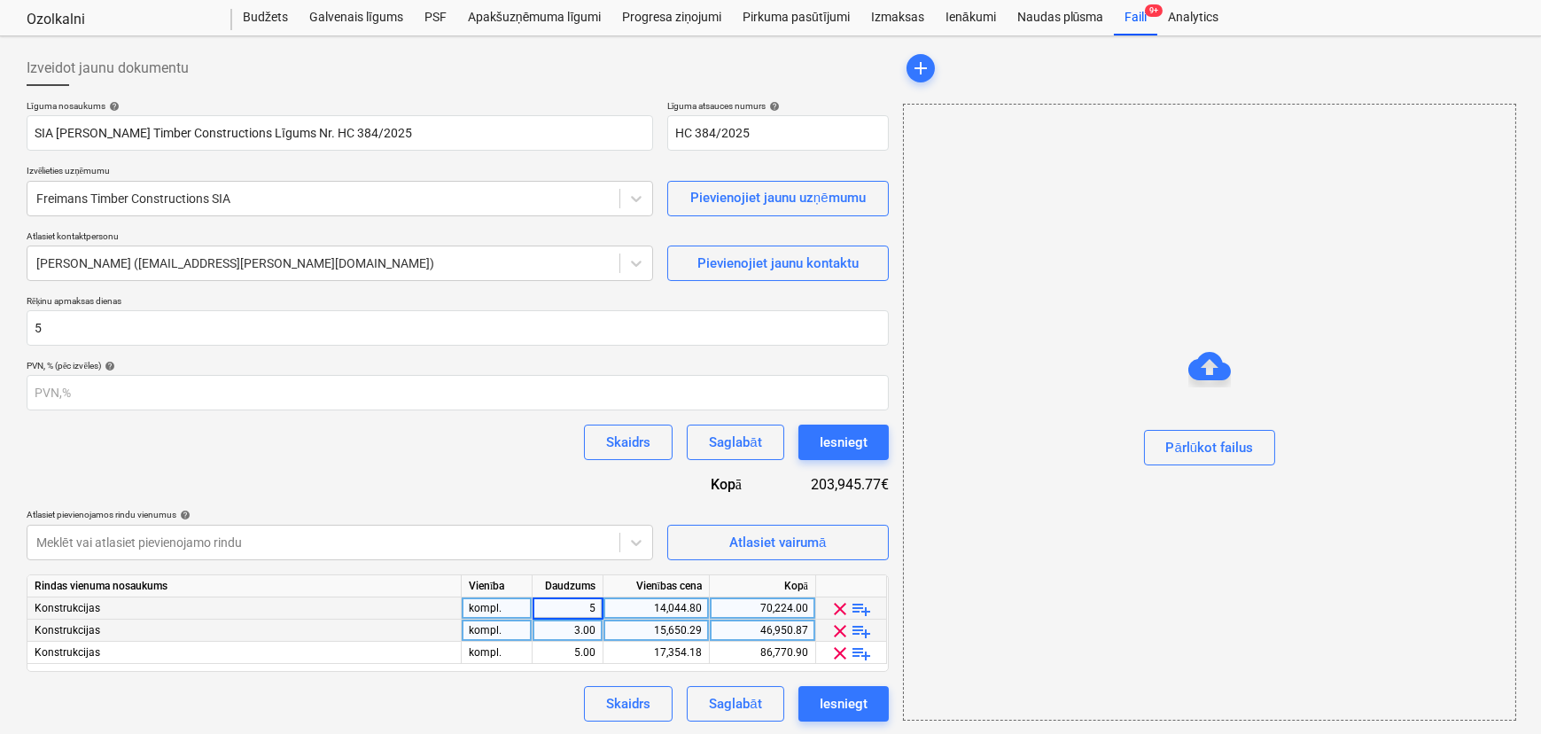
type input "1"
click at [580, 633] on div "3.00" at bounding box center [568, 630] width 56 height 22
click at [583, 648] on div "5.00" at bounding box center [568, 653] width 56 height 22
click at [656, 603] on div "14,044.80" at bounding box center [656, 608] width 91 height 22
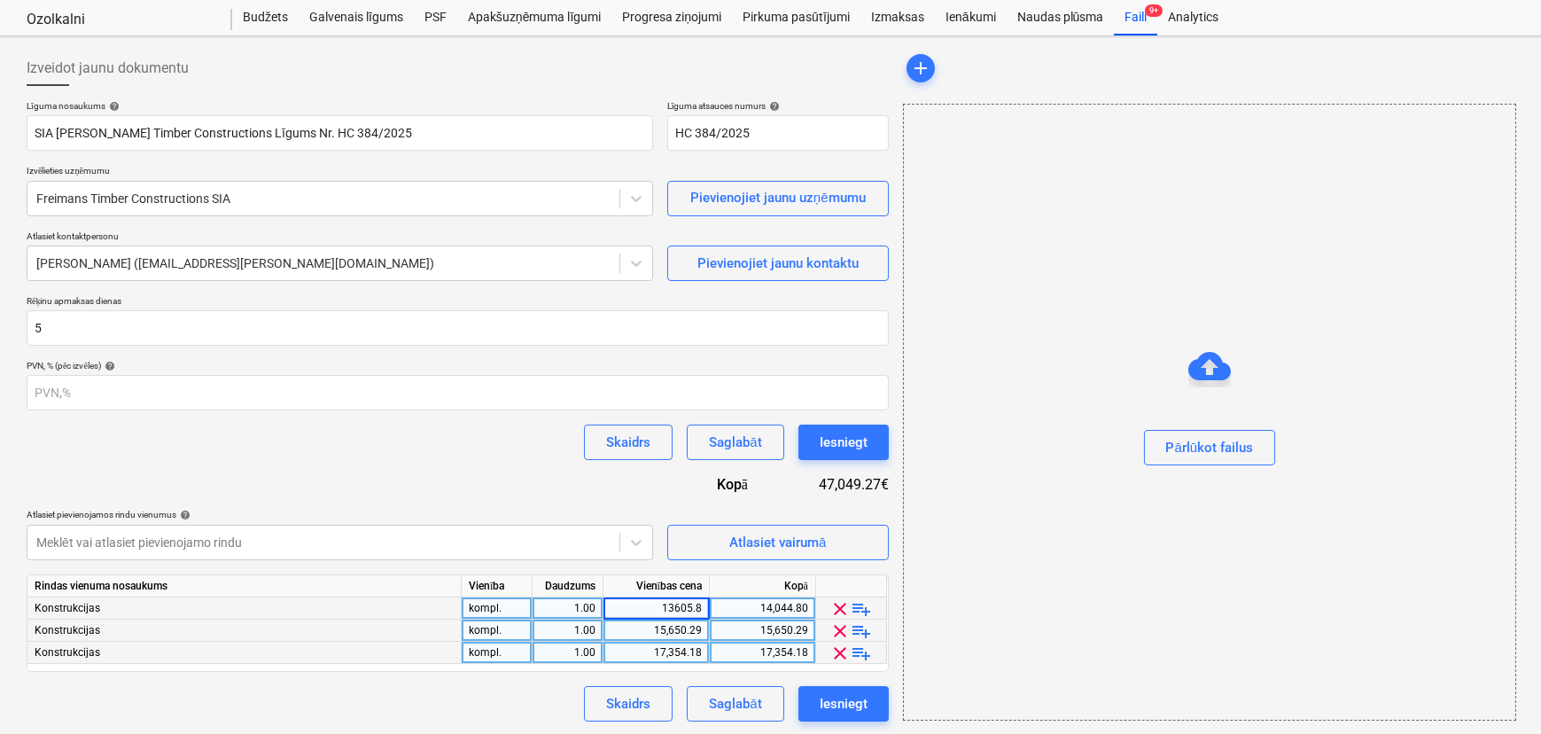
type input "13605.86"
click at [677, 625] on div "15,650.29" at bounding box center [656, 630] width 91 height 22
type input "8876.77"
click at [681, 649] on div "17,354.18" at bounding box center [656, 653] width 91 height 22
type input "18044.96"
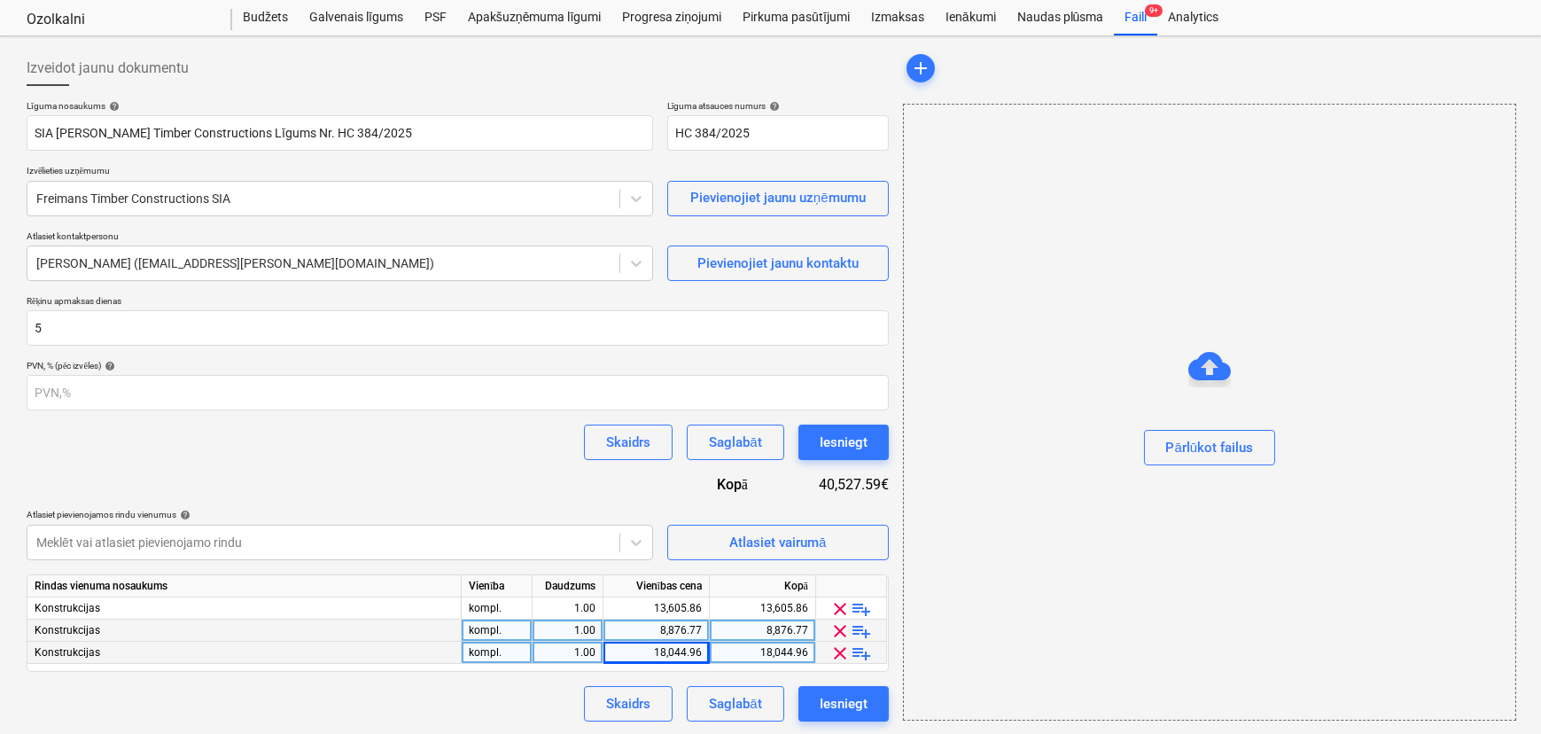
click at [566, 700] on div "Skaidrs Saglabāt Iesniegt" at bounding box center [458, 703] width 862 height 35
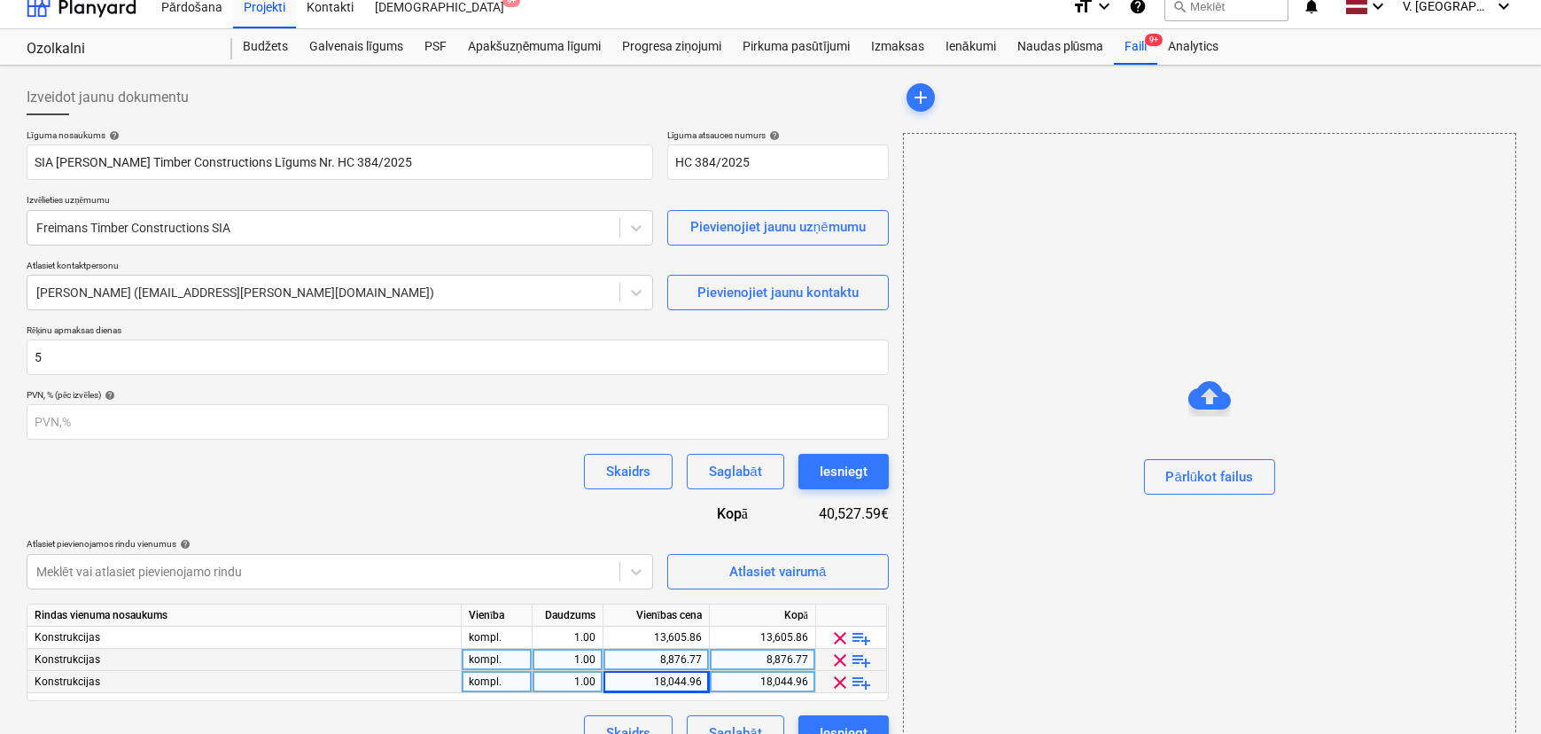
scroll to position [0, 0]
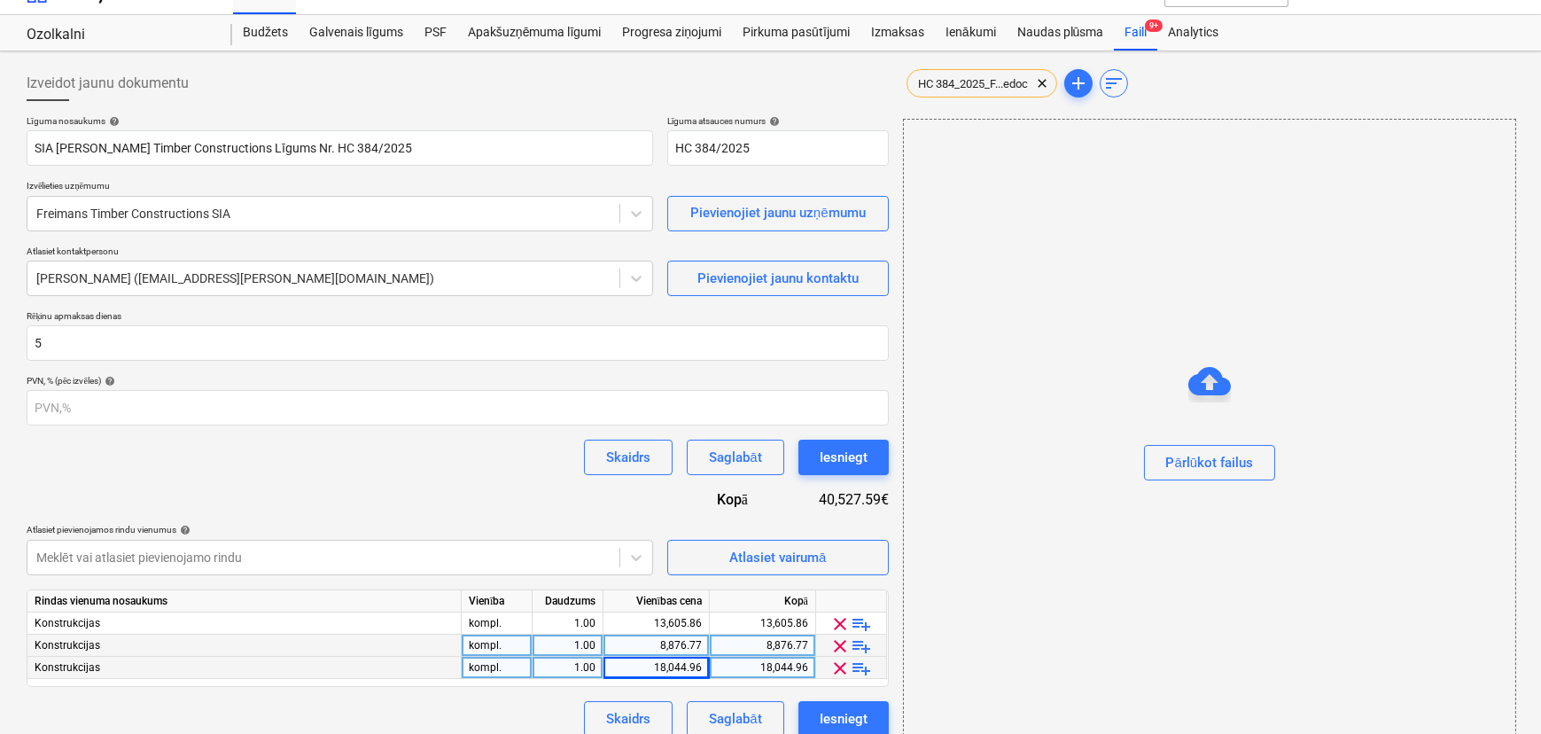
scroll to position [46, 0]
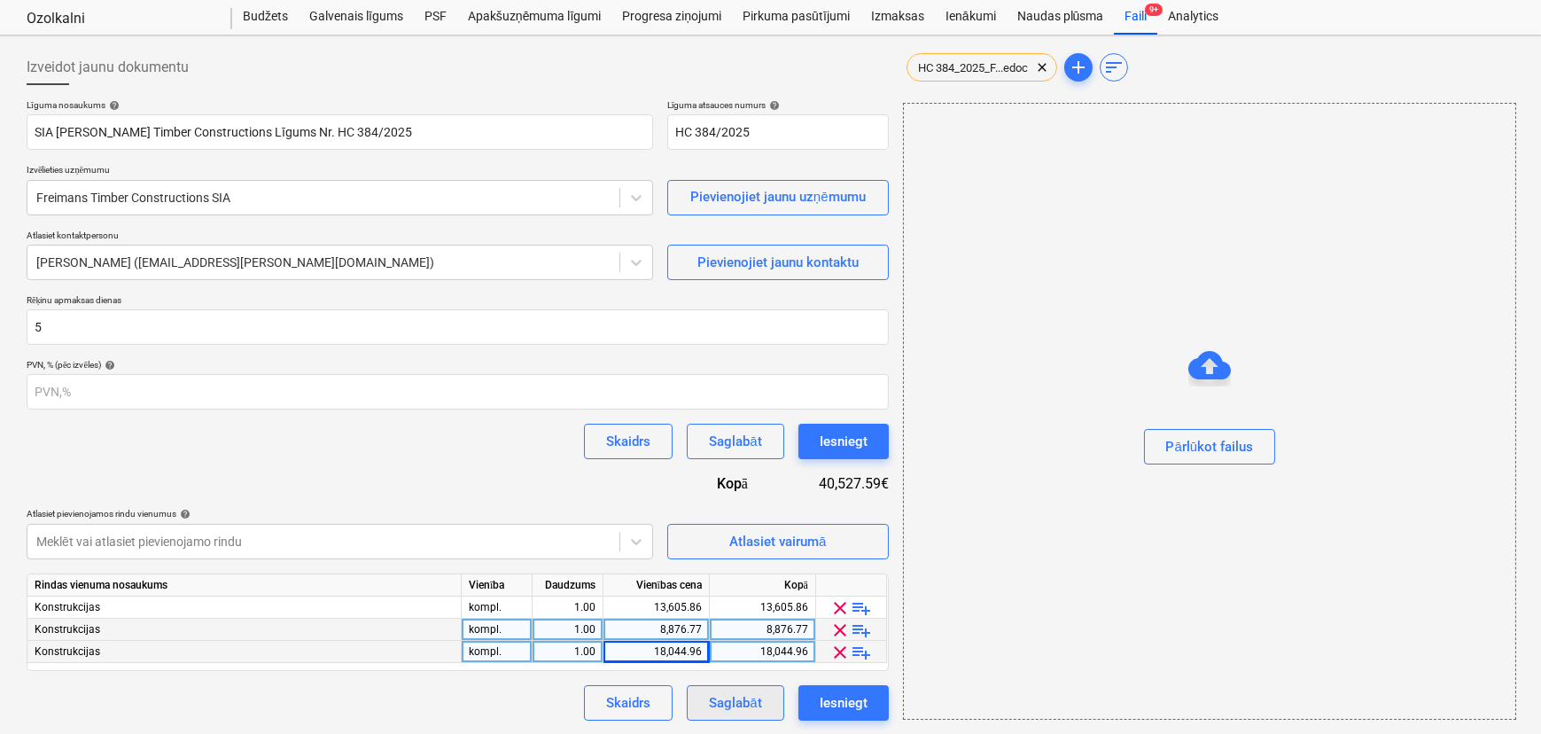
click at [745, 700] on div "Saglabāt" at bounding box center [735, 702] width 52 height 23
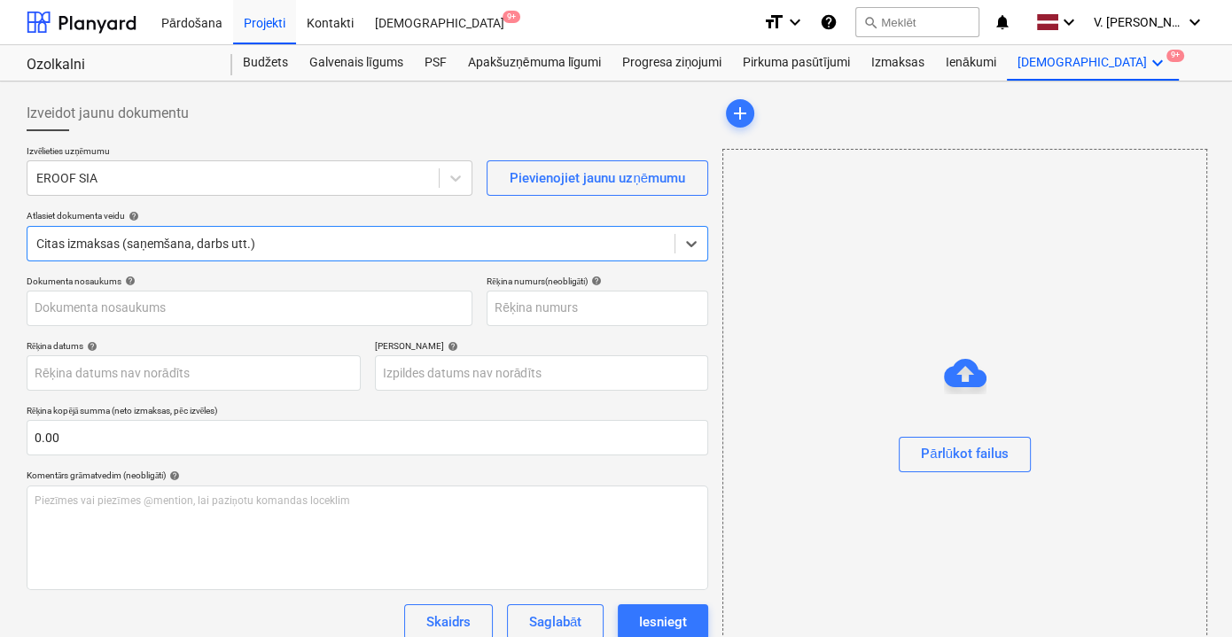
type input "ER 13093"
type input "[DATE]"
type input "Pavadzīme Nr. ER 13093 (pabeigt!)"
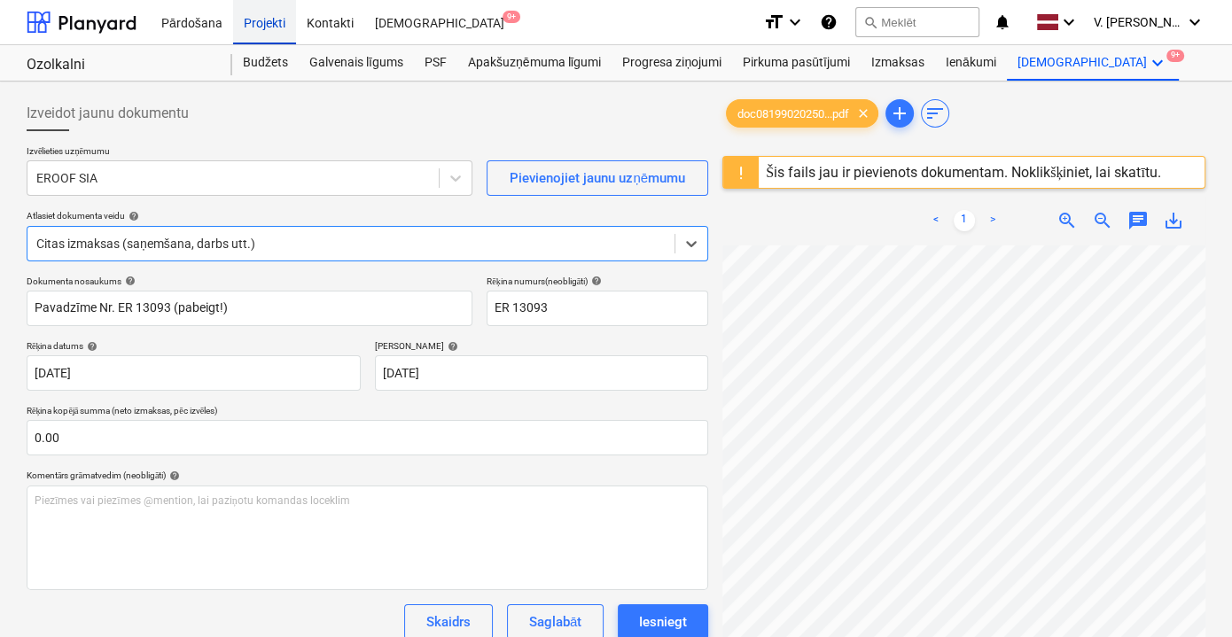
click at [269, 28] on div "Projekti" at bounding box center [264, 21] width 63 height 45
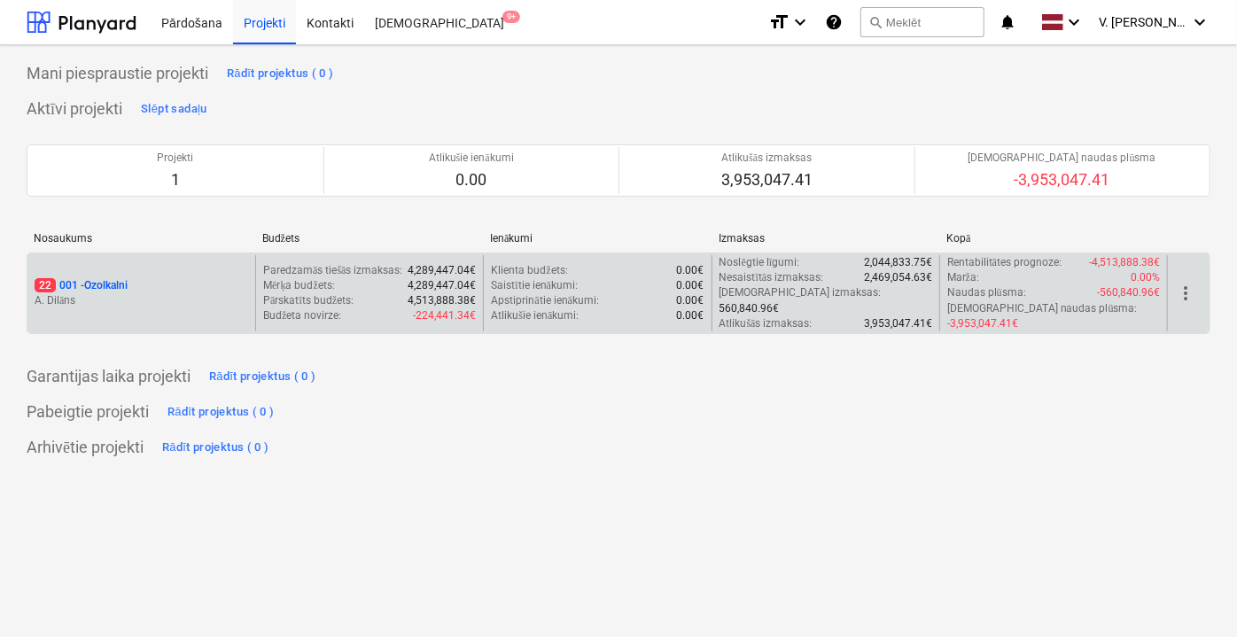
click at [196, 293] on p "A. Dilāns" at bounding box center [142, 300] width 214 height 15
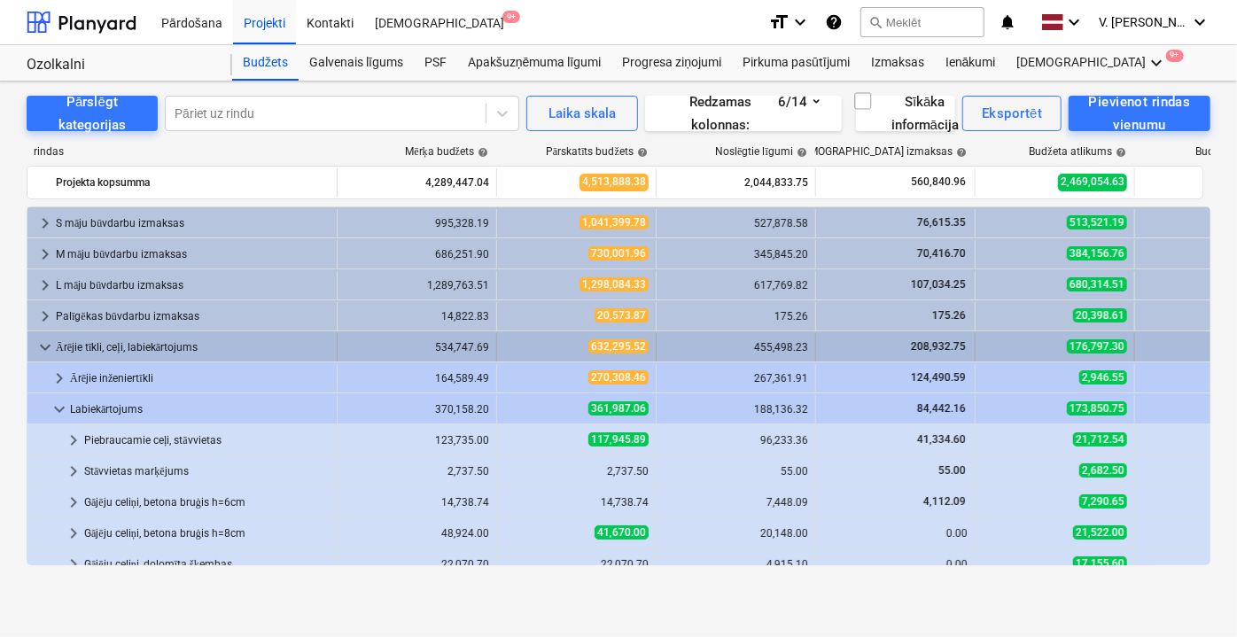
click at [48, 345] on span "keyboard_arrow_down" at bounding box center [45, 347] width 21 height 21
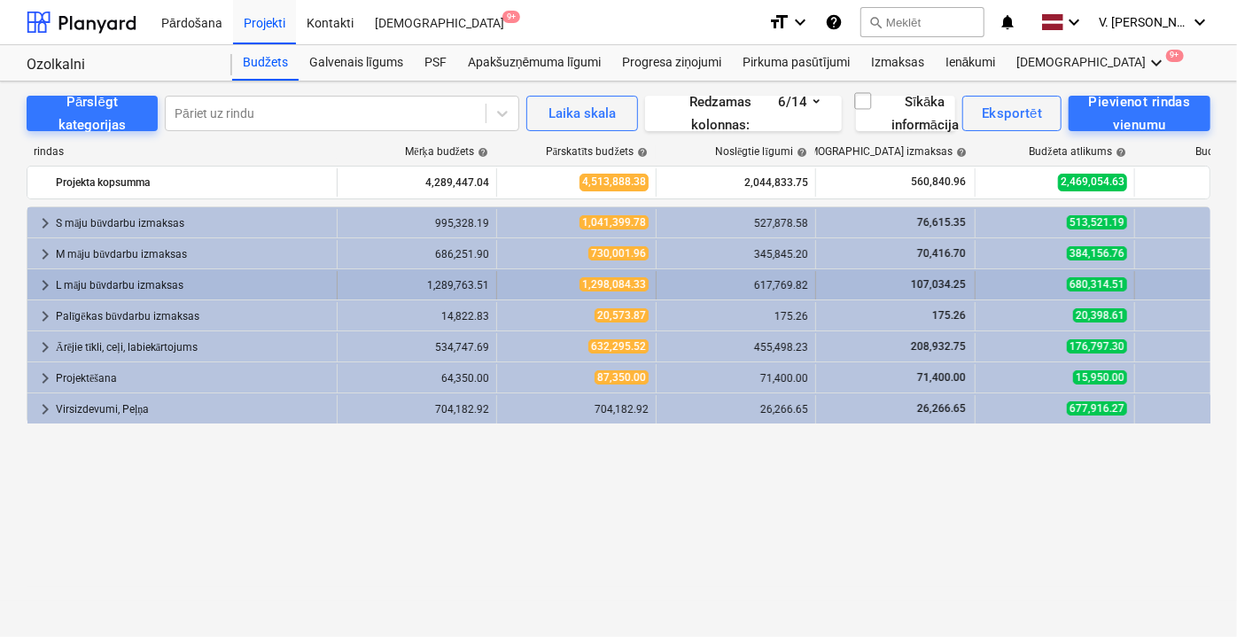
click at [42, 285] on span "keyboard_arrow_right" at bounding box center [45, 285] width 21 height 21
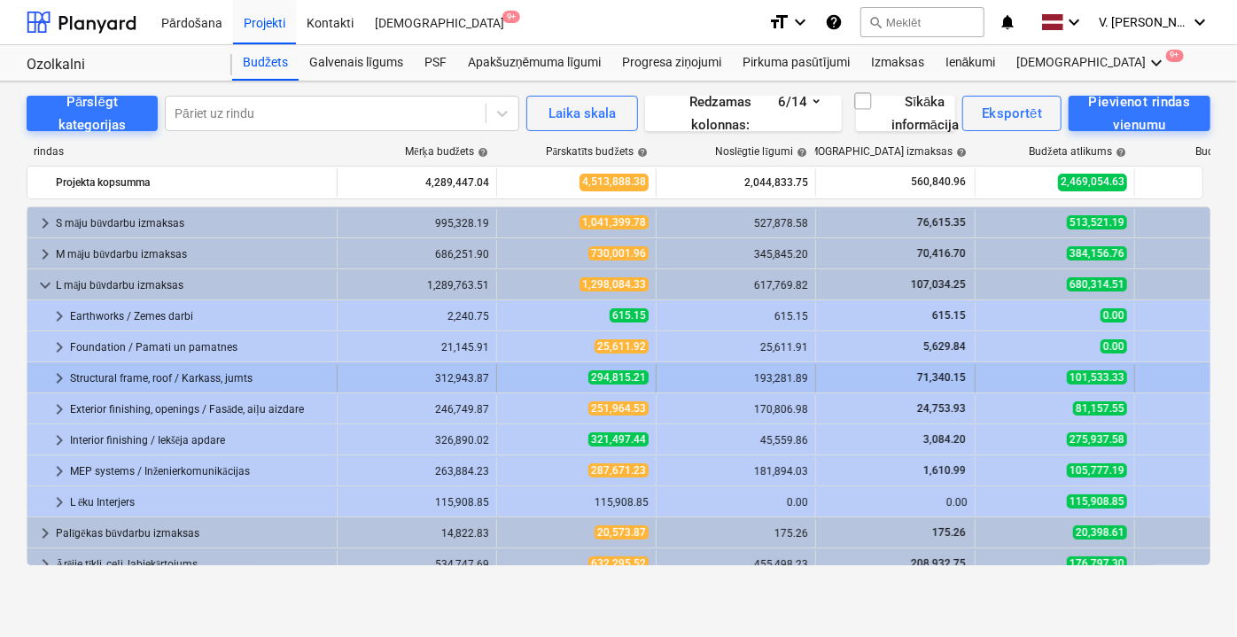
click at [49, 377] on span "keyboard_arrow_right" at bounding box center [59, 378] width 21 height 21
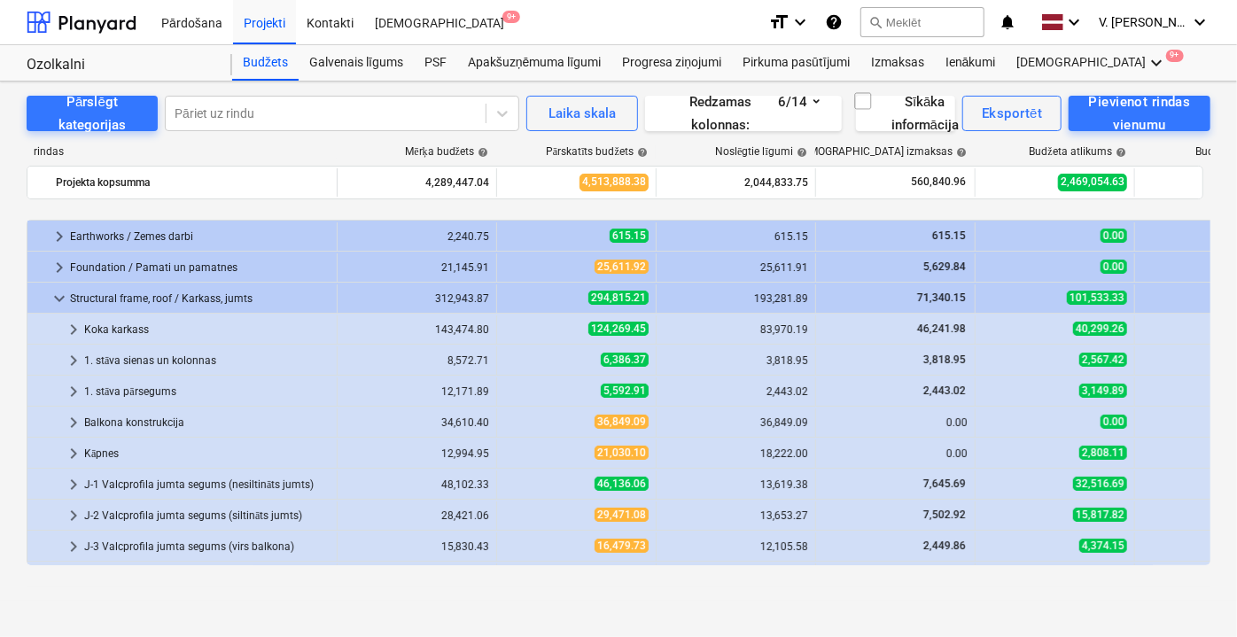
scroll to position [160, 0]
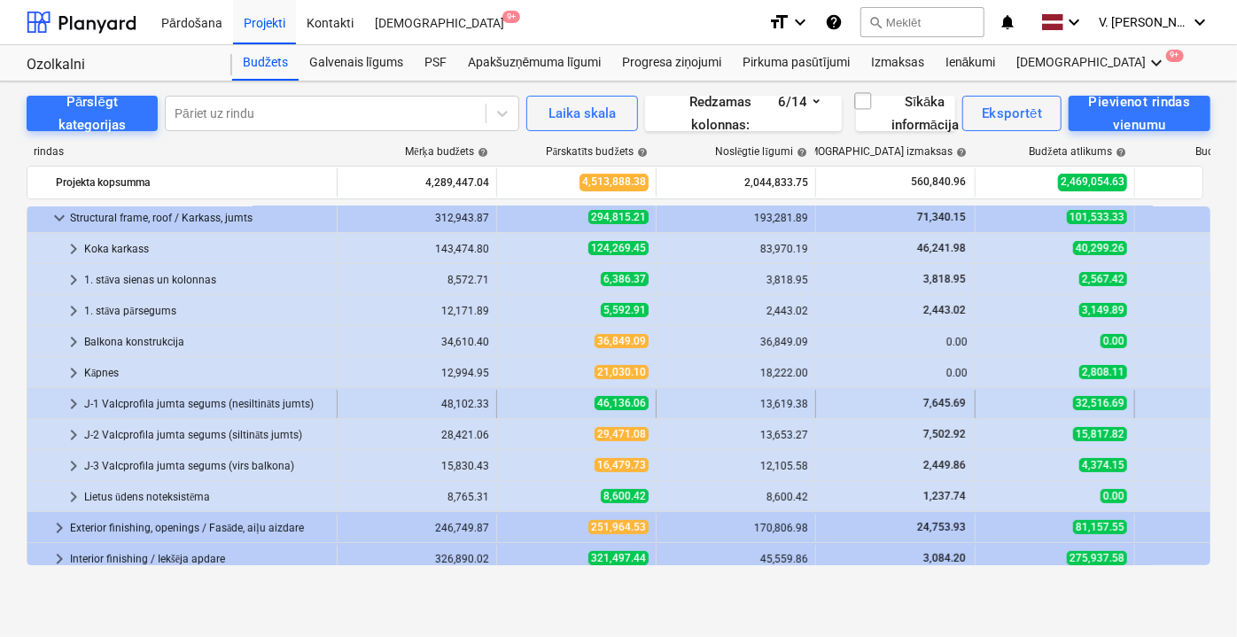
click at [71, 400] on span "keyboard_arrow_right" at bounding box center [73, 403] width 21 height 21
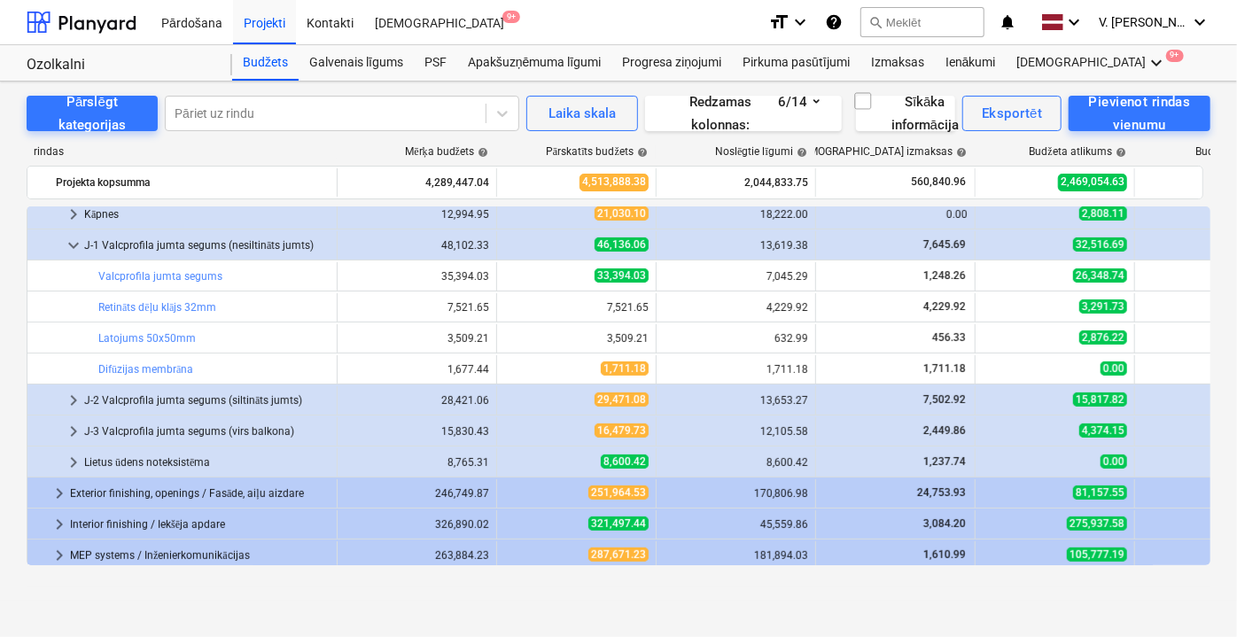
scroll to position [322, 0]
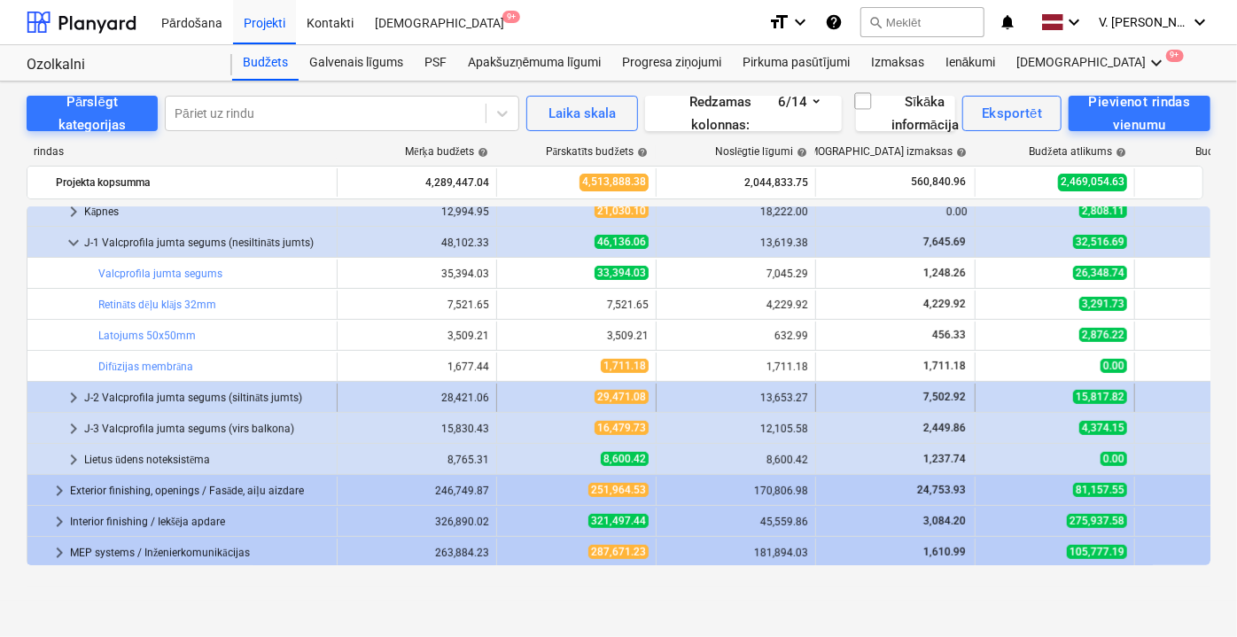
click at [74, 397] on span "keyboard_arrow_right" at bounding box center [73, 397] width 21 height 21
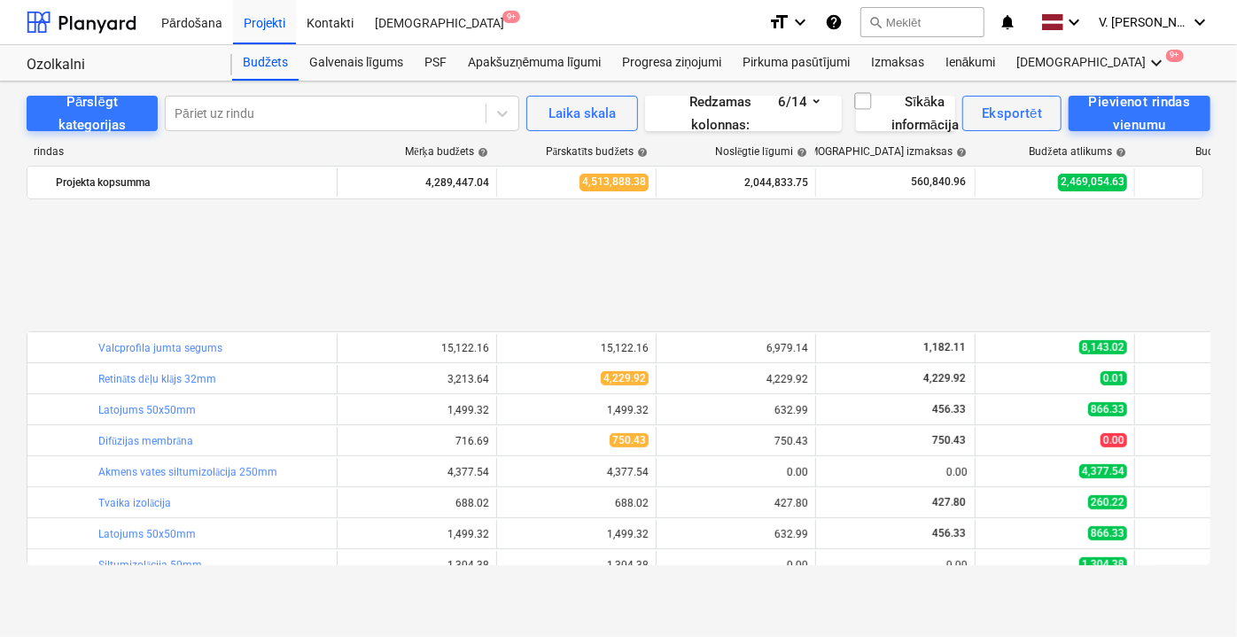
scroll to position [564, 0]
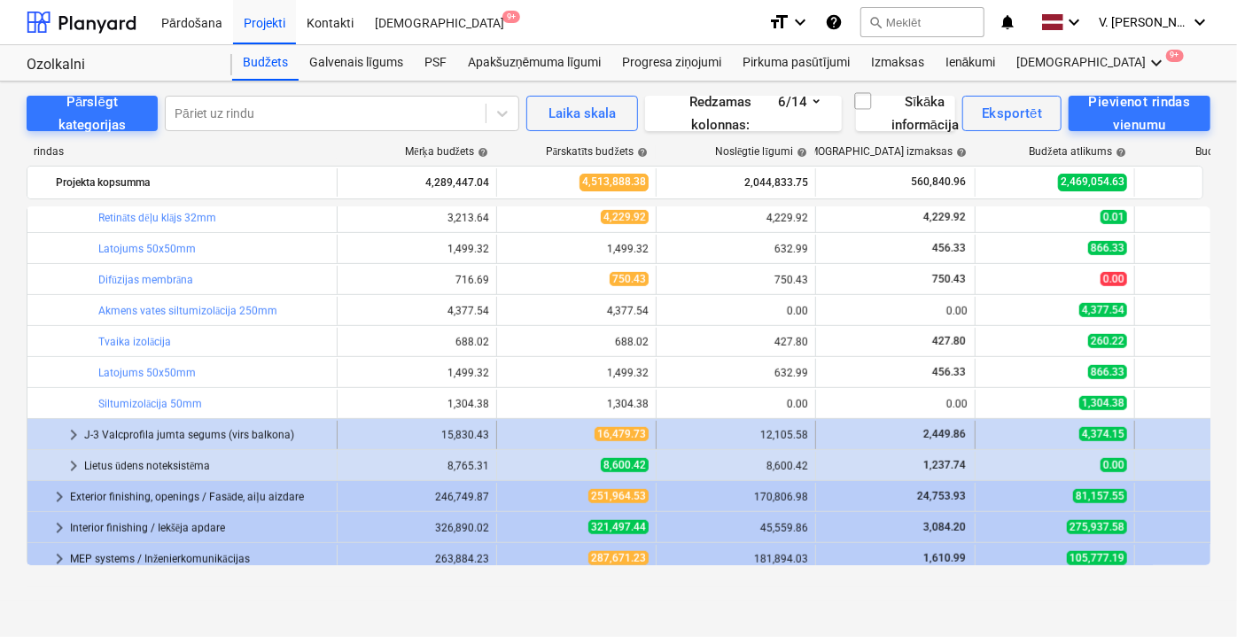
click at [72, 432] on span "keyboard_arrow_right" at bounding box center [73, 434] width 21 height 21
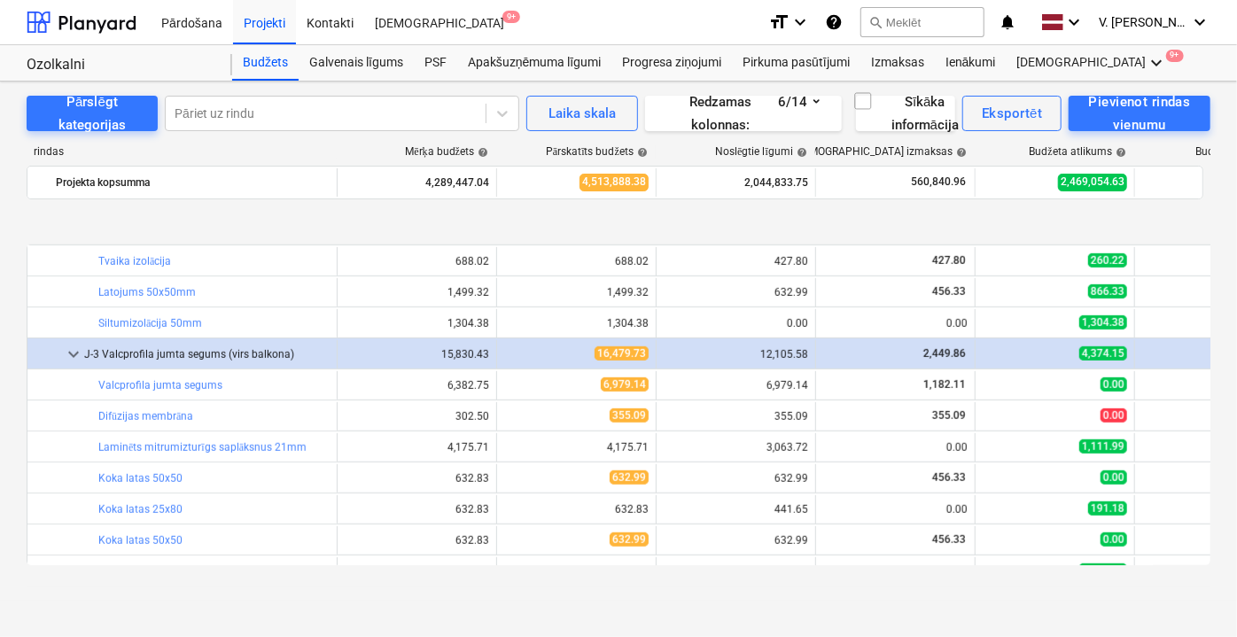
scroll to position [725, 0]
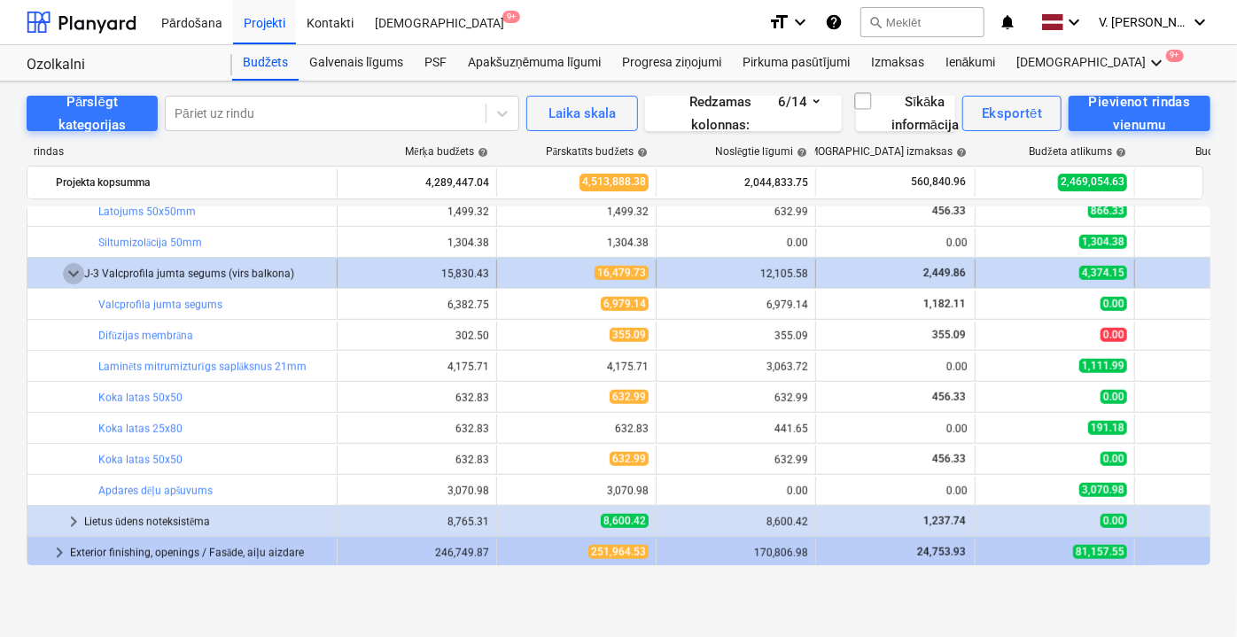
click at [64, 269] on span "keyboard_arrow_down" at bounding box center [73, 273] width 21 height 21
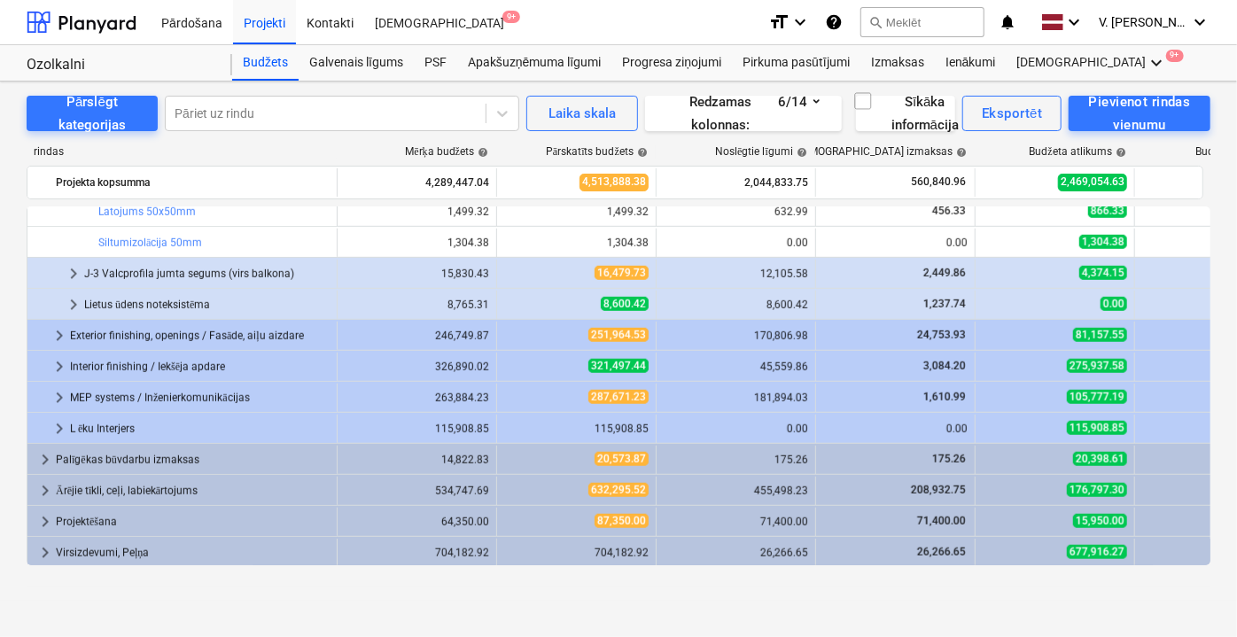
click at [64, 269] on span "keyboard_arrow_right" at bounding box center [73, 273] width 21 height 21
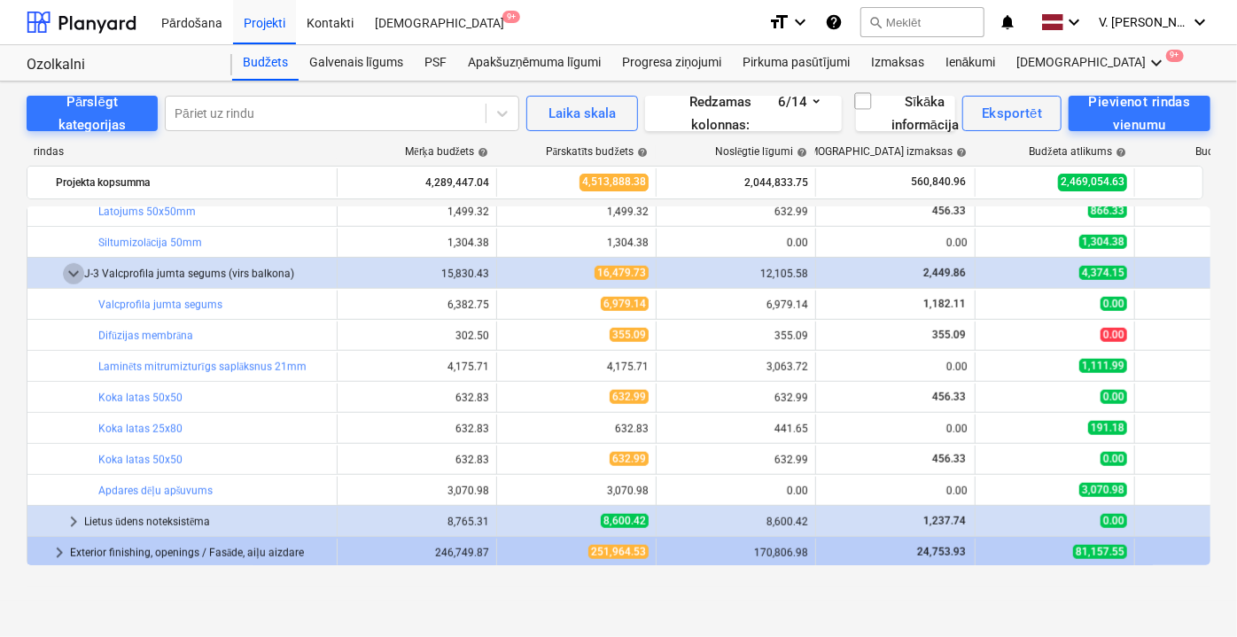
click at [64, 269] on span "keyboard_arrow_down" at bounding box center [73, 273] width 21 height 21
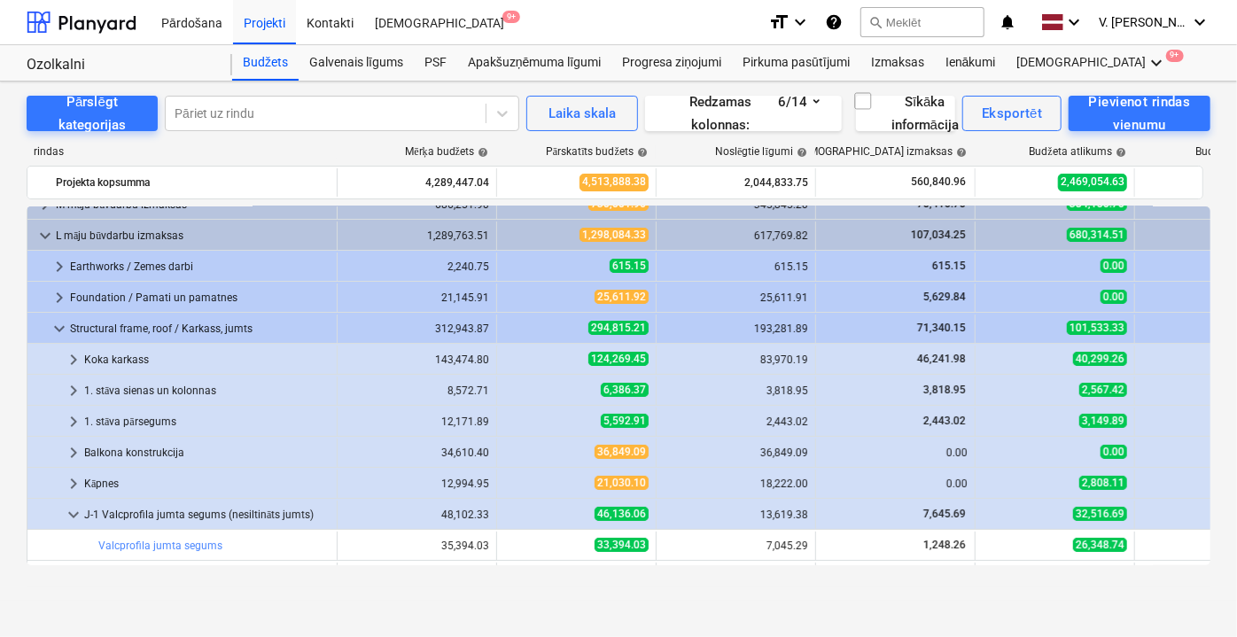
scroll to position [0, 0]
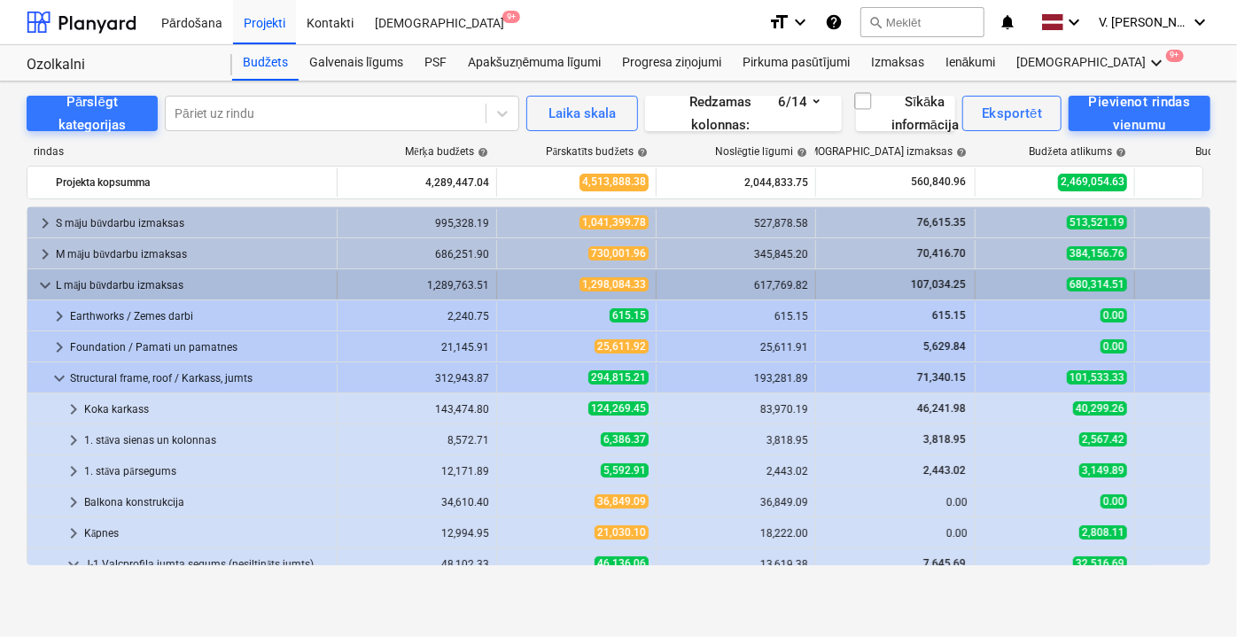
click at [41, 284] on span "keyboard_arrow_down" at bounding box center [45, 285] width 21 height 21
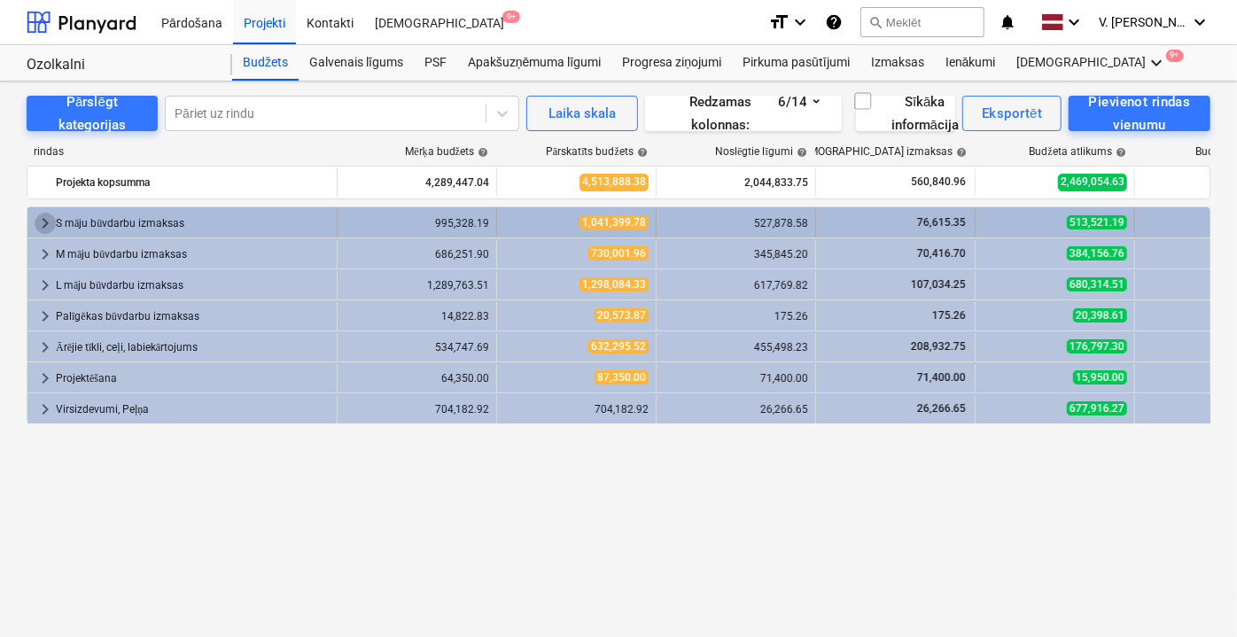
click at [38, 222] on span "keyboard_arrow_right" at bounding box center [45, 223] width 21 height 21
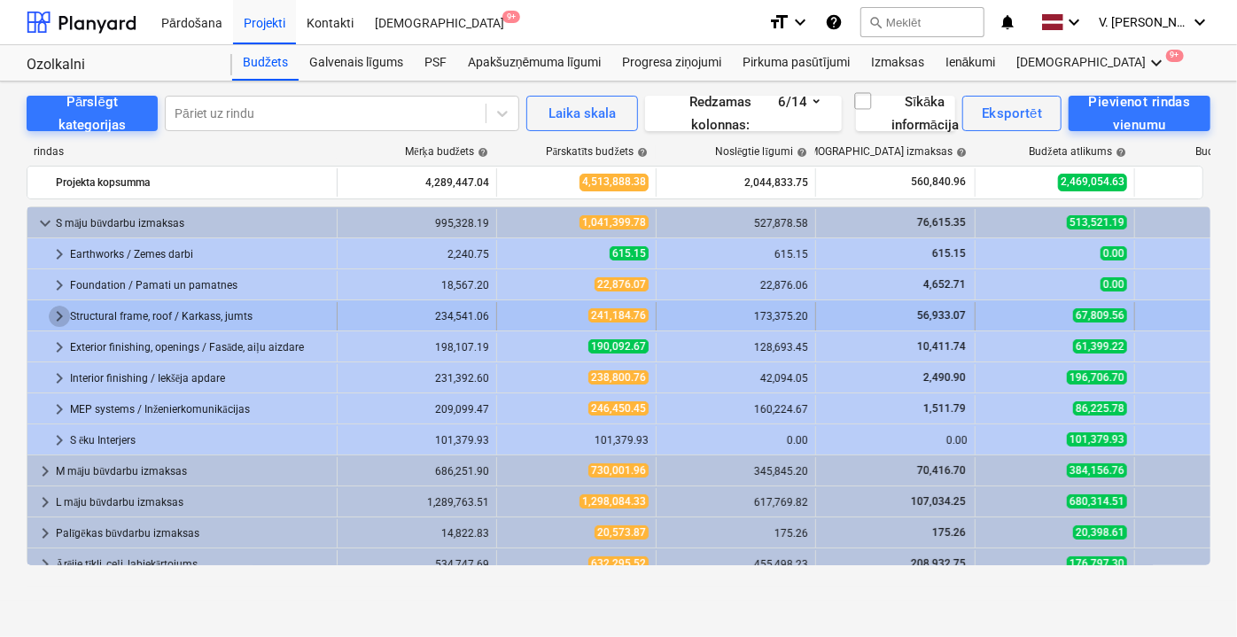
click at [51, 320] on span "keyboard_arrow_right" at bounding box center [59, 316] width 21 height 21
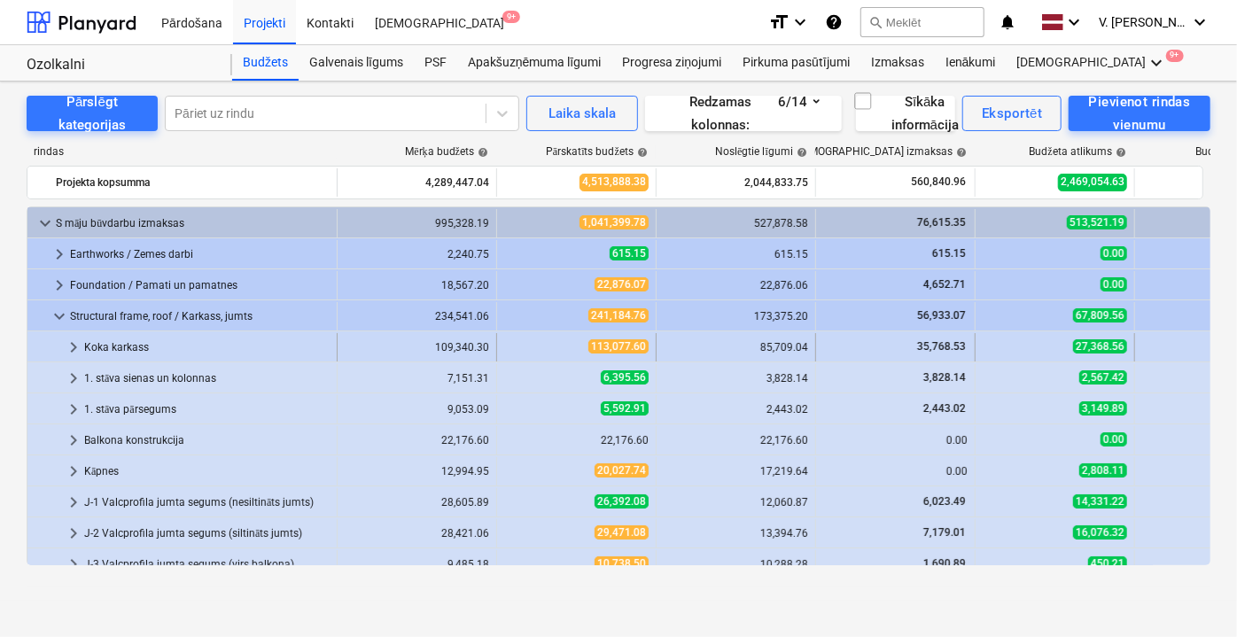
click at [61, 353] on div at bounding box center [49, 347] width 28 height 28
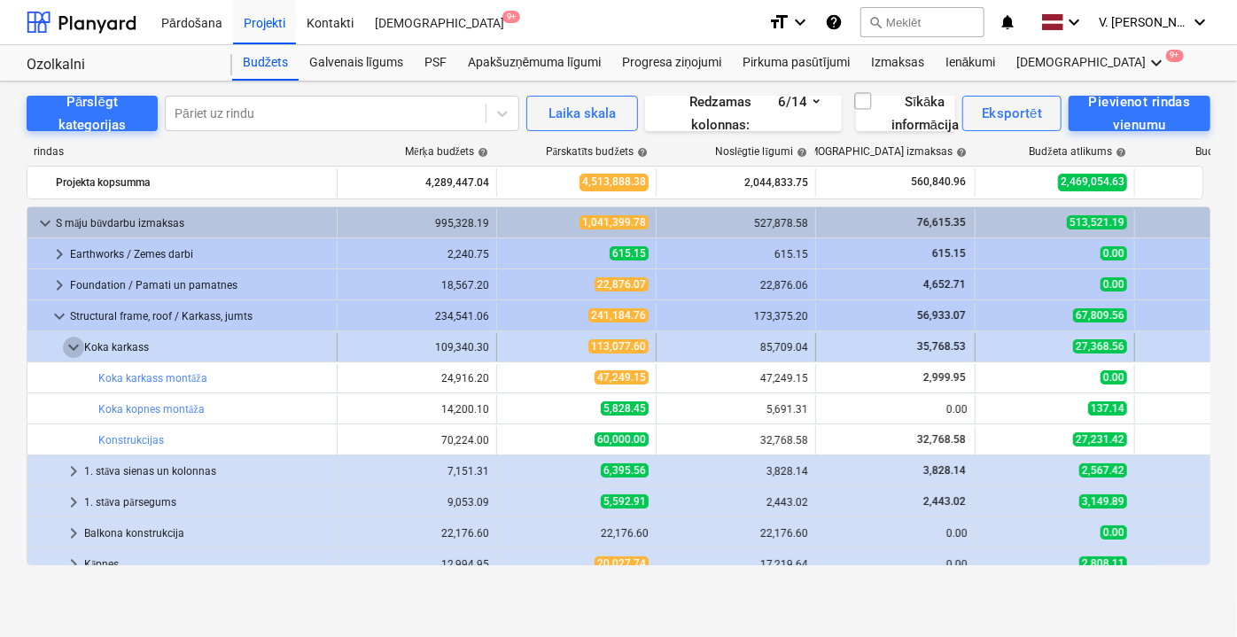
click at [66, 349] on span "keyboard_arrow_down" at bounding box center [73, 347] width 21 height 21
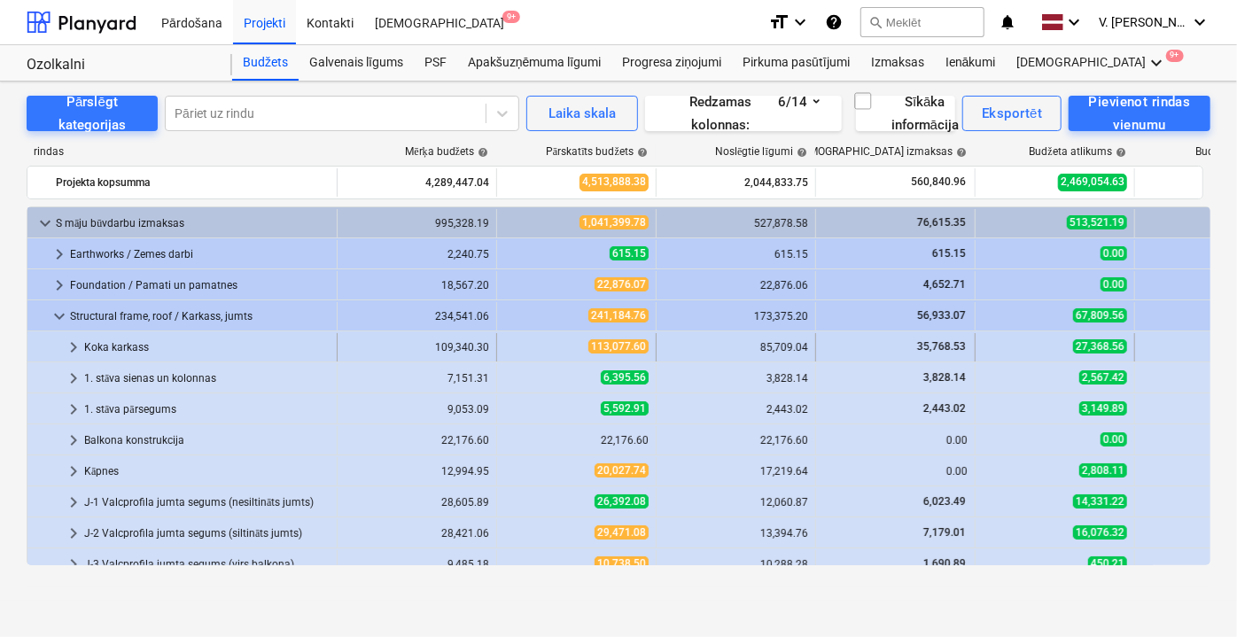
click at [66, 349] on span "keyboard_arrow_right" at bounding box center [73, 347] width 21 height 21
